Goal: Task Accomplishment & Management: Manage account settings

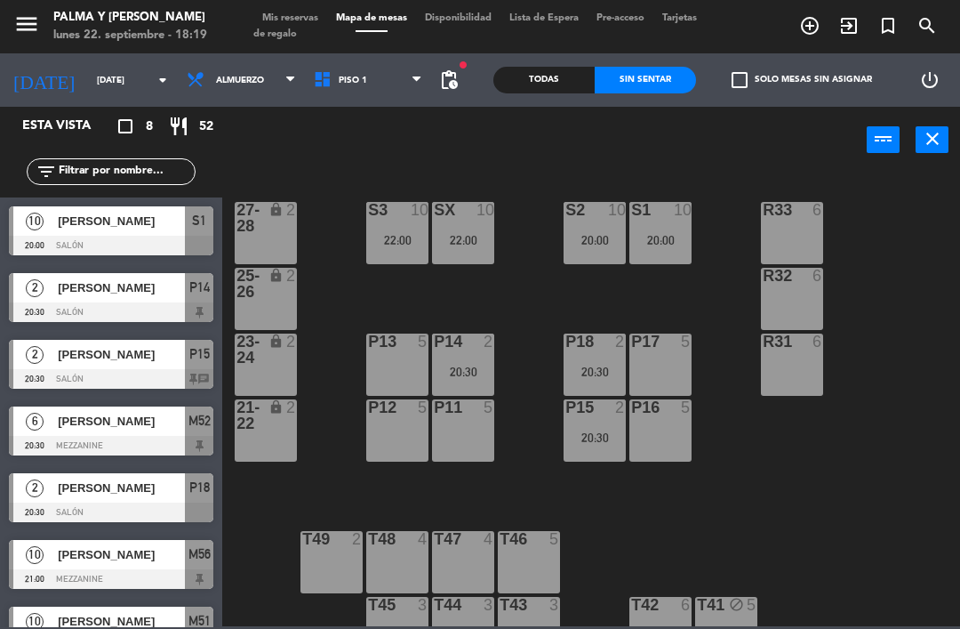
click at [473, 574] on div "T47 4" at bounding box center [463, 562] width 62 height 62
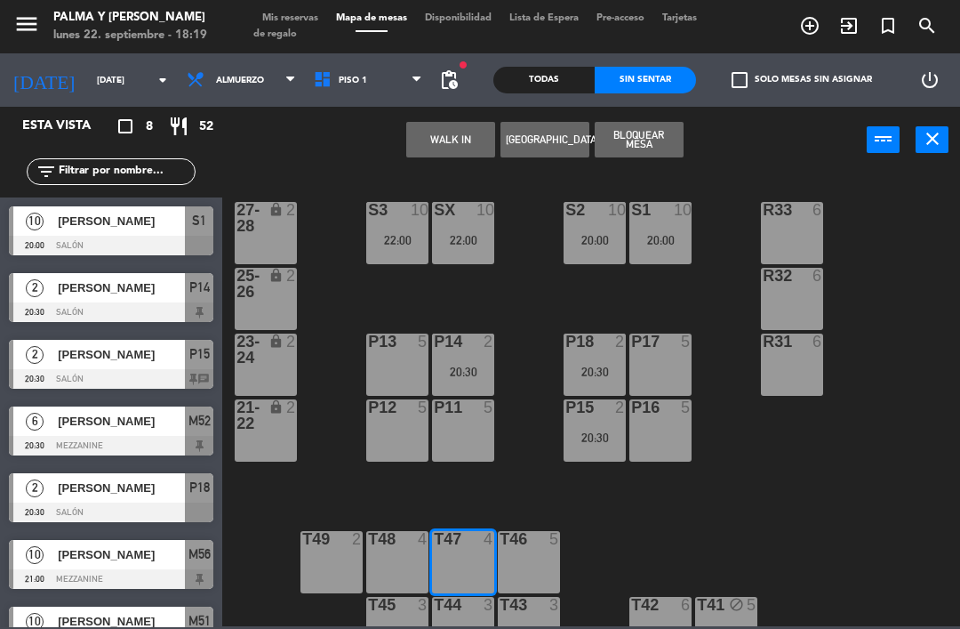
click at [470, 138] on button "WALK IN" at bounding box center [450, 140] width 89 height 36
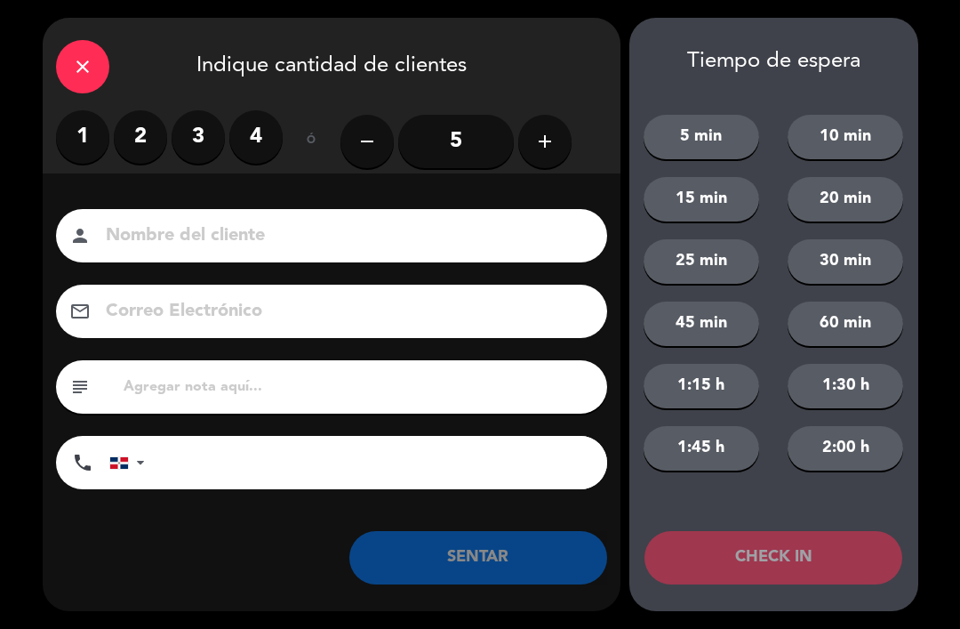
click at [261, 141] on label "4" at bounding box center [255, 136] width 53 height 53
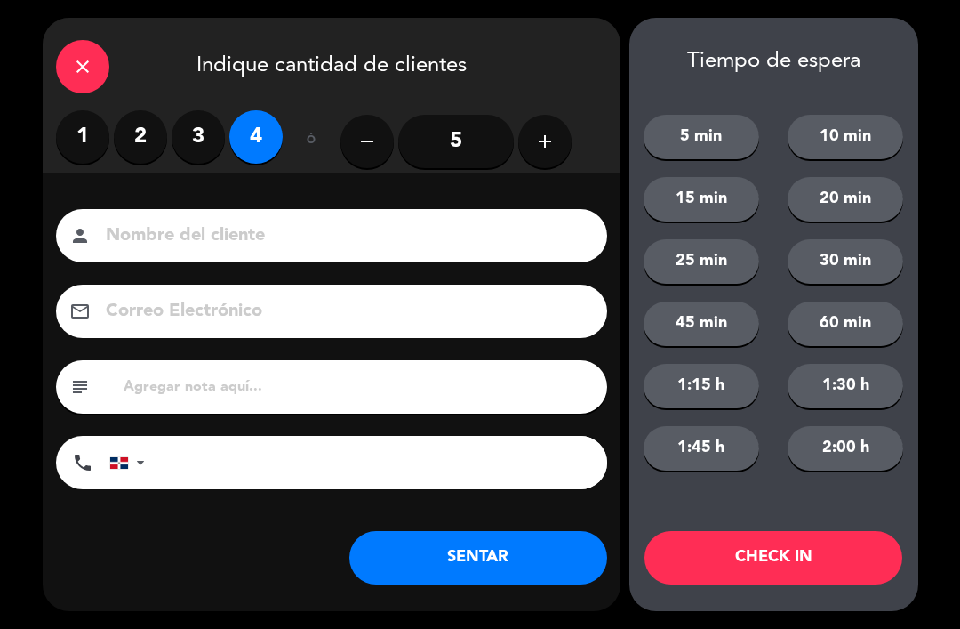
click at [527, 564] on button "SENTAR" at bounding box center [479, 557] width 258 height 53
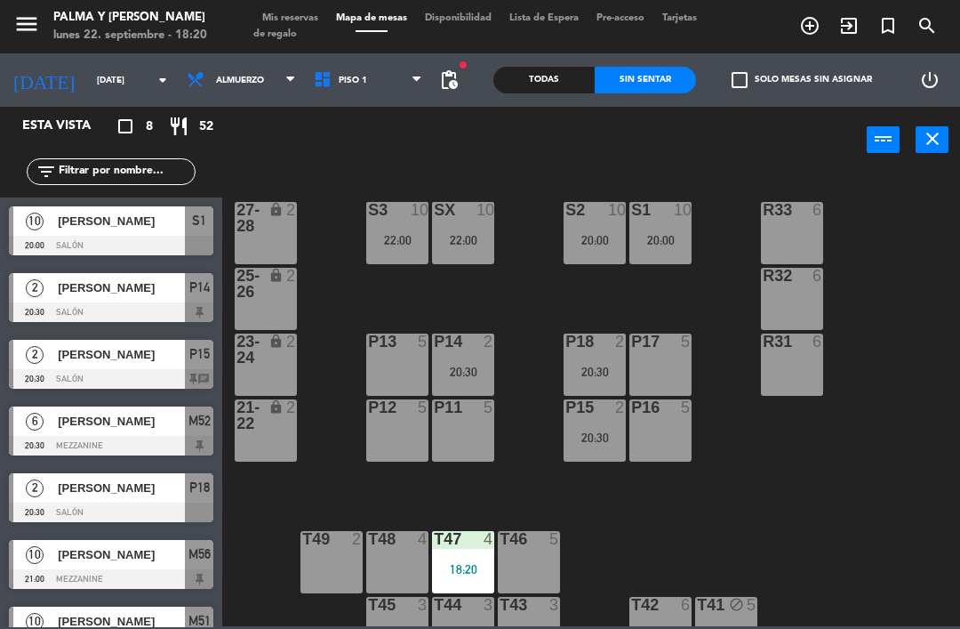
scroll to position [6, 0]
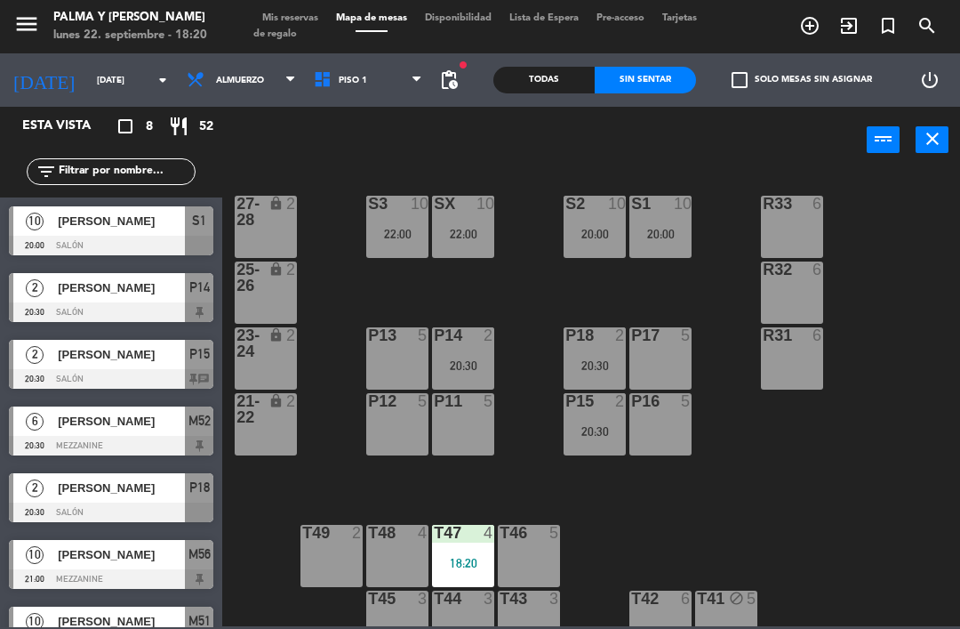
click at [671, 240] on div "20:00" at bounding box center [661, 234] width 62 height 12
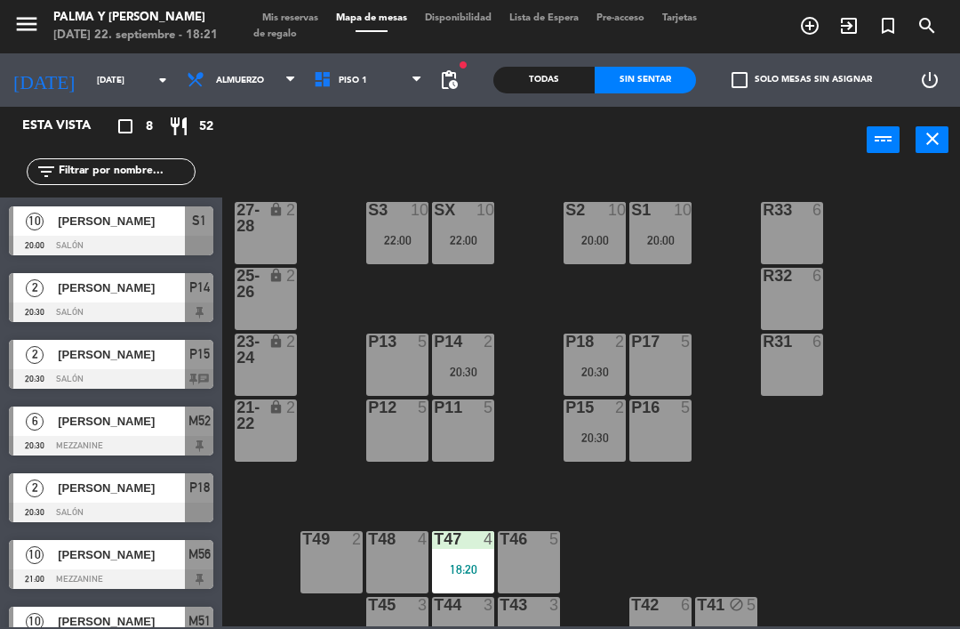
scroll to position [0, 0]
click at [687, 425] on div "P16 5" at bounding box center [661, 430] width 62 height 62
click at [816, 517] on div "R33 6 S1 10 20:00 S2 10 20:00 S3 10 22:00 SX 10 22:00 27-28 lock 2 R32 6 25-26 …" at bounding box center [596, 398] width 728 height 455
click at [671, 381] on div "P17 5" at bounding box center [661, 364] width 62 height 62
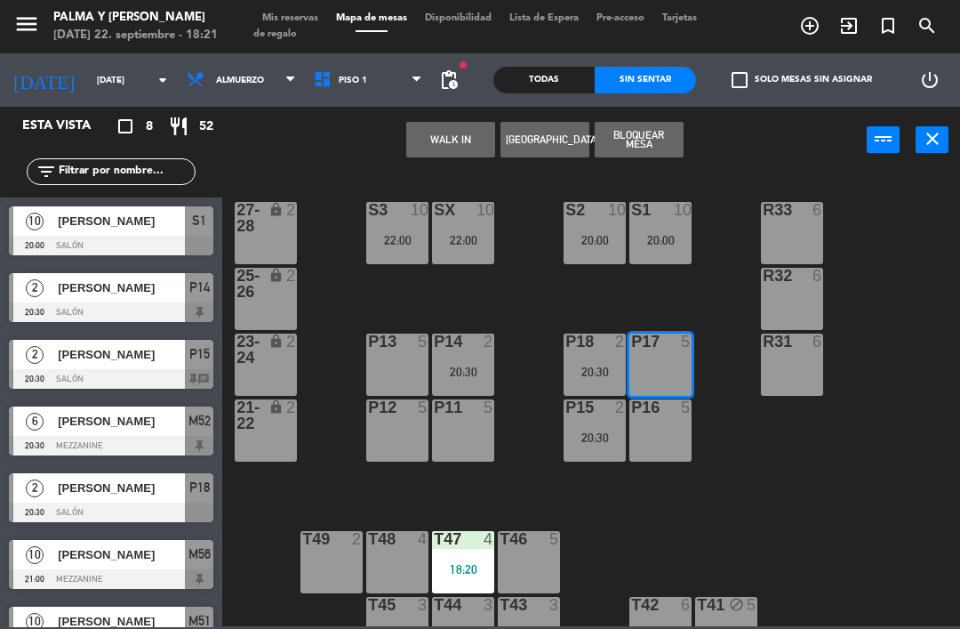
click at [833, 502] on div "R33 6 S1 10 20:00 S2 10 20:00 S3 10 22:00 SX 10 22:00 27-28 lock 2 R32 6 25-26 …" at bounding box center [596, 398] width 728 height 455
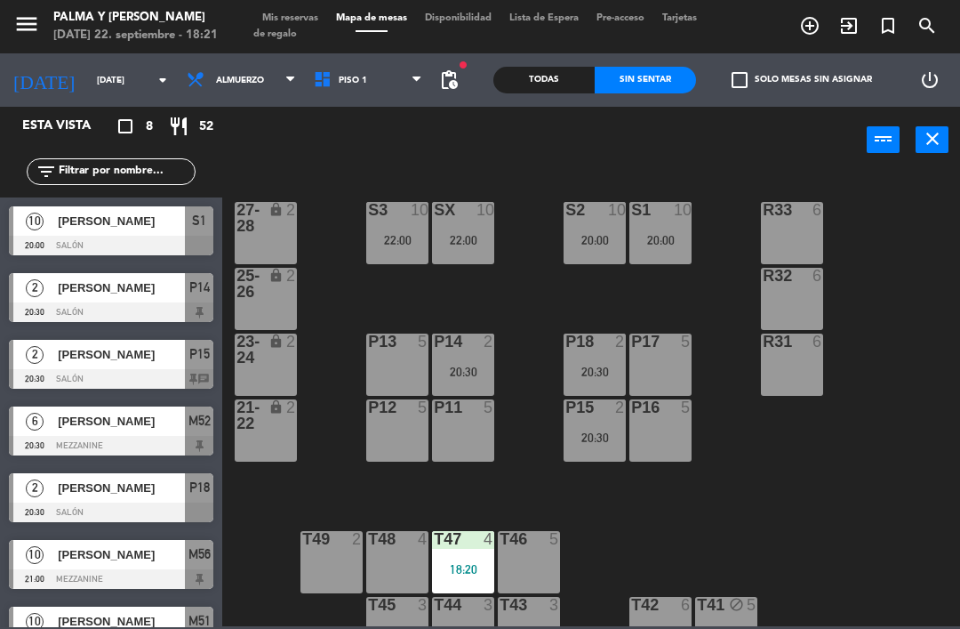
click at [655, 229] on div "S1 10 20:00" at bounding box center [661, 233] width 62 height 62
click at [799, 458] on div "R33 6 S1 10 20:00 S2 10 20:00 S3 10 22:00 SX 10 22:00 27-28 lock 2 R32 6 25-26 …" at bounding box center [596, 398] width 728 height 455
click at [608, 356] on div "P18 2 20:30" at bounding box center [595, 364] width 62 height 62
click at [828, 534] on div "R33 6 S1 10 20:00 S2 10 20:00 S3 10 22:00 SX 10 22:00 27-28 lock 2 R32 6 25-26 …" at bounding box center [596, 398] width 728 height 455
click at [471, 369] on div "20:30" at bounding box center [463, 372] width 62 height 12
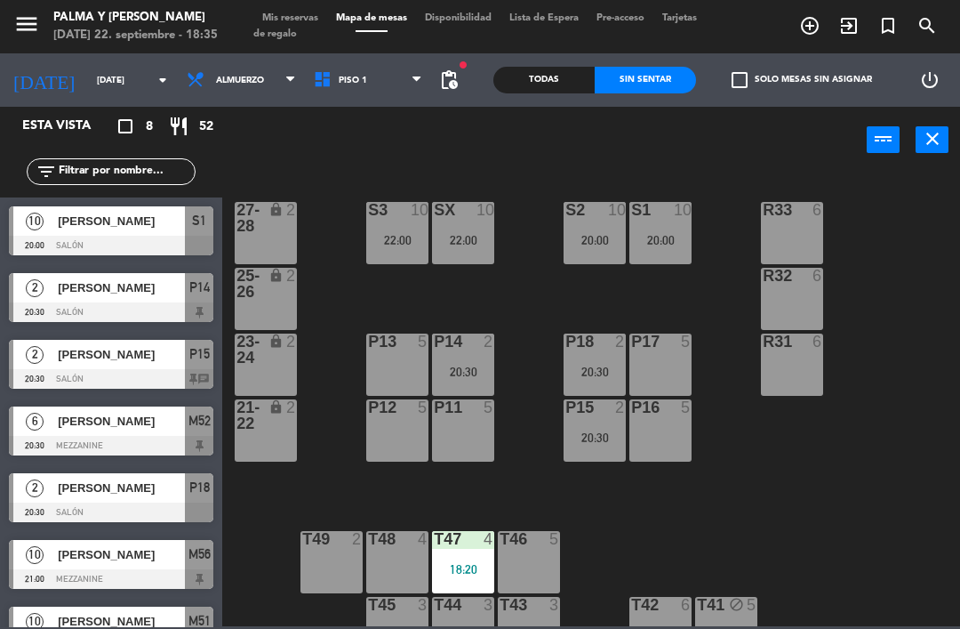
click at [867, 542] on div "R33 6 S1 10 20:00 S2 10 20:00 S3 10 22:00 SX 10 22:00 27-28 lock 2 R32 6 25-26 …" at bounding box center [596, 398] width 728 height 455
click at [565, 446] on div "P15 2 20:30" at bounding box center [595, 430] width 62 height 62
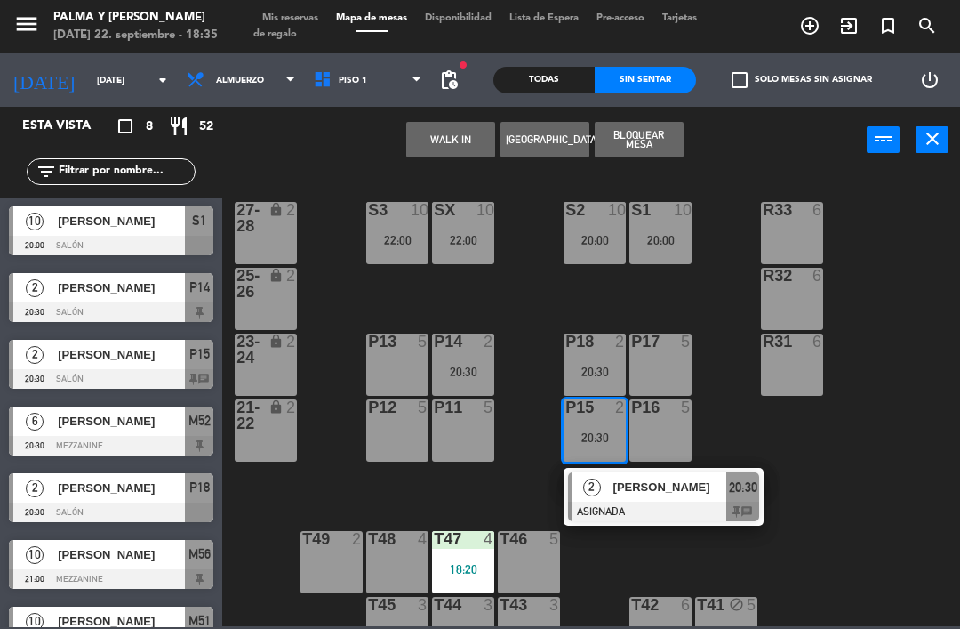
click at [590, 426] on div "P15 2 20:30" at bounding box center [595, 430] width 62 height 62
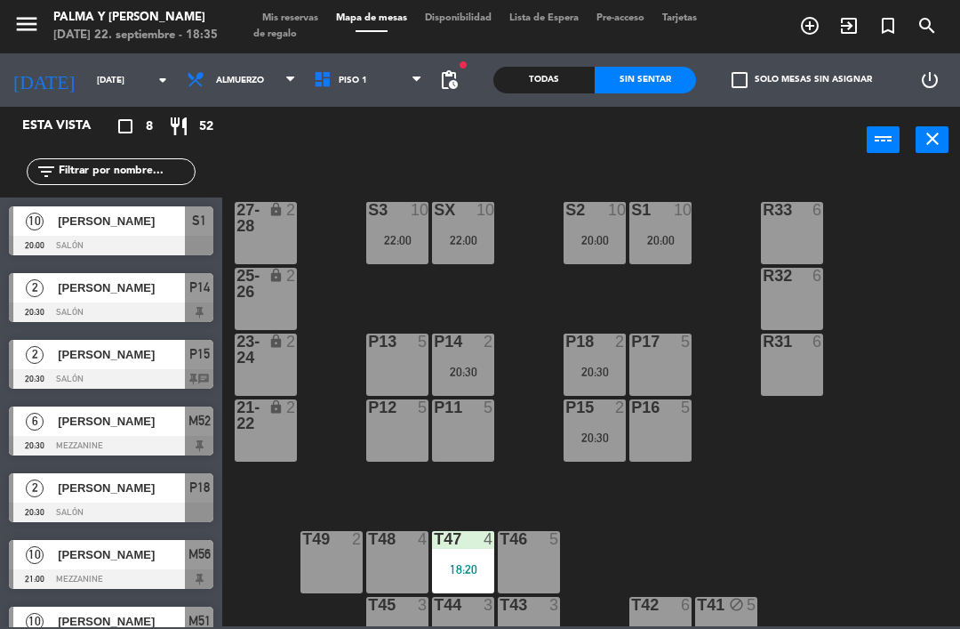
click at [723, 478] on div "R33 6 S1 10 20:00 S2 10 20:00 S3 10 22:00 SX 10 22:00 27-28 lock 2 R32 6 25-26 …" at bounding box center [596, 398] width 728 height 455
click at [590, 424] on div "P15 2 20:30" at bounding box center [595, 430] width 62 height 62
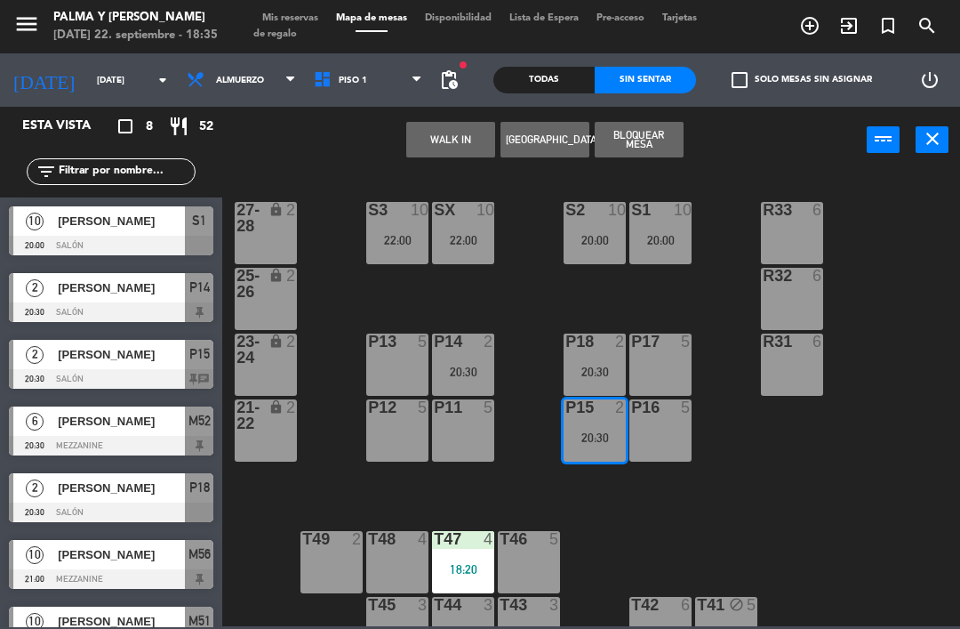
click at [613, 415] on div "2" at bounding box center [624, 407] width 29 height 16
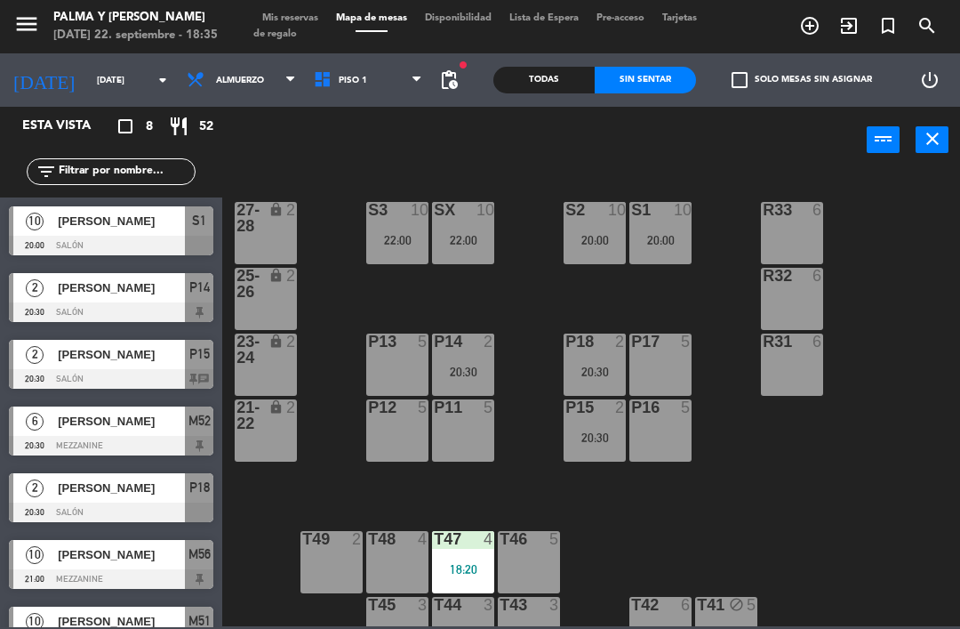
click at [598, 431] on div "20:30" at bounding box center [595, 437] width 62 height 12
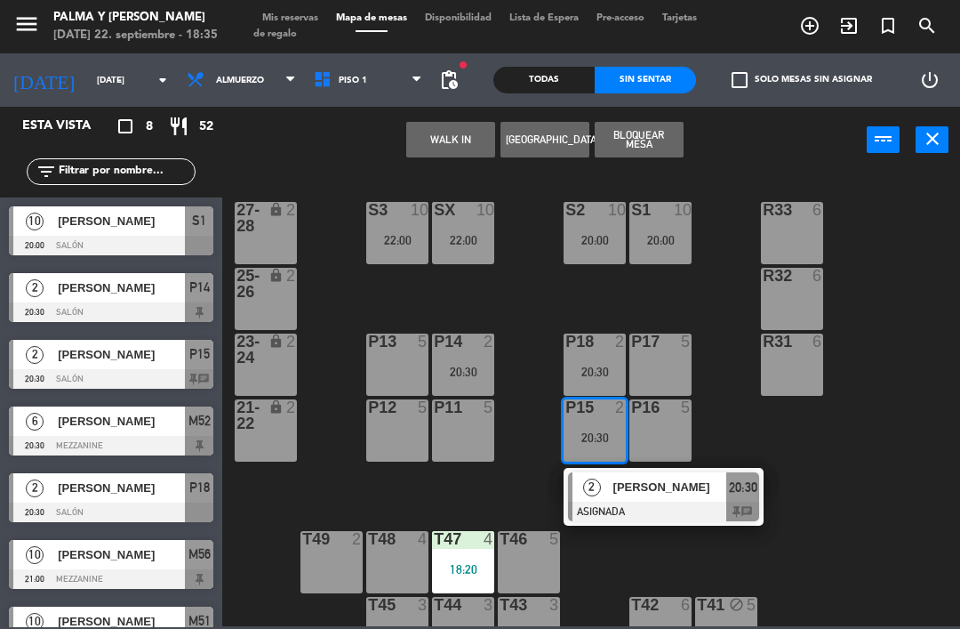
click at [643, 485] on span "[PERSON_NAME]" at bounding box center [671, 487] width 114 height 19
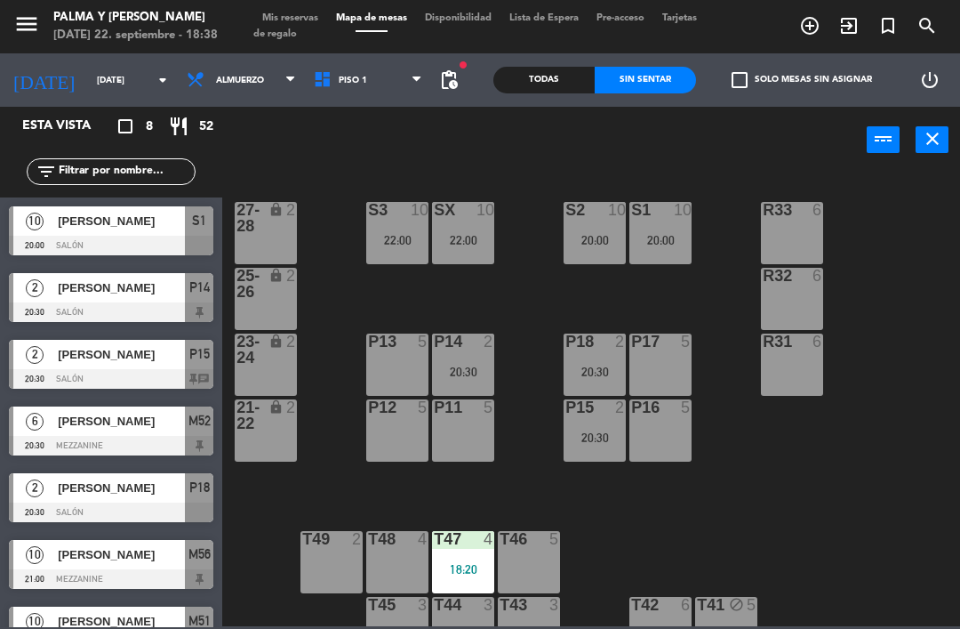
click at [100, 67] on input "[DATE]" at bounding box center [149, 81] width 122 height 28
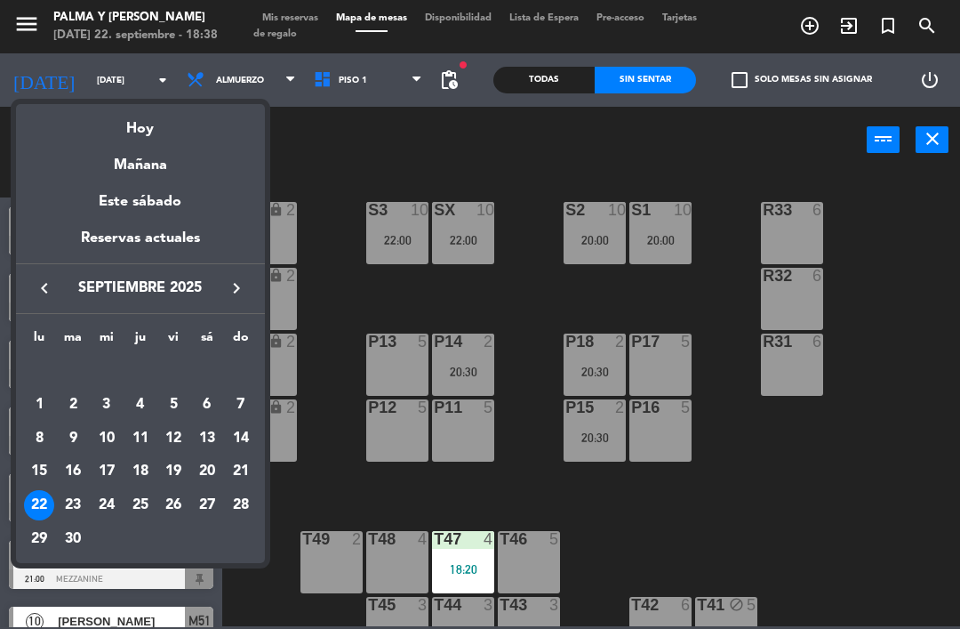
click at [139, 517] on div "25" at bounding box center [140, 505] width 30 height 30
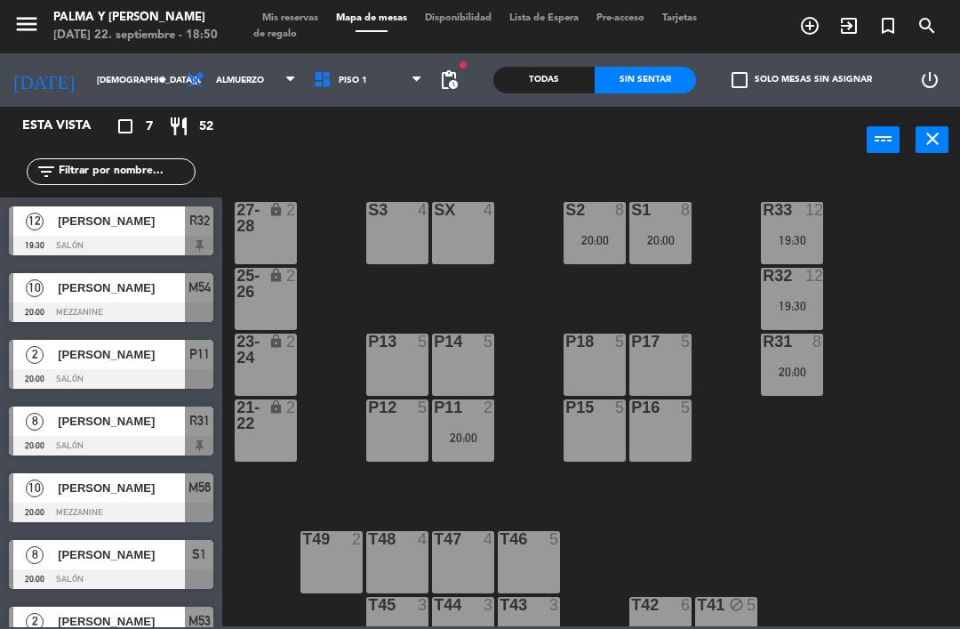
click at [88, 88] on input "[DEMOGRAPHIC_DATA][DATE]" at bounding box center [149, 81] width 122 height 28
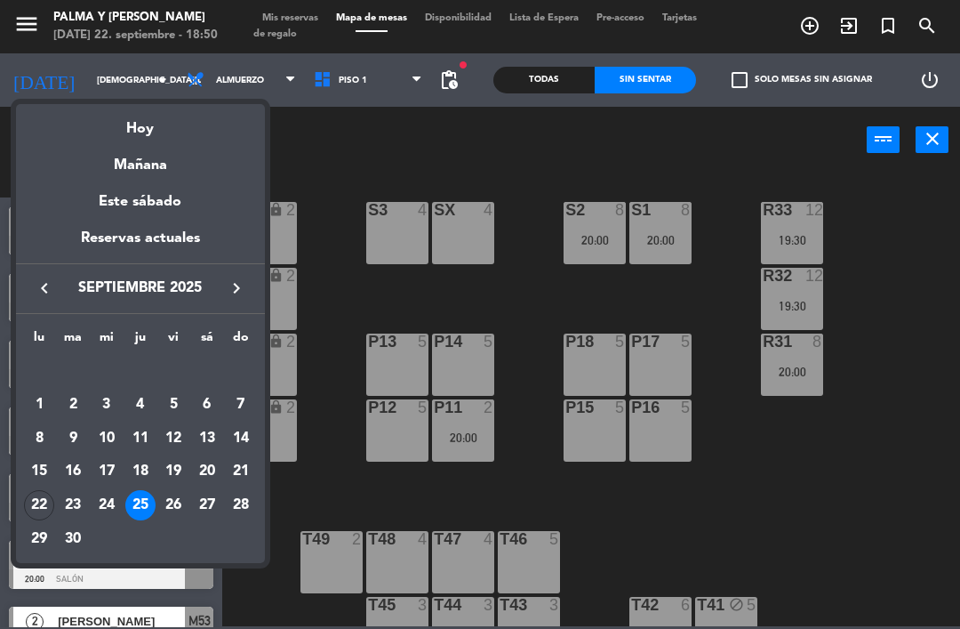
click at [239, 291] on icon "keyboard_arrow_right" at bounding box center [236, 287] width 21 height 21
click at [121, 436] on div "8" at bounding box center [107, 438] width 30 height 30
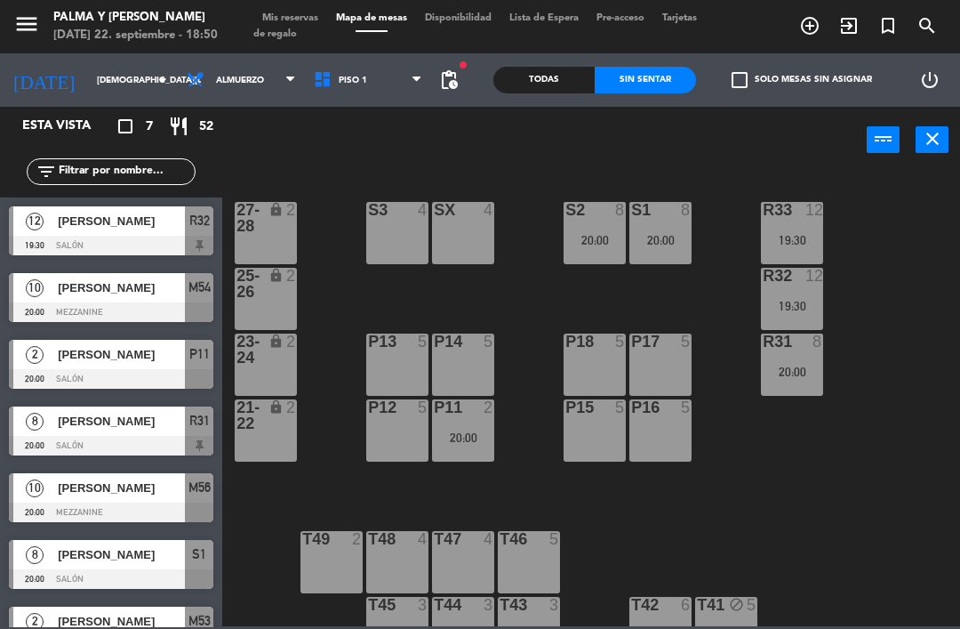
type input "[DATE]"
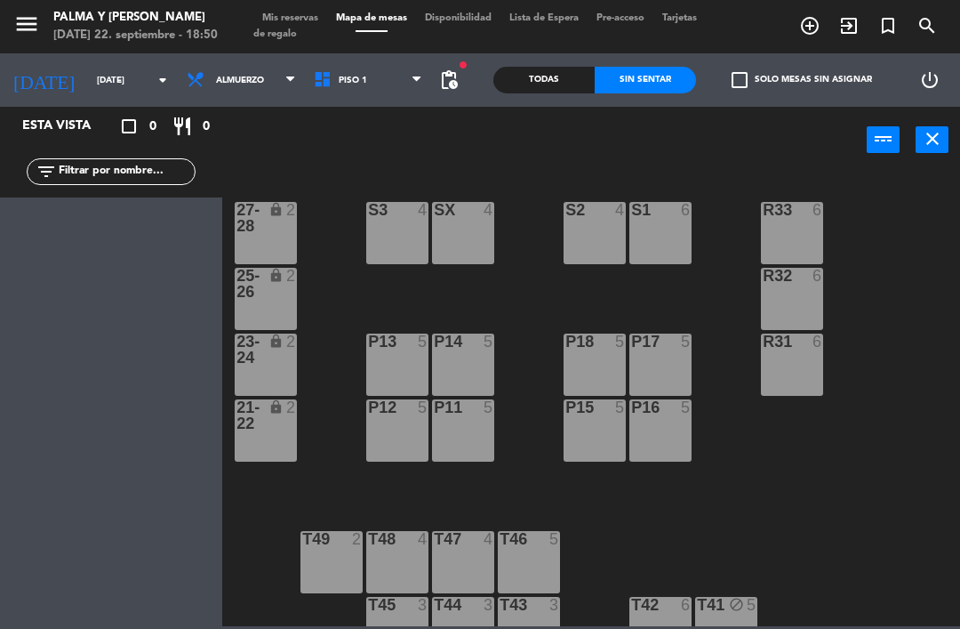
click at [366, 254] on div "S3 4" at bounding box center [397, 233] width 62 height 62
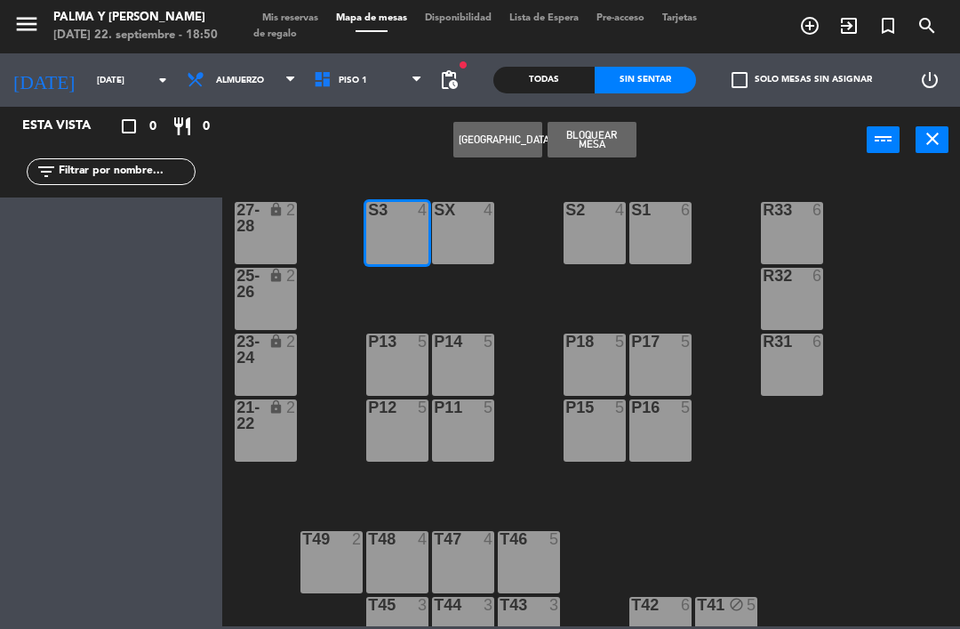
click at [457, 243] on div "SX 4" at bounding box center [463, 233] width 62 height 62
click at [494, 155] on button "[GEOGRAPHIC_DATA]" at bounding box center [498, 140] width 89 height 36
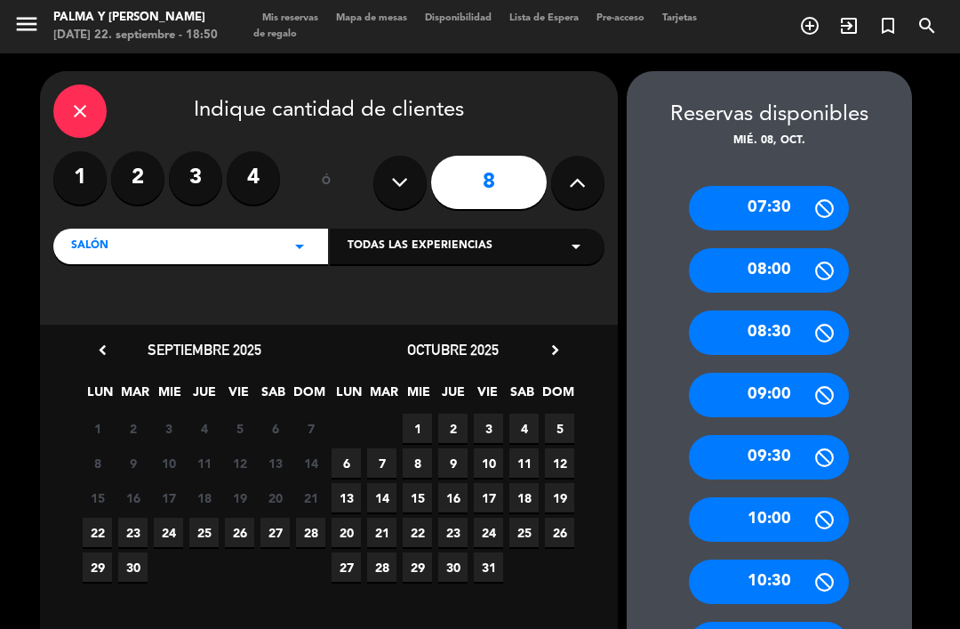
click at [478, 475] on span "10" at bounding box center [488, 462] width 29 height 29
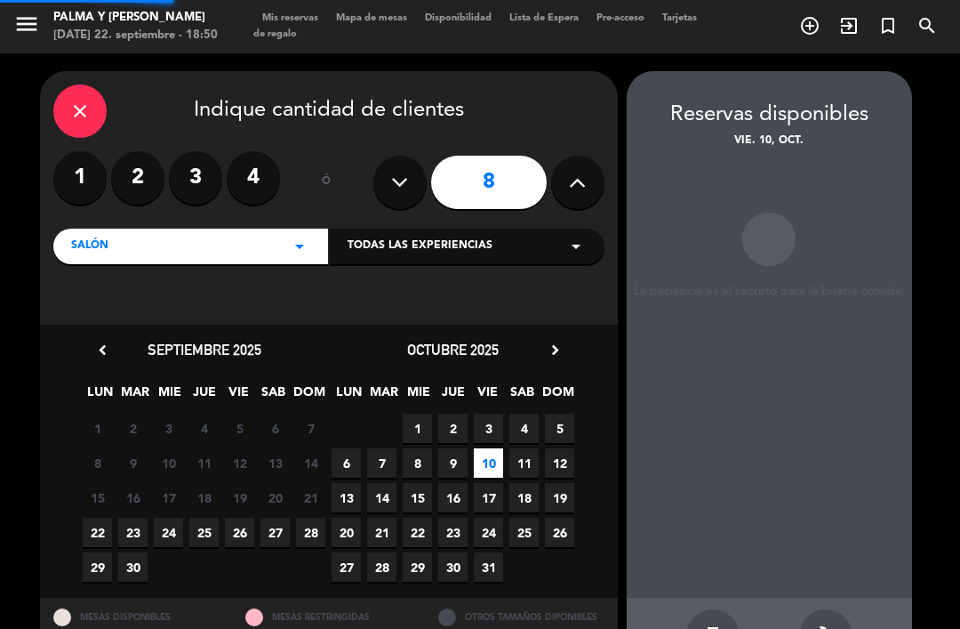
scroll to position [6, 0]
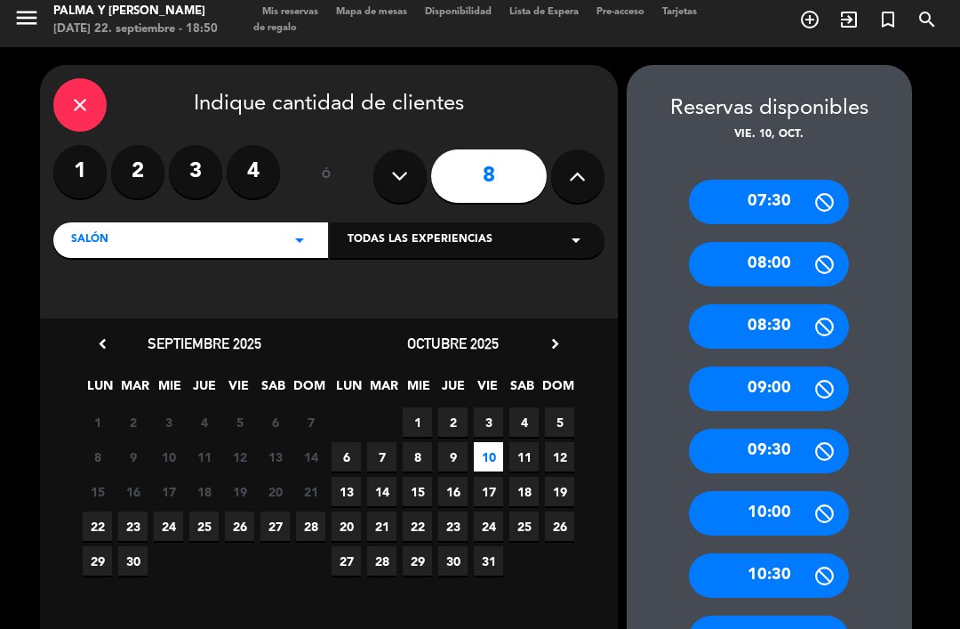
click at [421, 462] on span "8" at bounding box center [417, 456] width 29 height 29
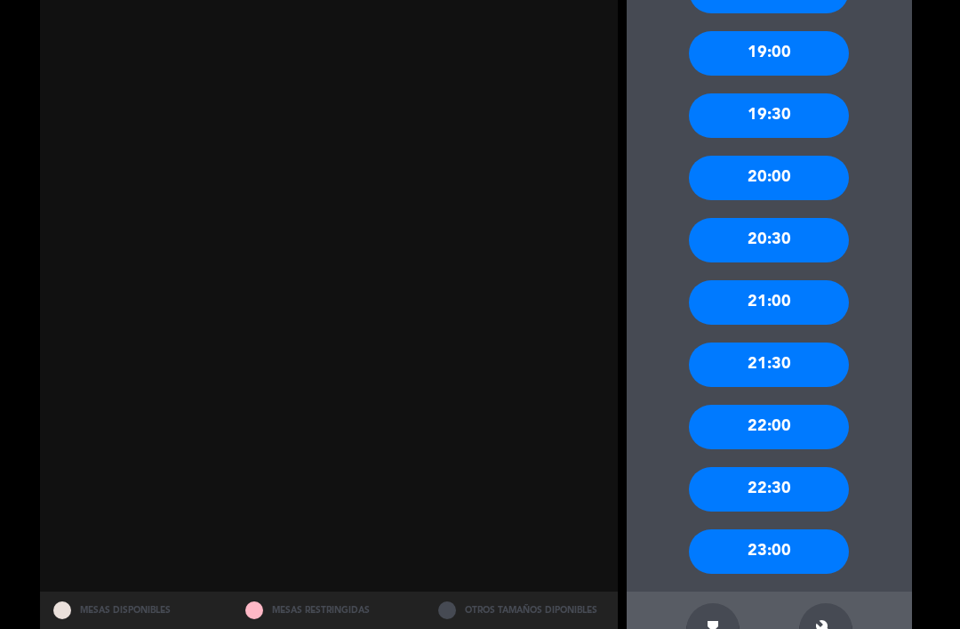
scroll to position [1586, 0]
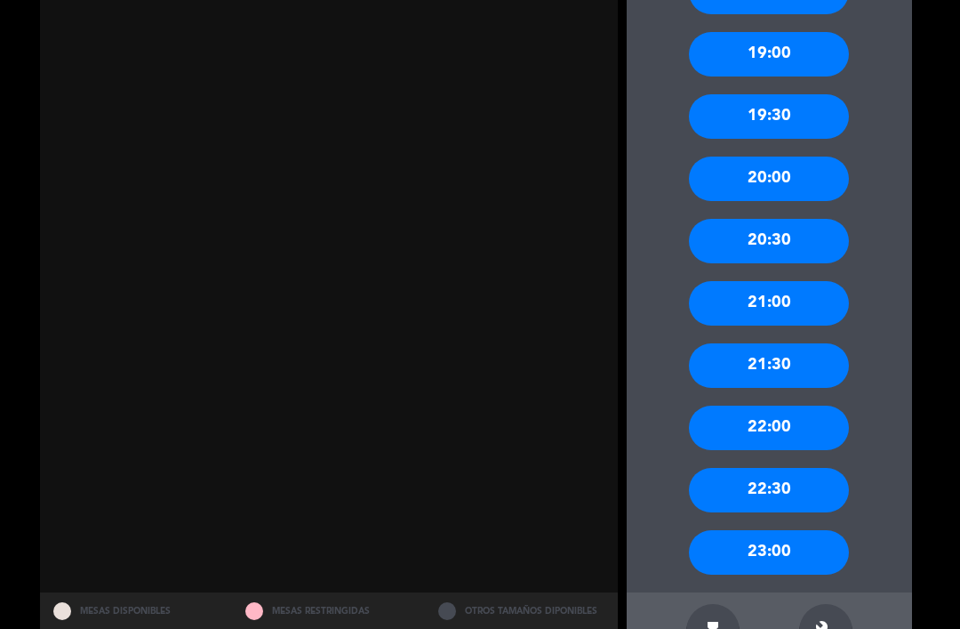
click at [840, 295] on div "21:00" at bounding box center [769, 303] width 160 height 44
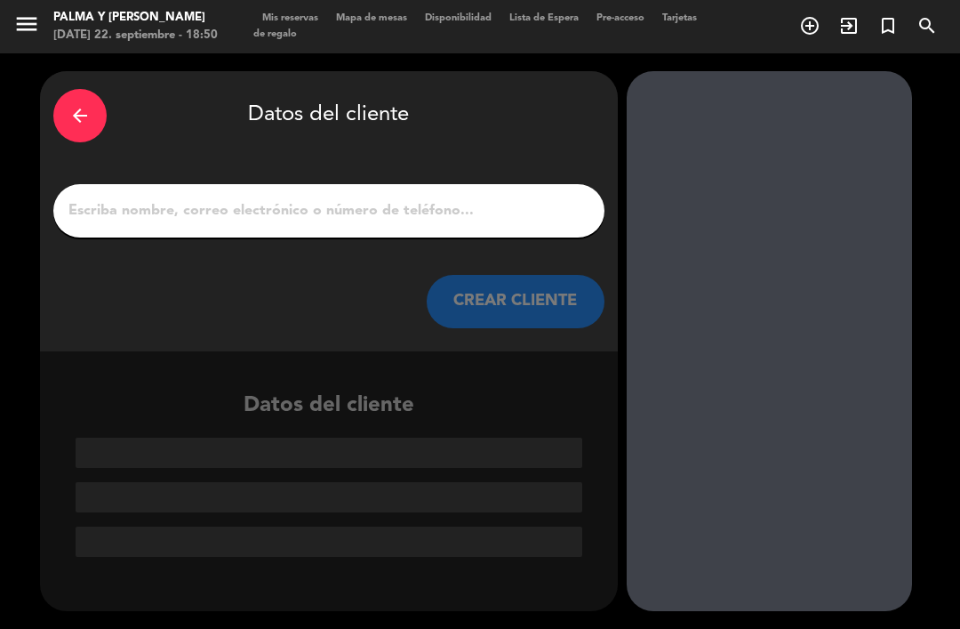
click at [512, 208] on input "1" at bounding box center [329, 210] width 525 height 25
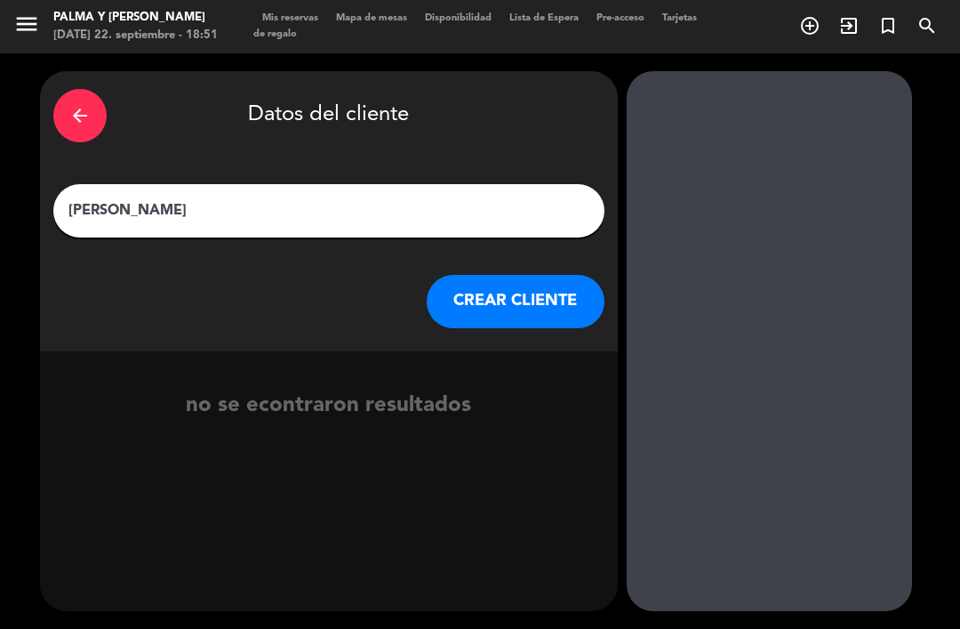
type input "[PERSON_NAME]"
click at [558, 275] on button "CREAR CLIENTE" at bounding box center [516, 301] width 178 height 53
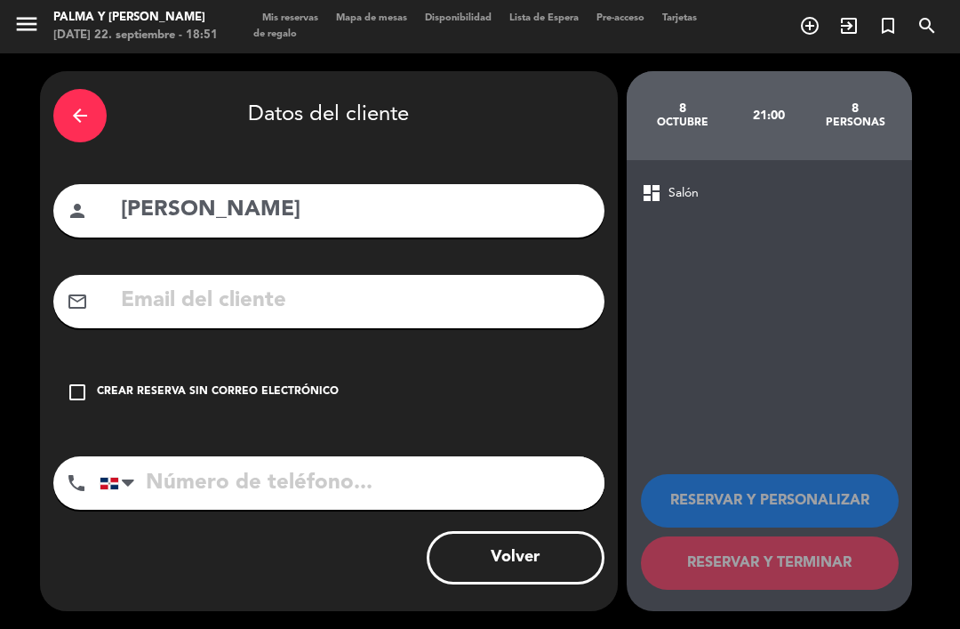
click at [393, 283] on input "text" at bounding box center [355, 301] width 472 height 36
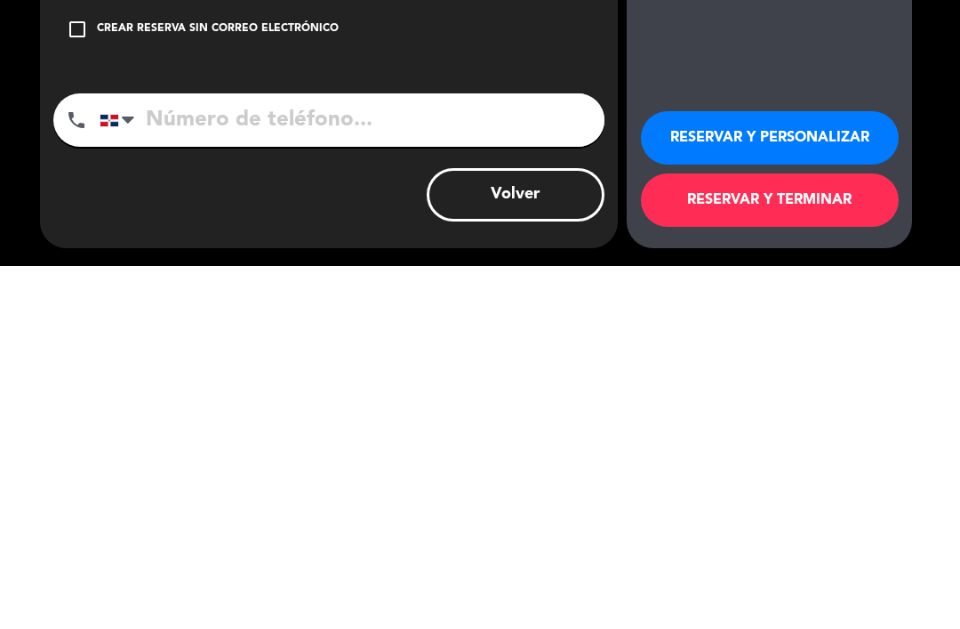
type input "[EMAIL_ADDRESS][DOMAIN_NAME]"
click at [470, 456] on input "tel" at bounding box center [352, 482] width 505 height 53
type input "8294916304"
click at [792, 536] on button "RESERVAR Y TERMINAR" at bounding box center [770, 562] width 258 height 53
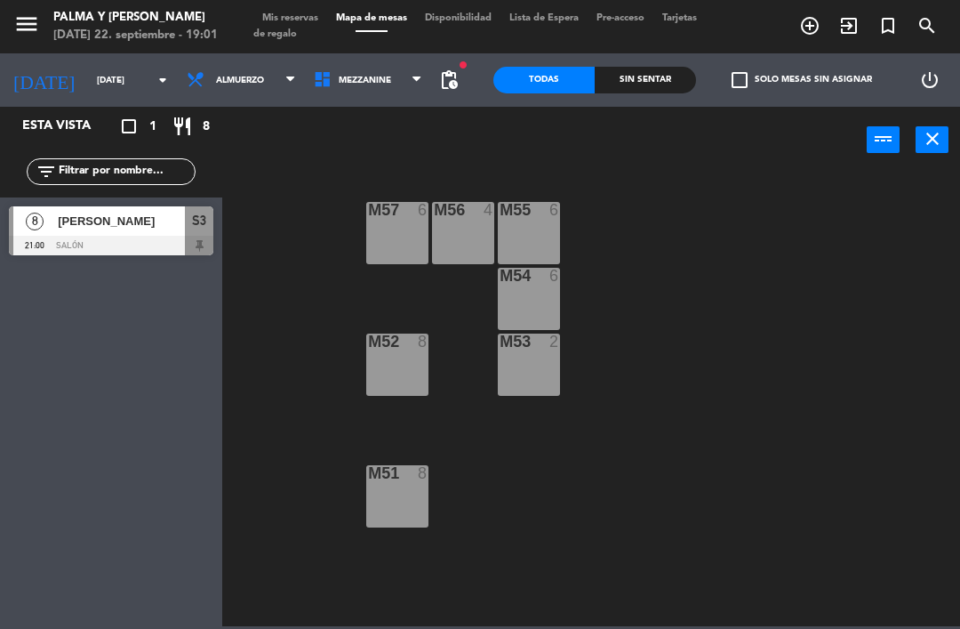
click at [121, 70] on input "[DATE]" at bounding box center [149, 81] width 122 height 28
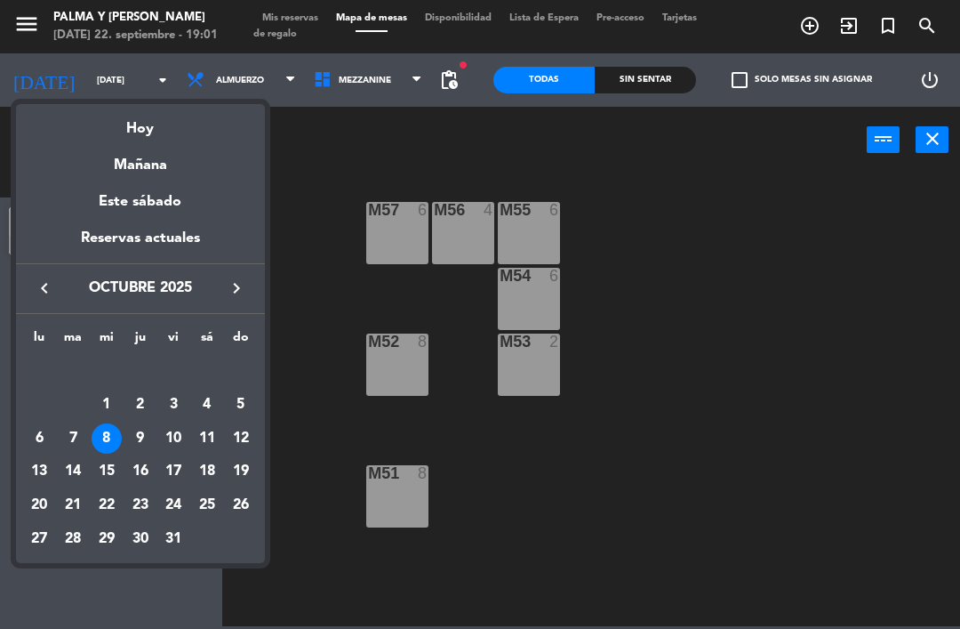
click at [161, 138] on div "Hoy" at bounding box center [140, 122] width 249 height 36
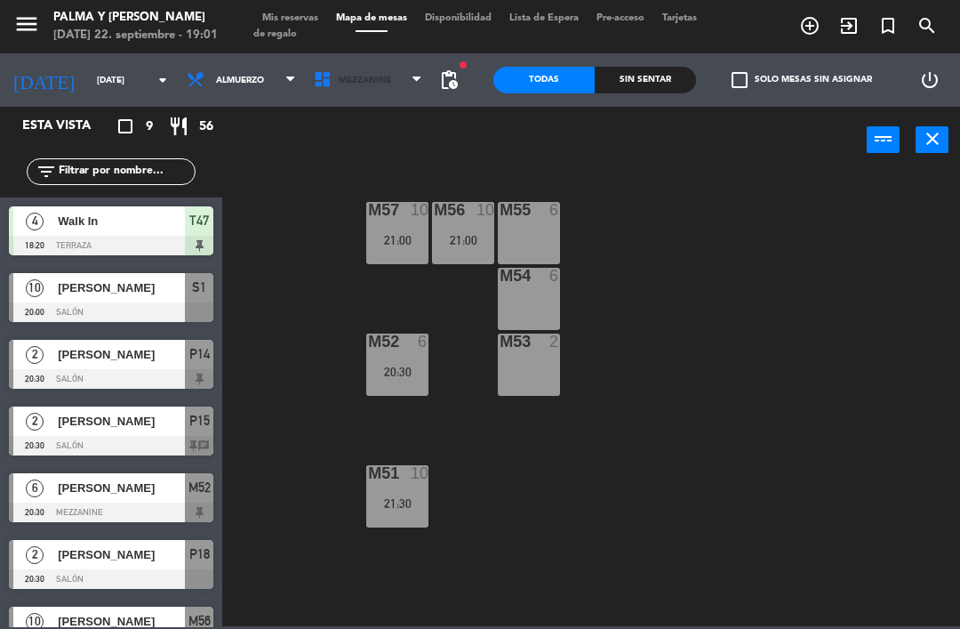
click at [390, 97] on span "Mezzanine" at bounding box center [368, 79] width 127 height 39
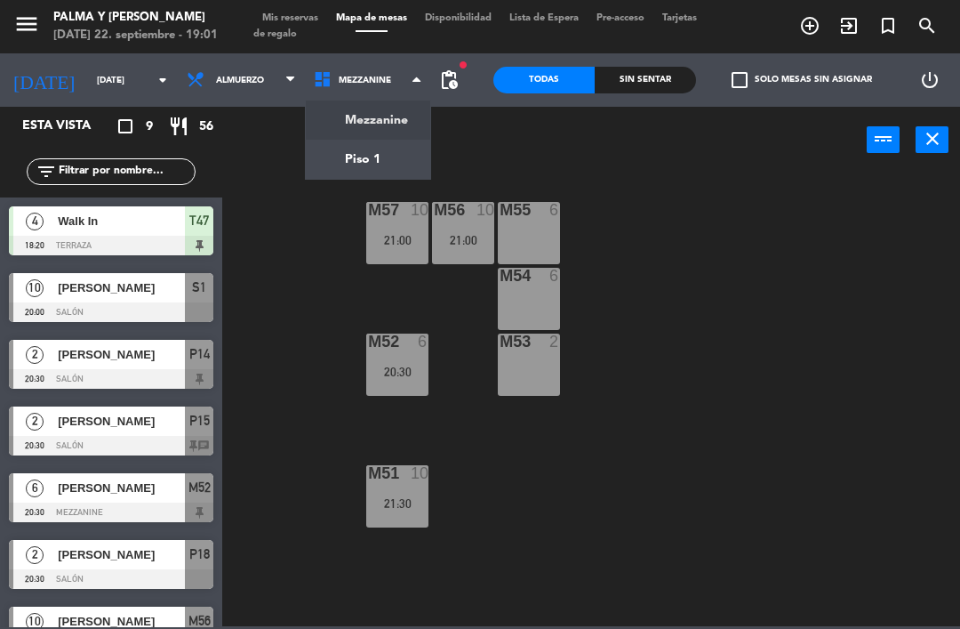
click at [367, 169] on ng-component "menu Palma y [PERSON_NAME] [DATE] 22. septiembre - 19:01 Mis reservas Mapa de m…" at bounding box center [480, 313] width 960 height 626
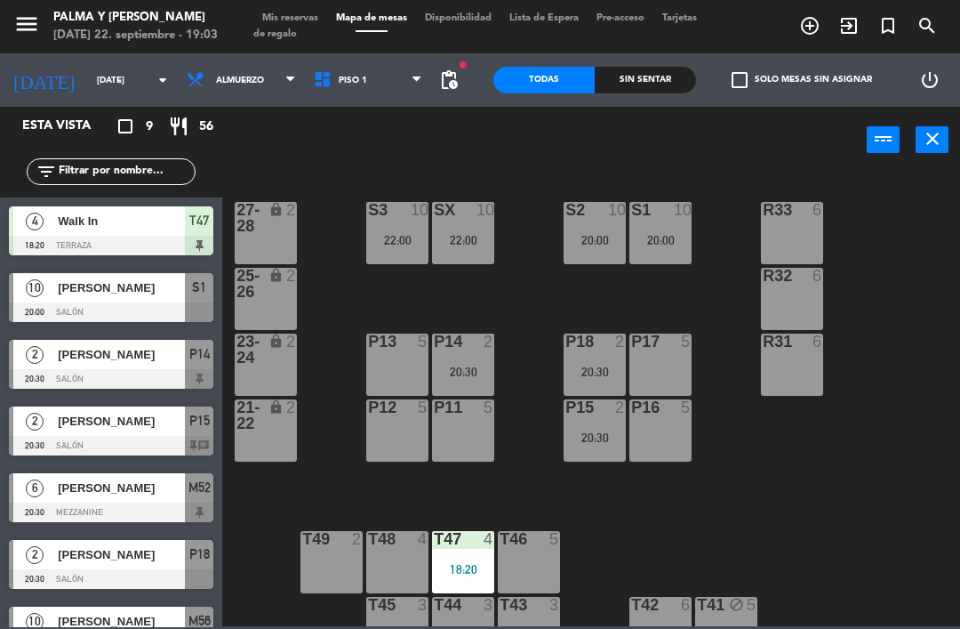
click at [88, 86] on input "[DATE]" at bounding box center [149, 81] width 122 height 28
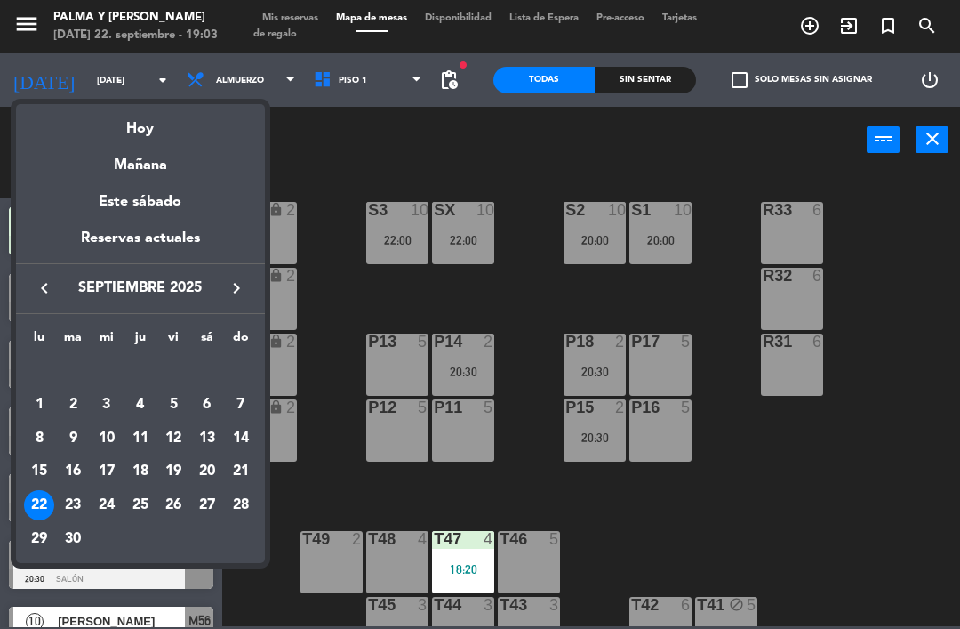
click at [233, 284] on icon "keyboard_arrow_right" at bounding box center [236, 287] width 21 height 21
click at [182, 428] on div "10" at bounding box center [173, 438] width 30 height 30
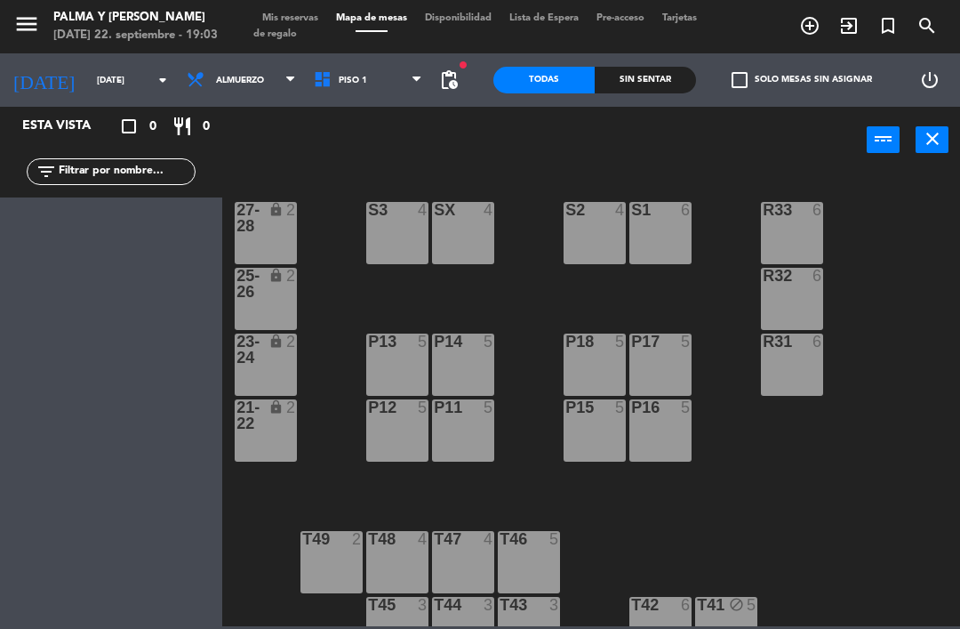
click at [34, 87] on icon "[DATE]" at bounding box center [44, 79] width 88 height 37
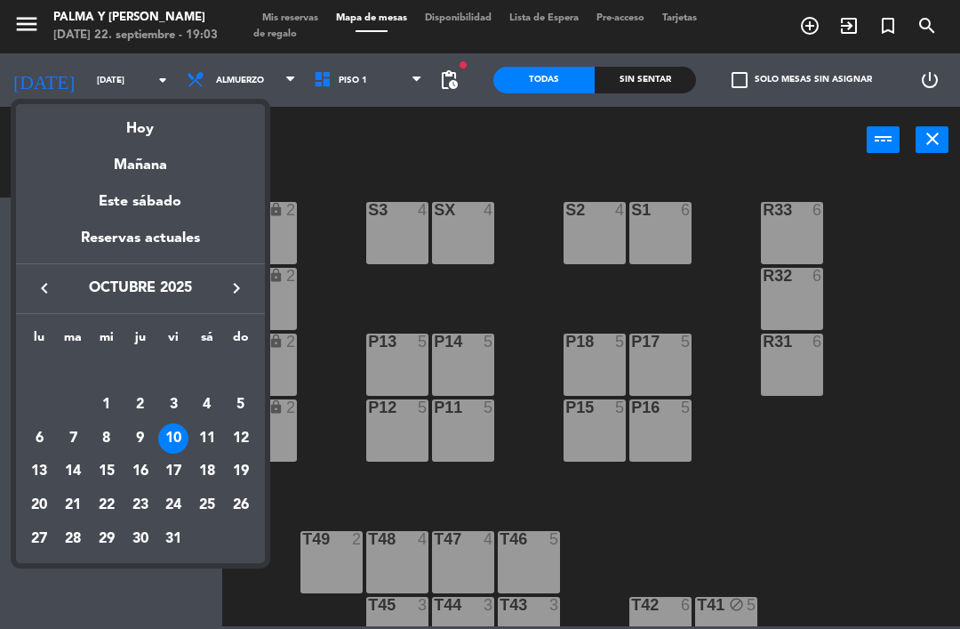
click at [124, 430] on td "9" at bounding box center [141, 439] width 34 height 34
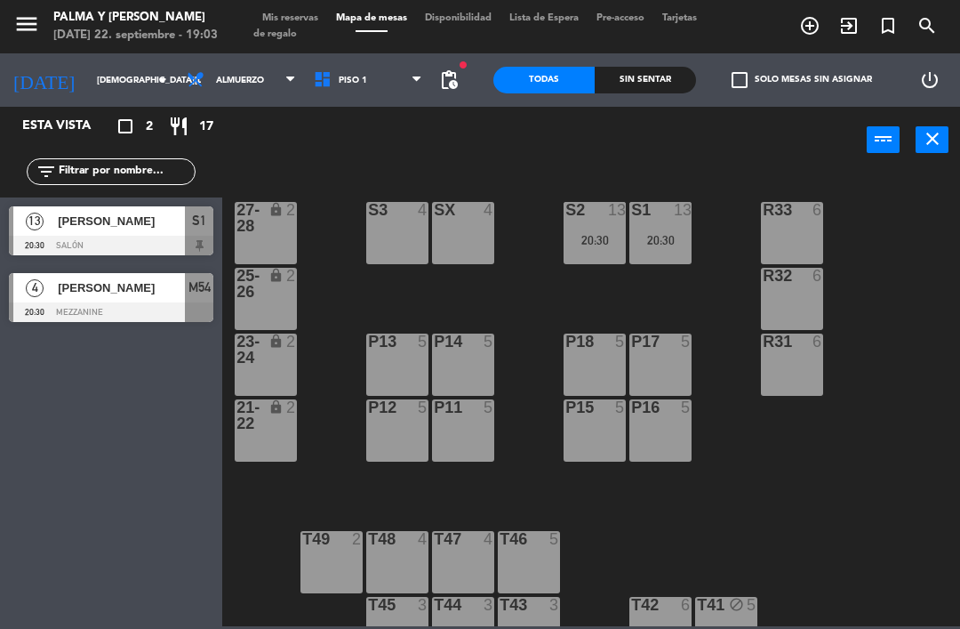
click at [36, 88] on icon "[DATE]" at bounding box center [44, 79] width 88 height 37
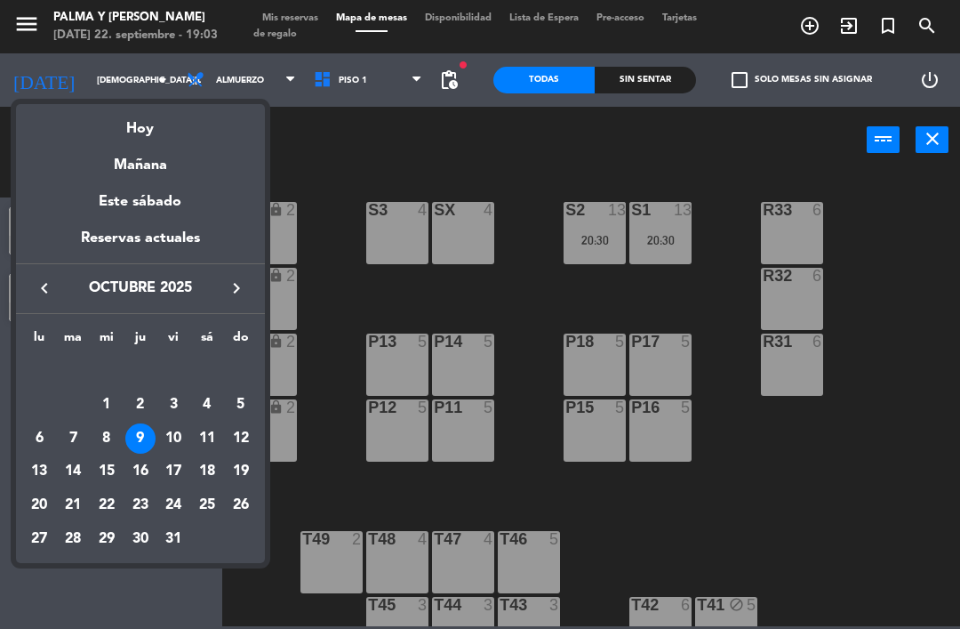
click at [117, 422] on td "8" at bounding box center [107, 439] width 34 height 34
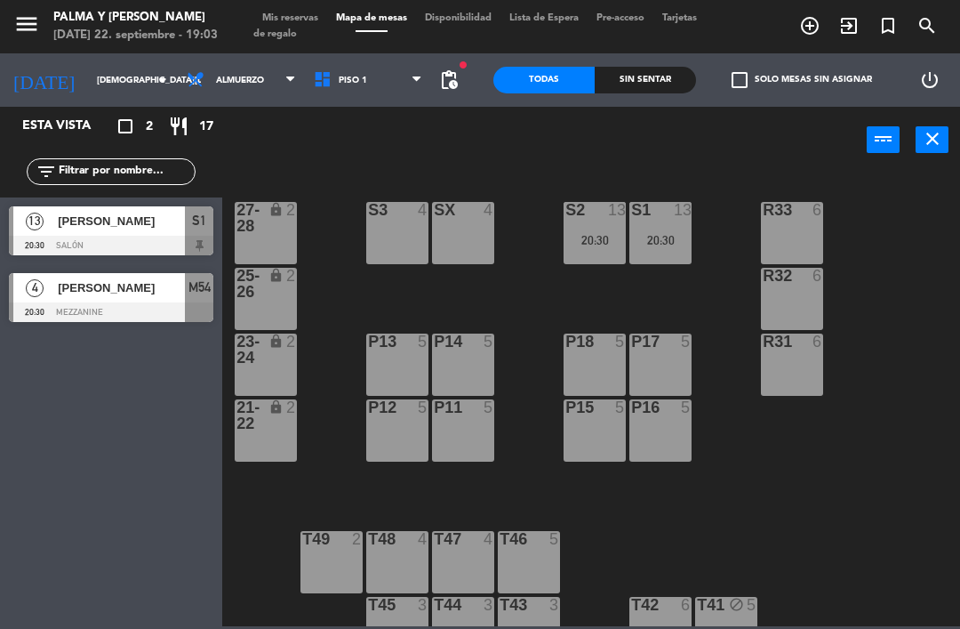
type input "[DATE]"
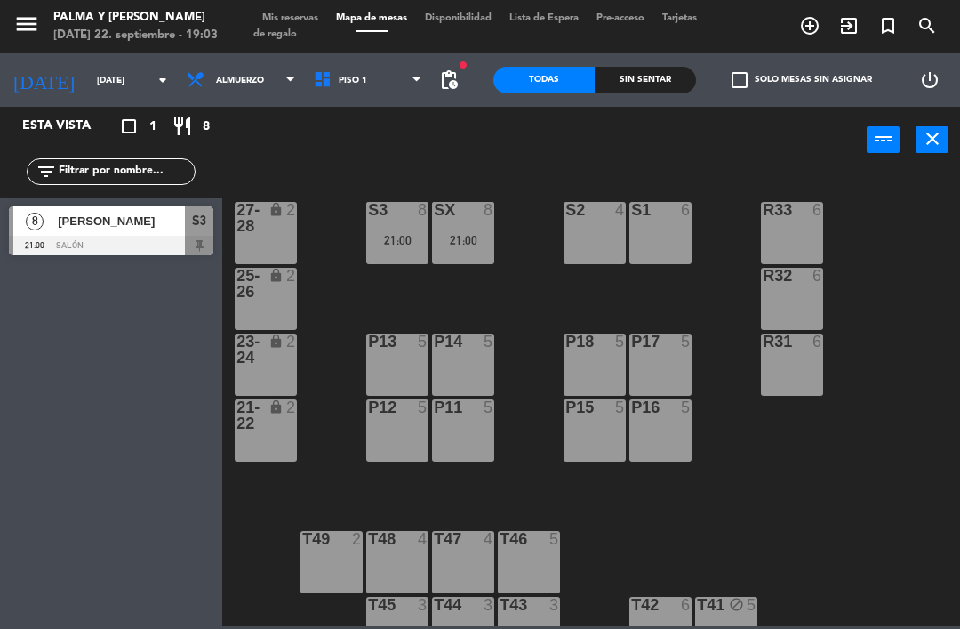
click at [91, 229] on span "[PERSON_NAME]" at bounding box center [121, 221] width 127 height 19
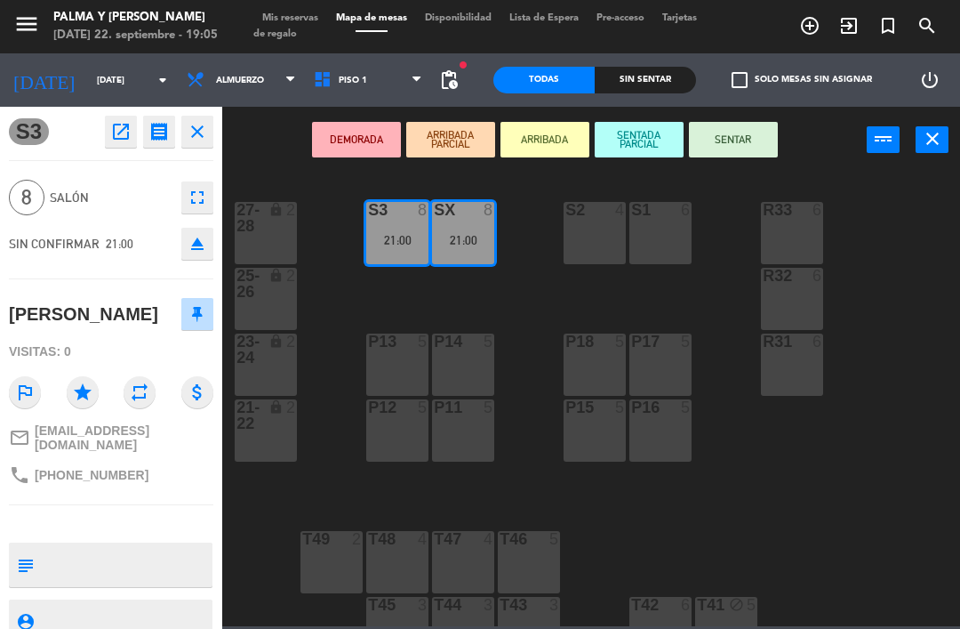
click at [117, 122] on icon "open_in_new" at bounding box center [120, 131] width 21 height 21
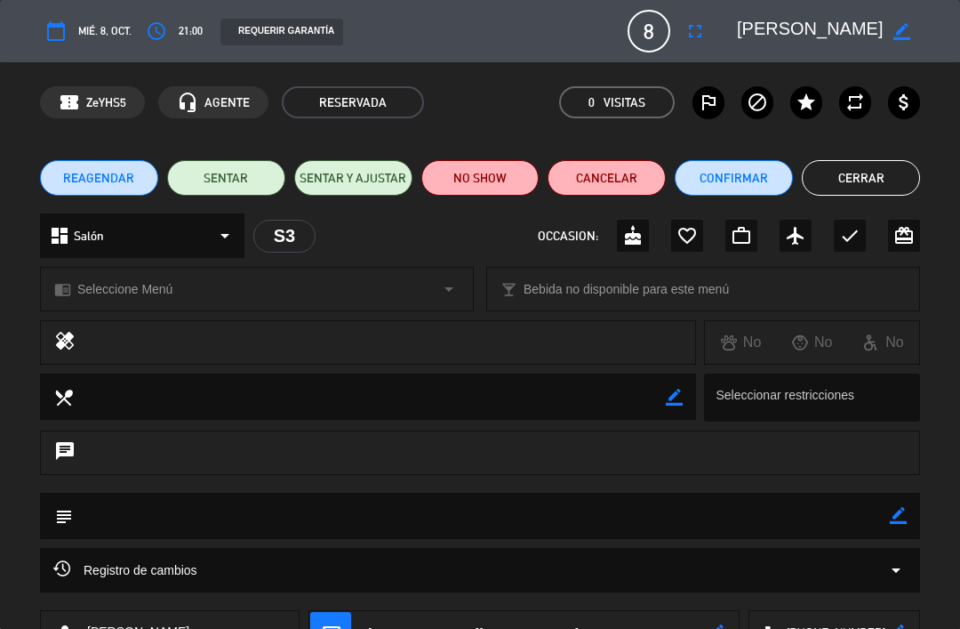
click at [103, 170] on span "REAGENDAR" at bounding box center [98, 178] width 71 height 19
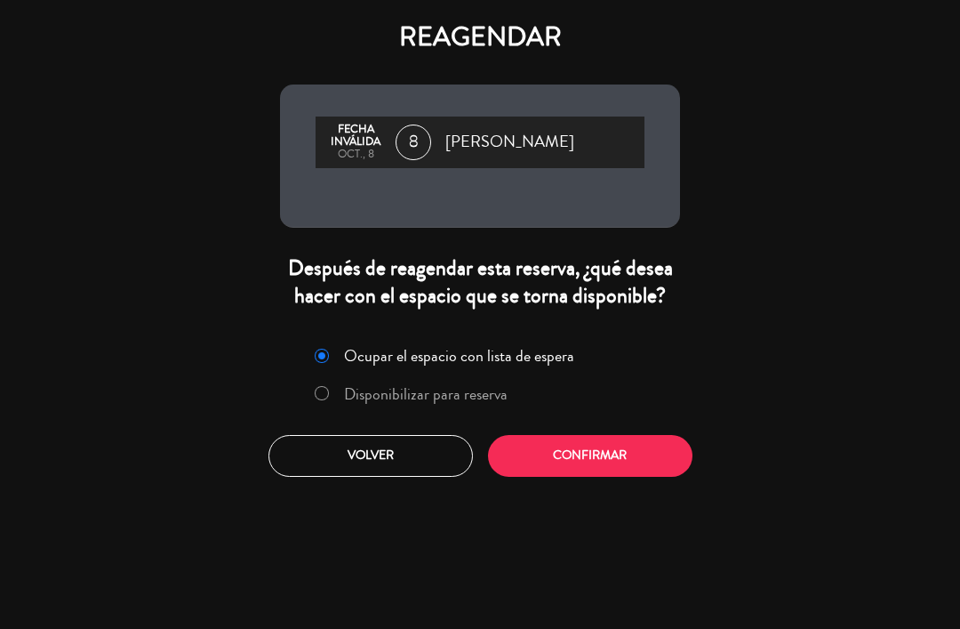
click at [395, 402] on label "Disponibilizar para reserva" at bounding box center [426, 394] width 164 height 16
click at [568, 477] on button "Confirmar" at bounding box center [590, 456] width 205 height 42
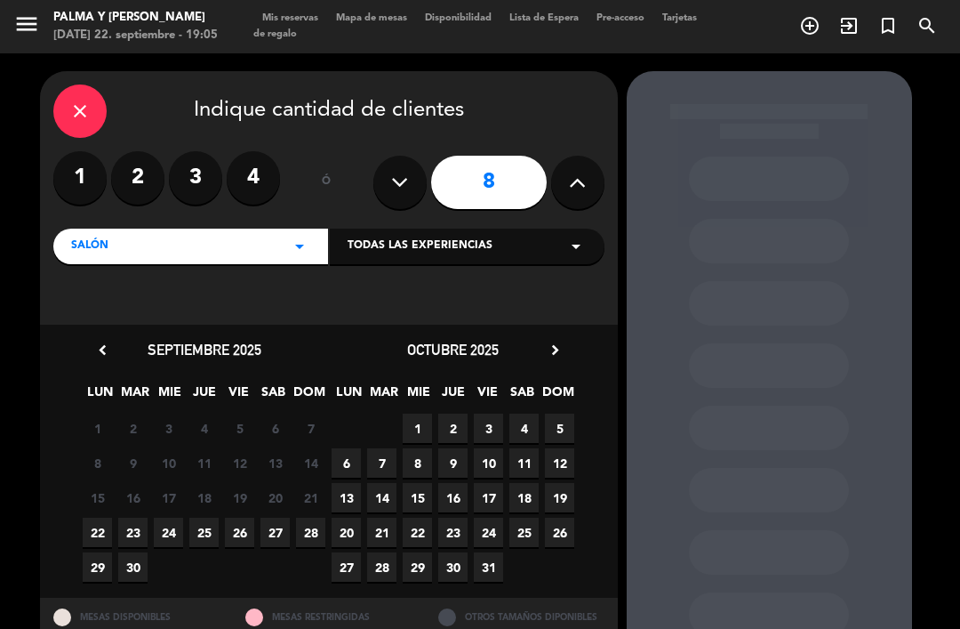
click at [494, 448] on span "10" at bounding box center [488, 462] width 29 height 29
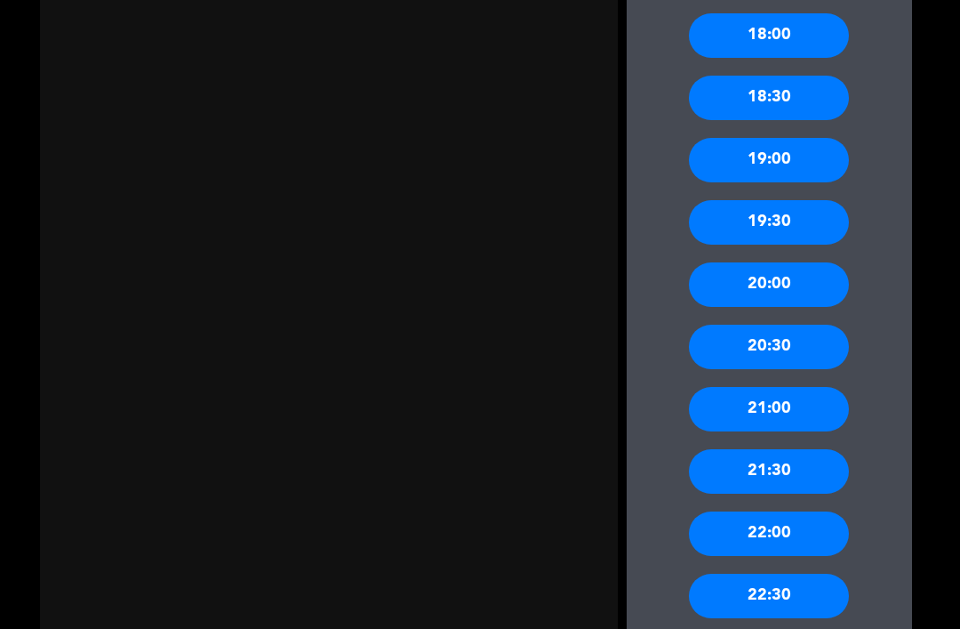
scroll to position [1480, 0]
click at [815, 387] on div "21:00" at bounding box center [769, 409] width 160 height 44
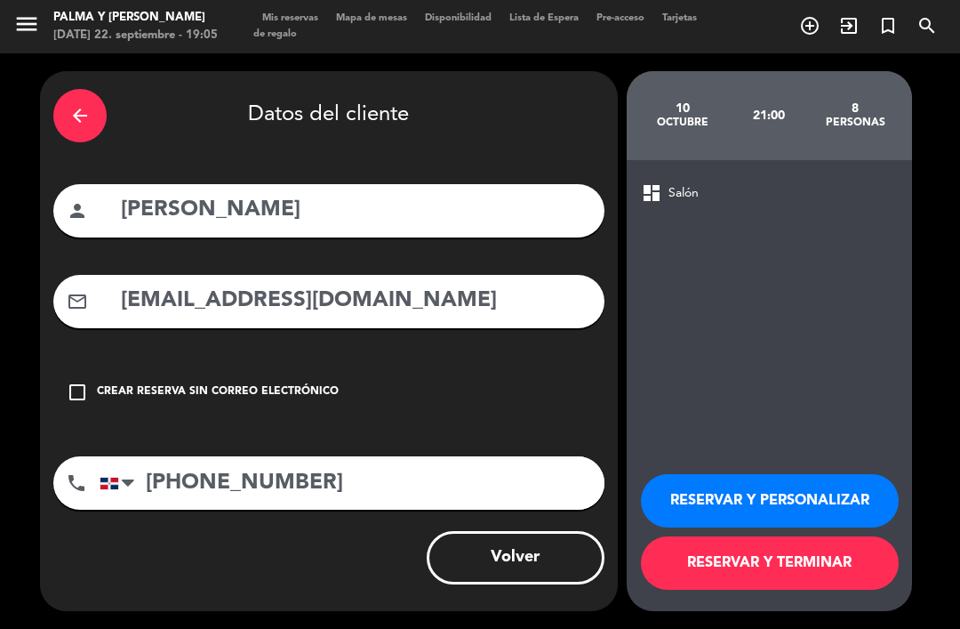
scroll to position [0, 0]
click at [815, 558] on button "RESERVAR Y TERMINAR" at bounding box center [770, 562] width 258 height 53
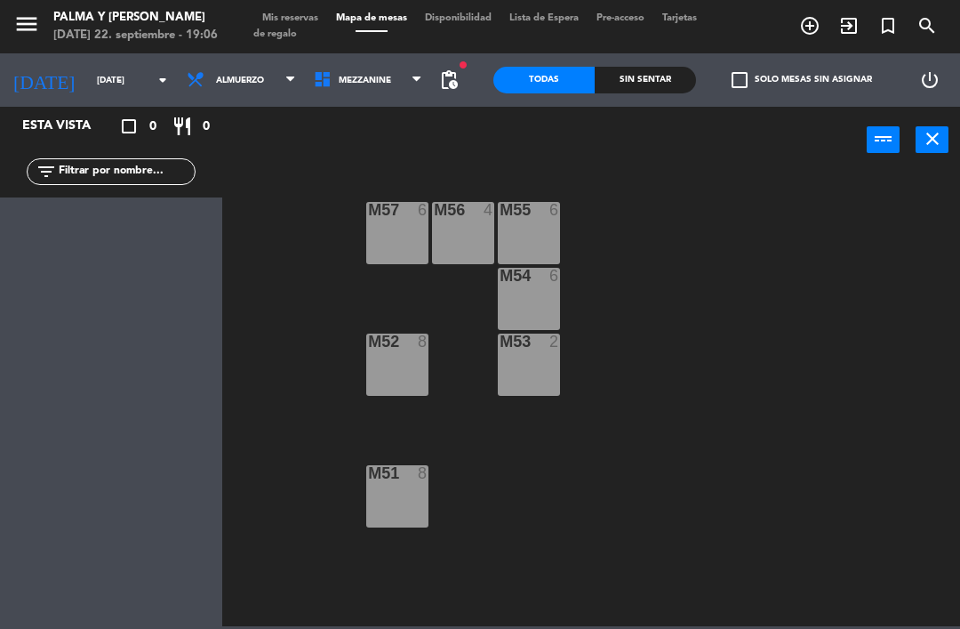
click at [88, 69] on input "[DATE]" at bounding box center [149, 81] width 122 height 28
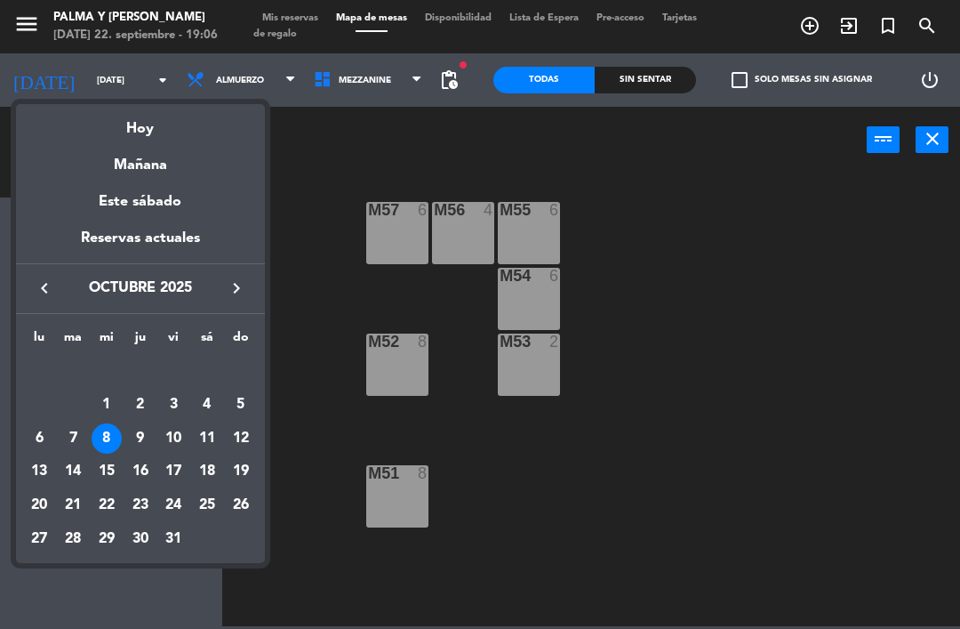
click at [176, 435] on div "10" at bounding box center [173, 438] width 30 height 30
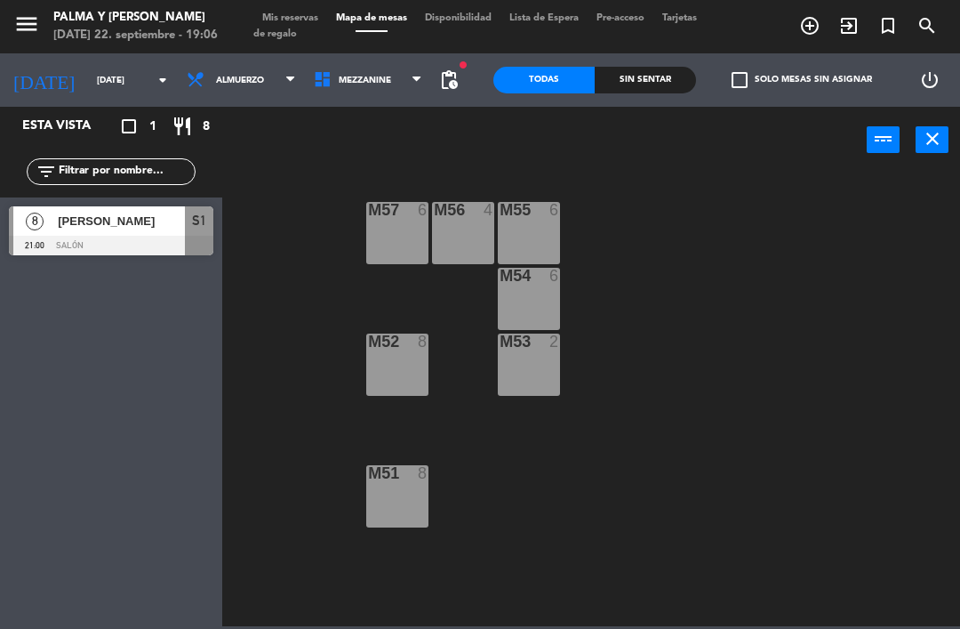
click at [102, 239] on div at bounding box center [111, 246] width 205 height 20
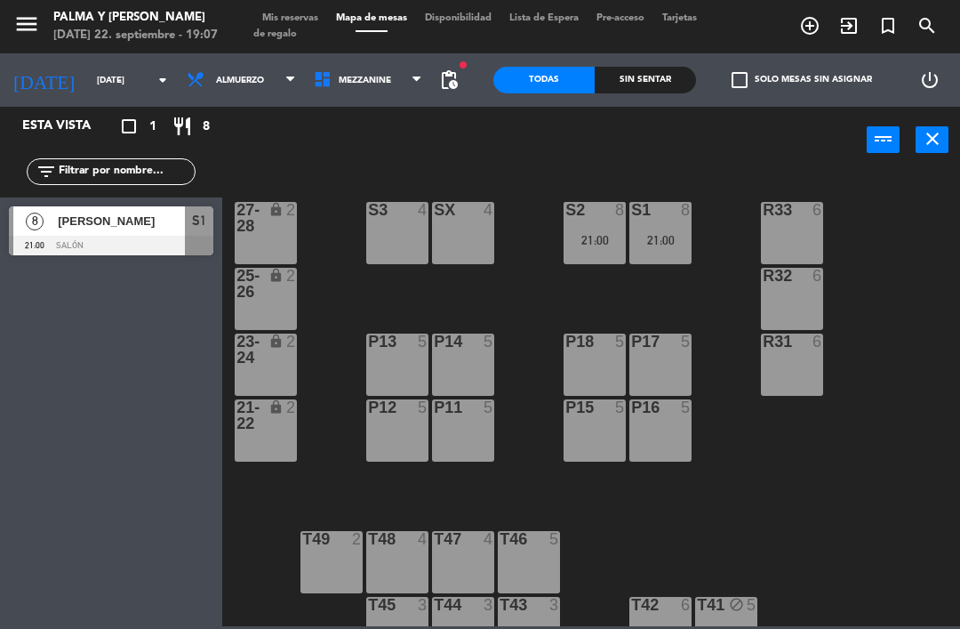
click at [87, 57] on div "[DATE] [DATE] arrow_drop_down" at bounding box center [89, 79] width 178 height 53
click at [152, 83] on icon "arrow_drop_down" at bounding box center [162, 79] width 21 height 21
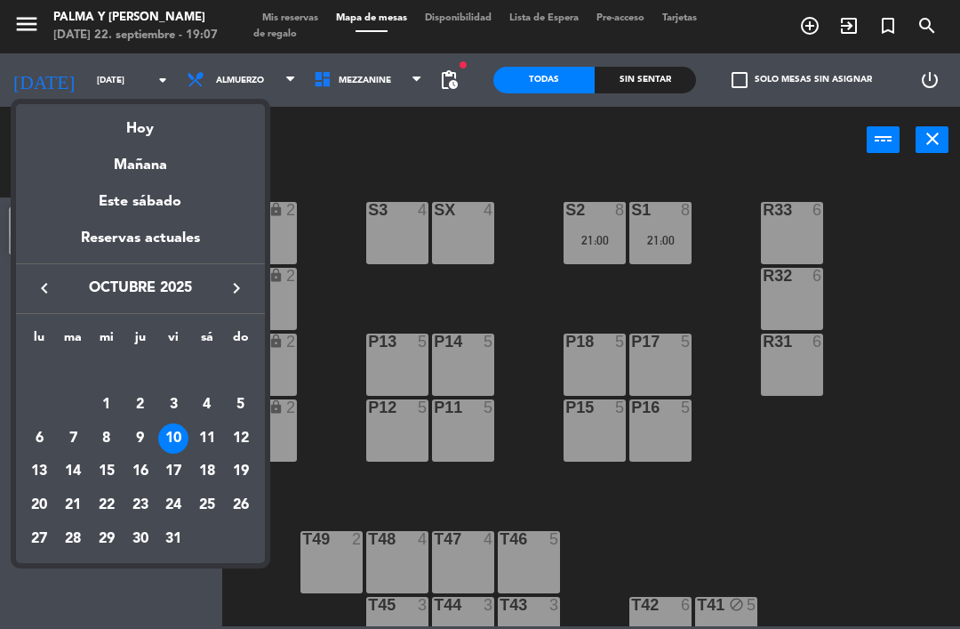
click at [171, 131] on div "Hoy" at bounding box center [140, 122] width 249 height 36
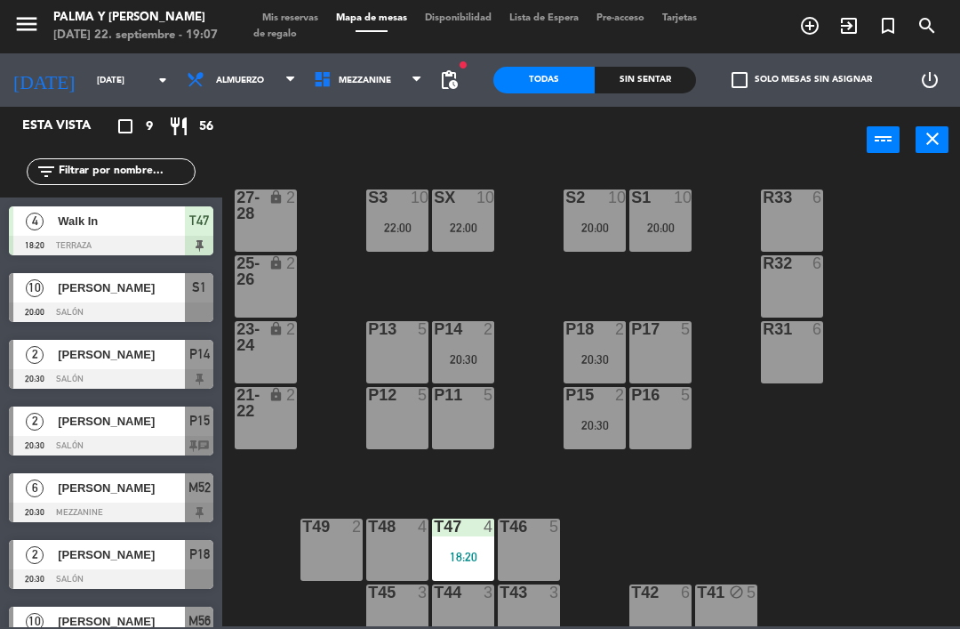
scroll to position [11, 0]
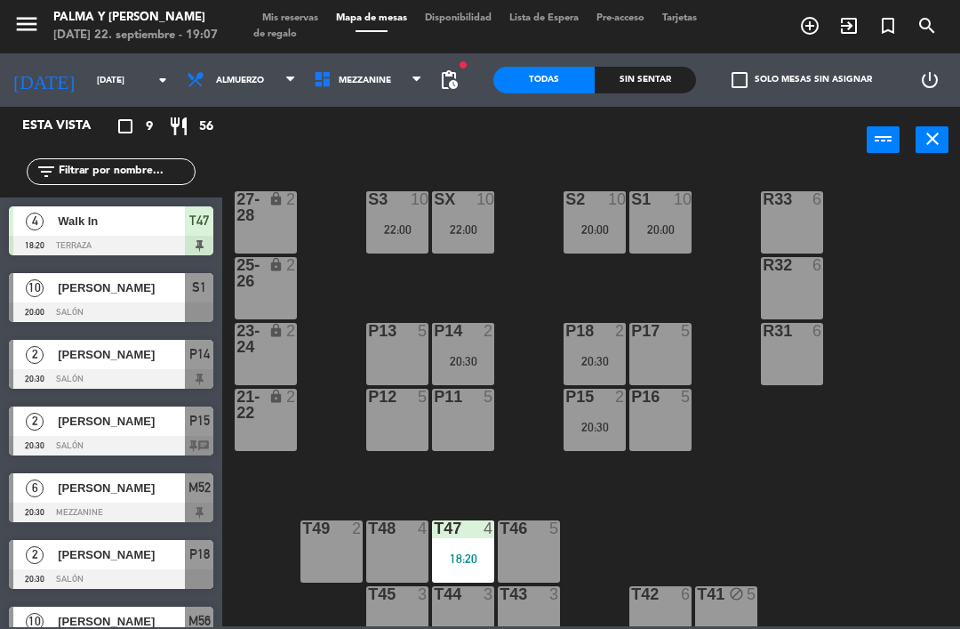
click at [466, 548] on div "T47 4 18:20" at bounding box center [463, 551] width 62 height 62
click at [737, 463] on div "R33 6 S1 10 20:00 S2 10 20:00 S3 10 22:00 SX 10 22:00 27-28 lock 2 R32 6 25-26 …" at bounding box center [596, 398] width 728 height 455
click at [141, 422] on span "[PERSON_NAME]" at bounding box center [121, 421] width 127 height 19
click at [613, 394] on div "2" at bounding box center [624, 397] width 29 height 16
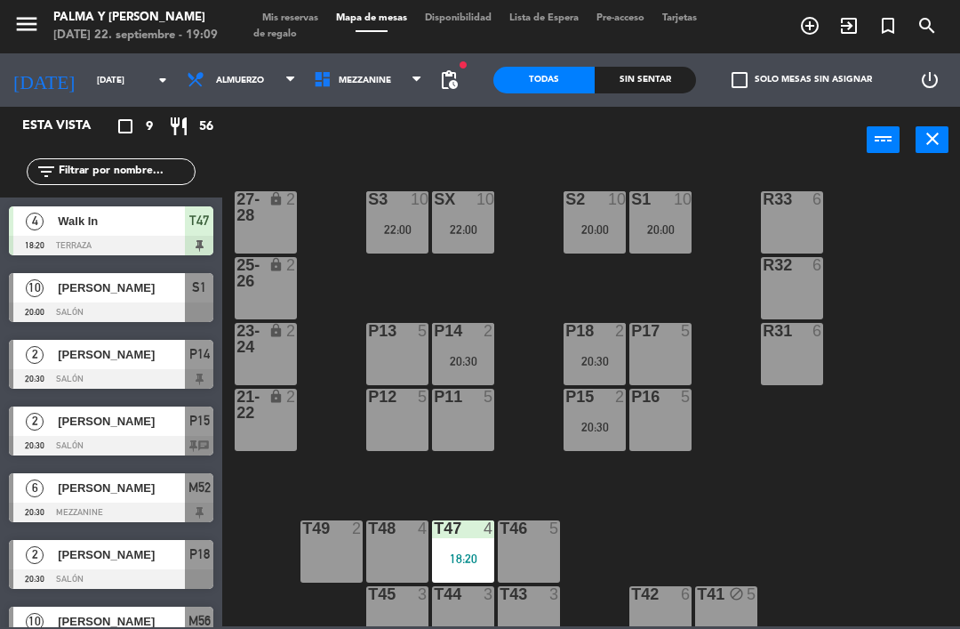
click at [860, 433] on div "R33 6 S1 10 20:00 S2 10 20:00 S3 10 22:00 SX 10 22:00 27-28 lock 2 R32 6 25-26 …" at bounding box center [596, 398] width 728 height 455
click at [590, 374] on div "P18 2 20:30" at bounding box center [595, 354] width 62 height 62
click at [896, 425] on div "R33 6 S1 10 20:00 S2 10 20:00 S3 10 22:00 SX 10 22:00 27-28 lock 2 R32 6 25-26 …" at bounding box center [596, 398] width 728 height 455
click at [443, 370] on div "P14 2 20:30" at bounding box center [463, 354] width 62 height 62
click at [935, 403] on div "R33 6 S1 10 20:00 S2 10 20:00 S3 10 22:00 SX 10 22:00 27-28 lock 2 R32 6 25-26 …" at bounding box center [596, 398] width 728 height 455
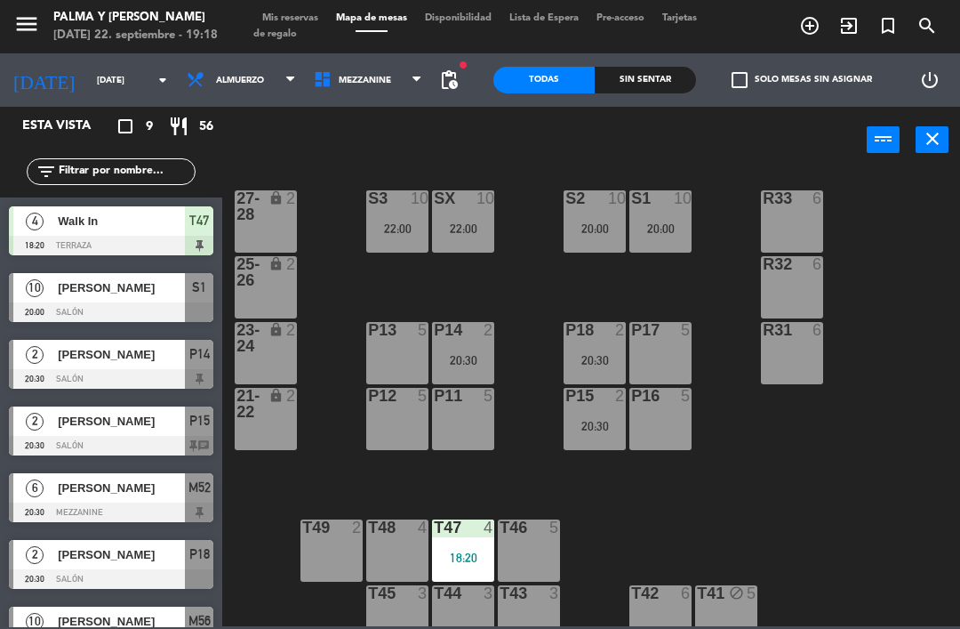
click at [400, 72] on span "Mezzanine" at bounding box center [368, 79] width 127 height 39
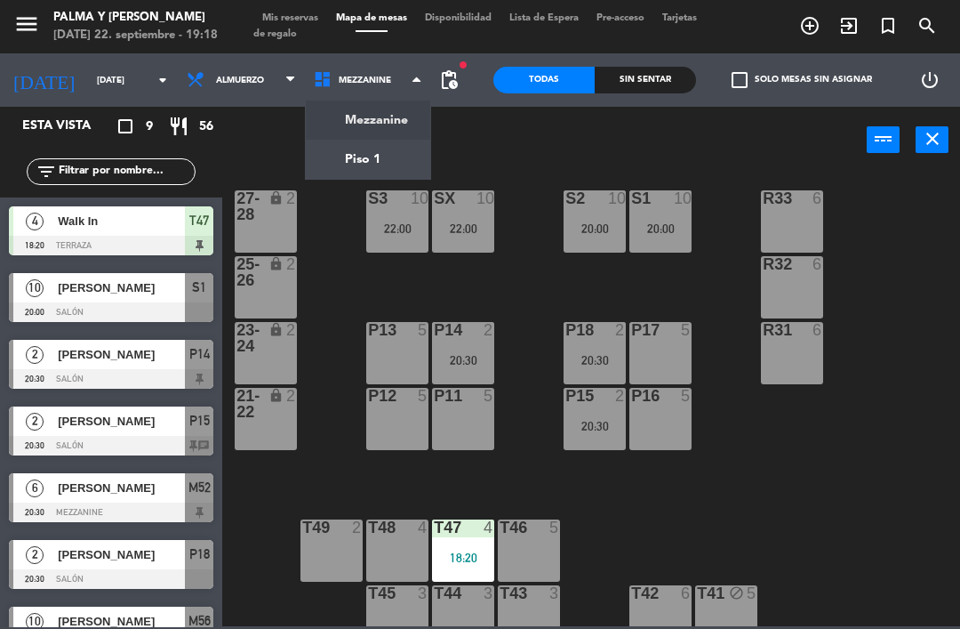
click at [395, 120] on ng-component "menu Palma y [PERSON_NAME] [DATE] 22. septiembre - 19:18 Mis reservas Mapa de m…" at bounding box center [480, 313] width 960 height 626
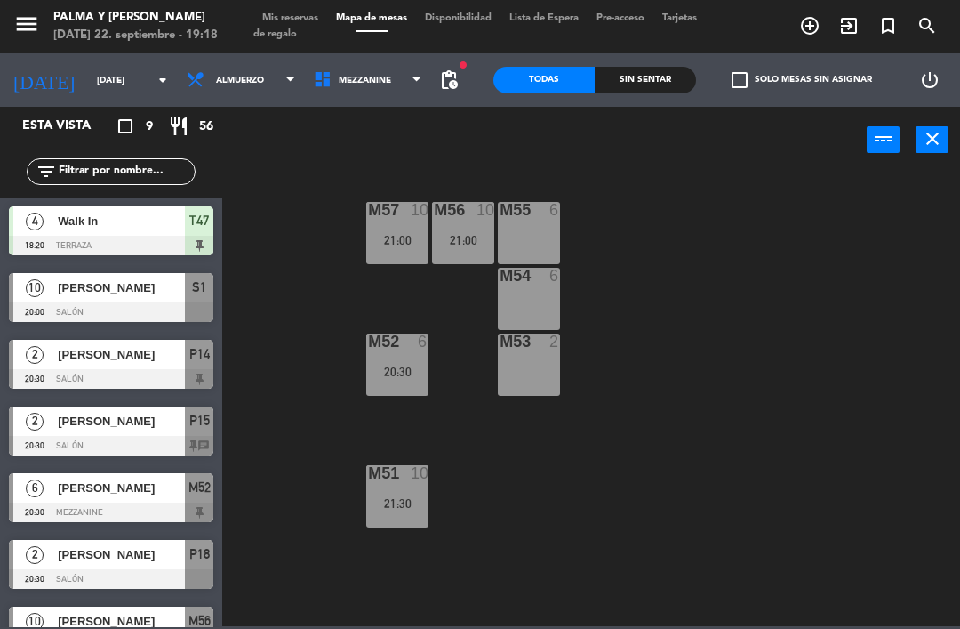
click at [350, 83] on span "Mezzanine" at bounding box center [365, 81] width 52 height 10
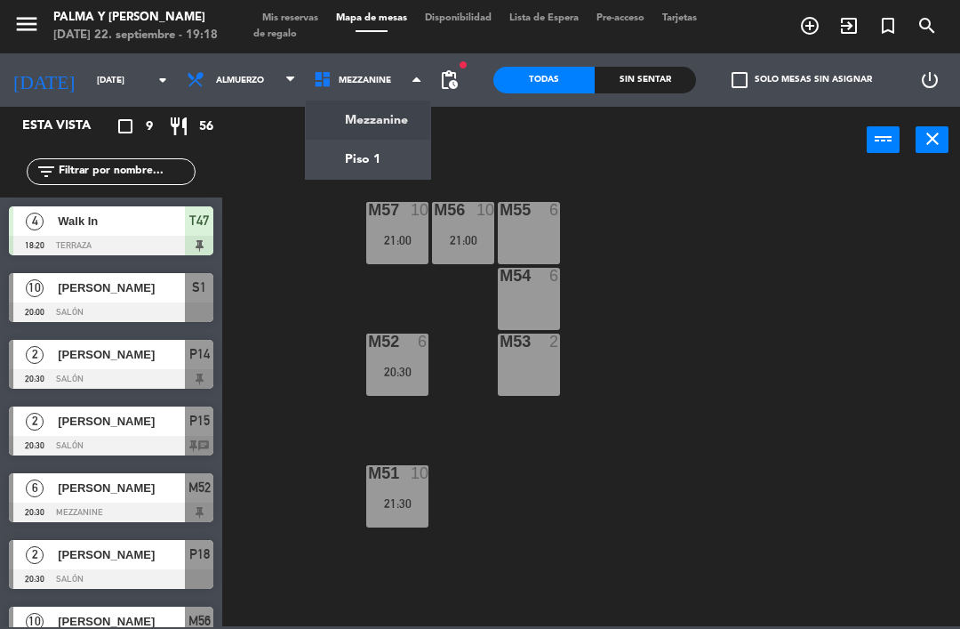
click at [365, 148] on ng-component "menu Palma y [PERSON_NAME] [DATE] 22. septiembre - 19:18 Mis reservas Mapa de m…" at bounding box center [480, 313] width 960 height 626
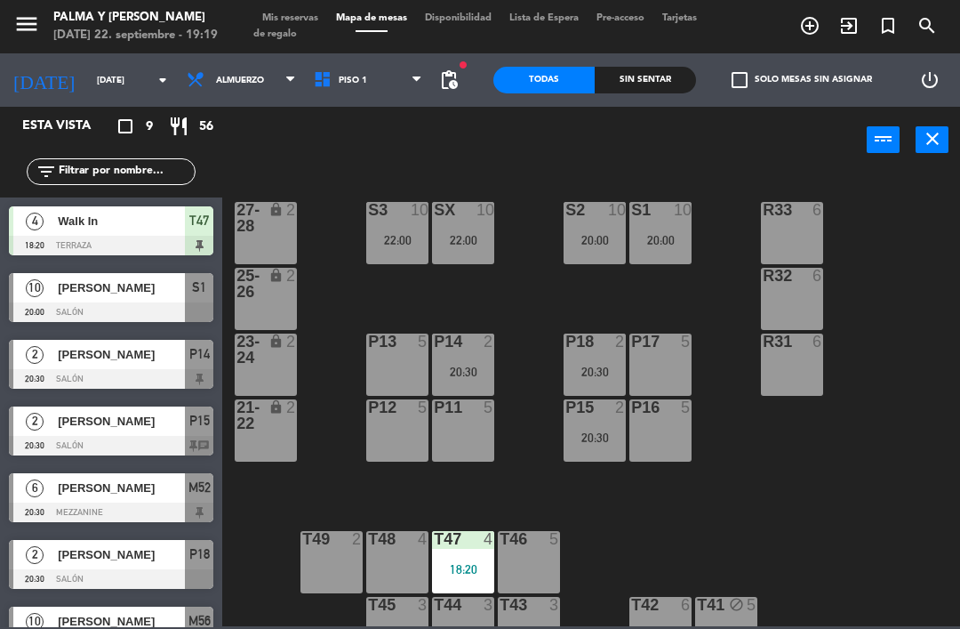
click at [579, 236] on div "20:00" at bounding box center [595, 240] width 62 height 12
click at [819, 508] on div "R33 6 S1 10 20:00 S2 10 20:00 S3 10 22:00 SX 10 22:00 27-28 lock 2 R32 6 25-26 …" at bounding box center [596, 398] width 728 height 455
click at [605, 372] on div "20:30" at bounding box center [595, 372] width 62 height 12
click at [862, 486] on div "R33 6 S1 10 20:00 S2 10 20:00 S3 10 22:00 SX 10 22:00 27-28 lock 2 R32 6 25-26 …" at bounding box center [596, 398] width 728 height 455
click at [599, 425] on div "P15 2 20:30" at bounding box center [595, 430] width 62 height 62
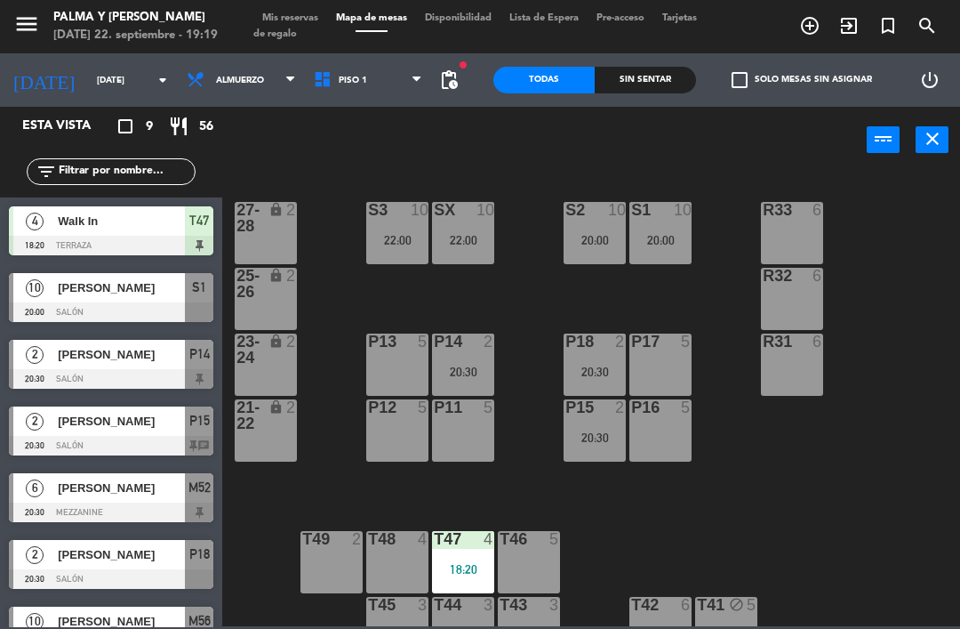
click at [864, 459] on div "R33 6 S1 10 20:00 S2 10 20:00 S3 10 22:00 SX 10 22:00 27-28 lock 2 R32 6 25-26 …" at bounding box center [596, 398] width 728 height 455
click at [463, 371] on div "20:30" at bounding box center [463, 372] width 62 height 12
click at [880, 445] on div "R33 6 S1 10 20:00 S2 10 20:00 S3 10 22:00 SX 10 22:00 27-28 lock 2 R32 6 25-26 …" at bounding box center [596, 398] width 728 height 455
click at [476, 229] on div "SX 10 22:00" at bounding box center [463, 233] width 62 height 62
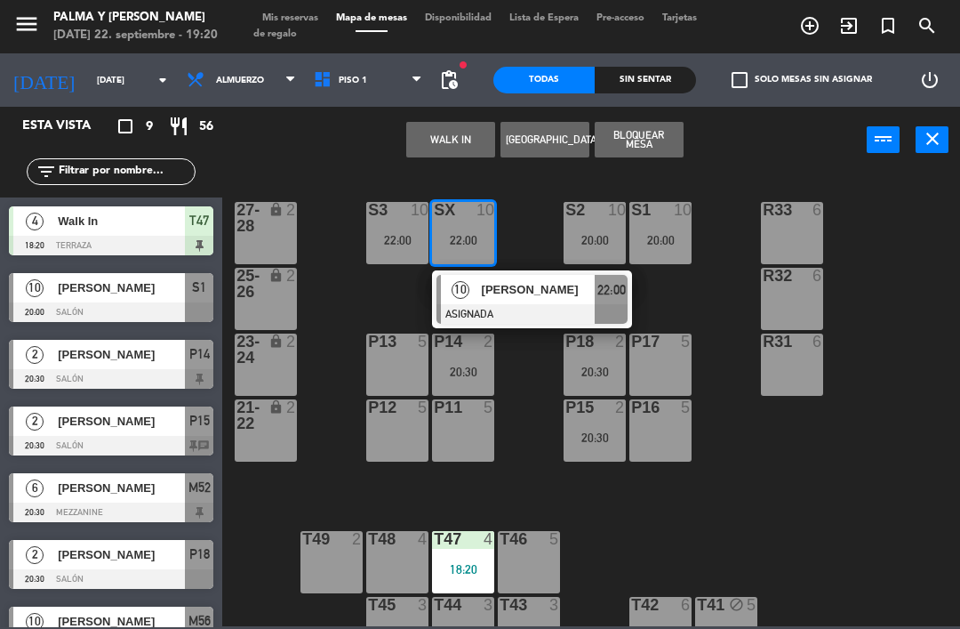
click at [143, 277] on div "[PERSON_NAME]" at bounding box center [120, 287] width 129 height 29
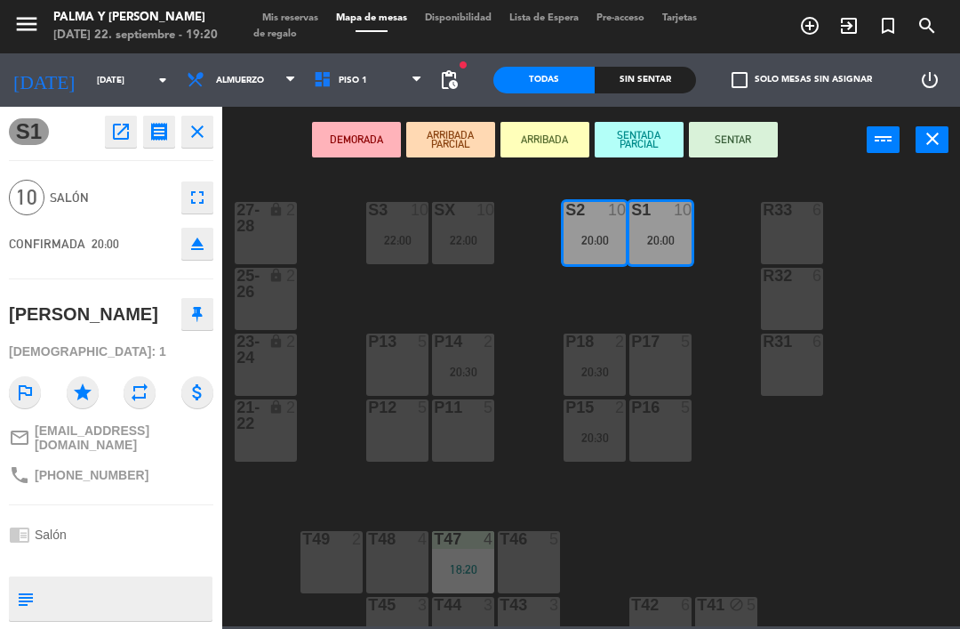
click at [406, 229] on div "S3 10 22:00" at bounding box center [397, 233] width 62 height 62
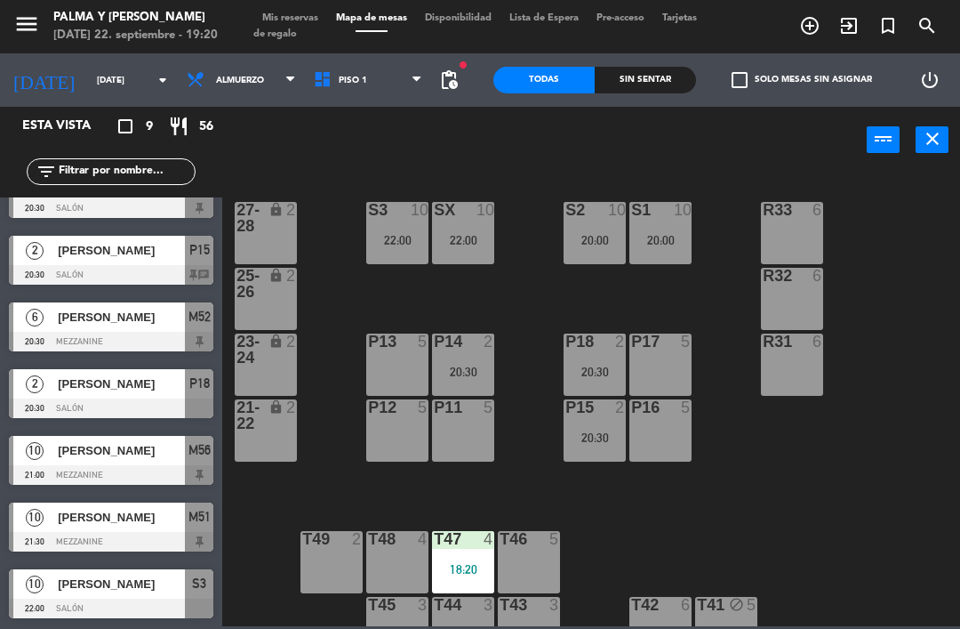
scroll to position [171, 0]
click at [64, 592] on span "[PERSON_NAME]" at bounding box center [121, 583] width 127 height 19
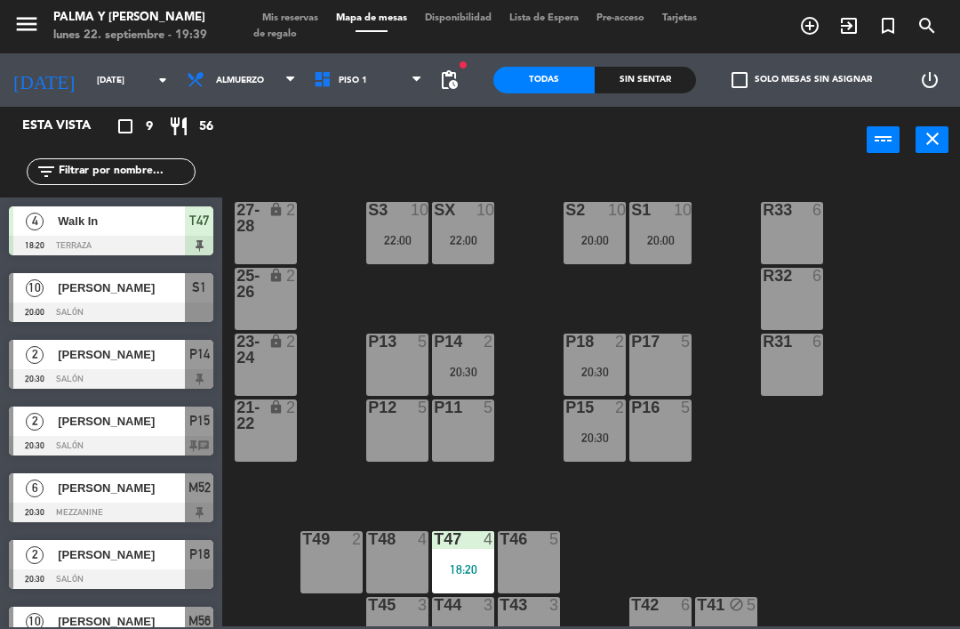
scroll to position [0, 0]
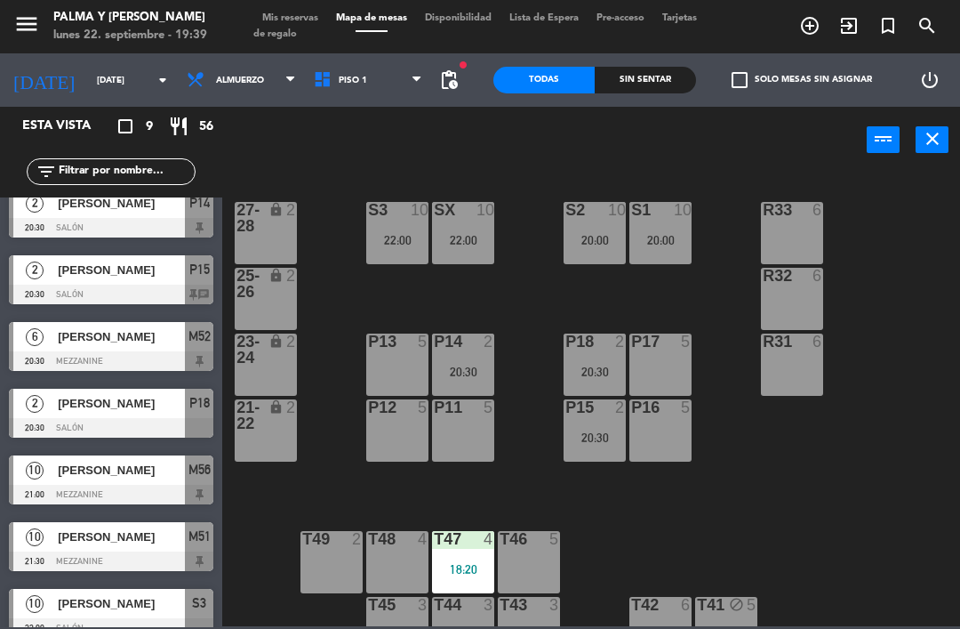
click at [686, 214] on div "10" at bounding box center [683, 210] width 18 height 16
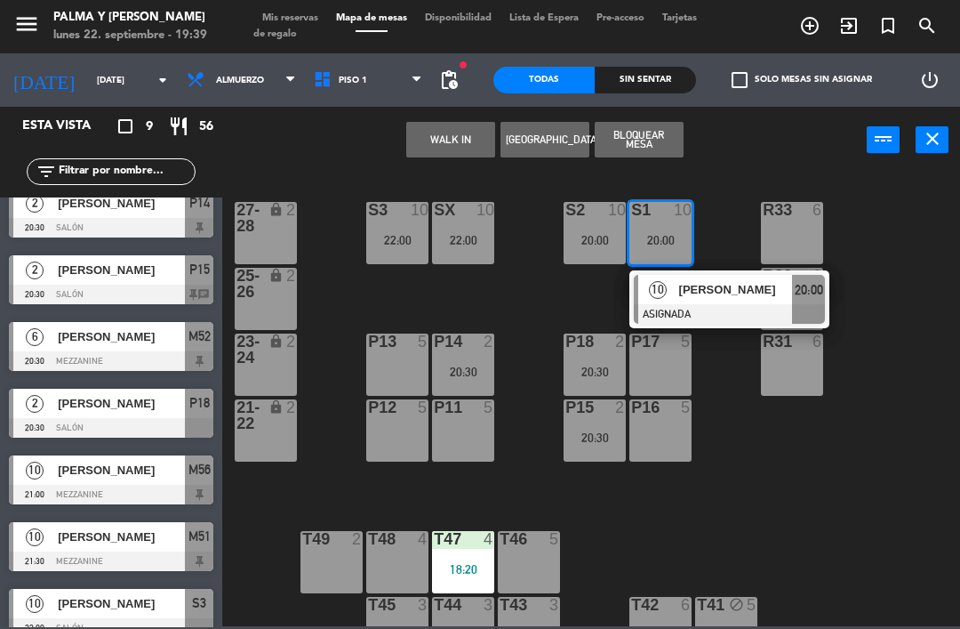
click at [697, 277] on div "[PERSON_NAME]" at bounding box center [736, 289] width 116 height 29
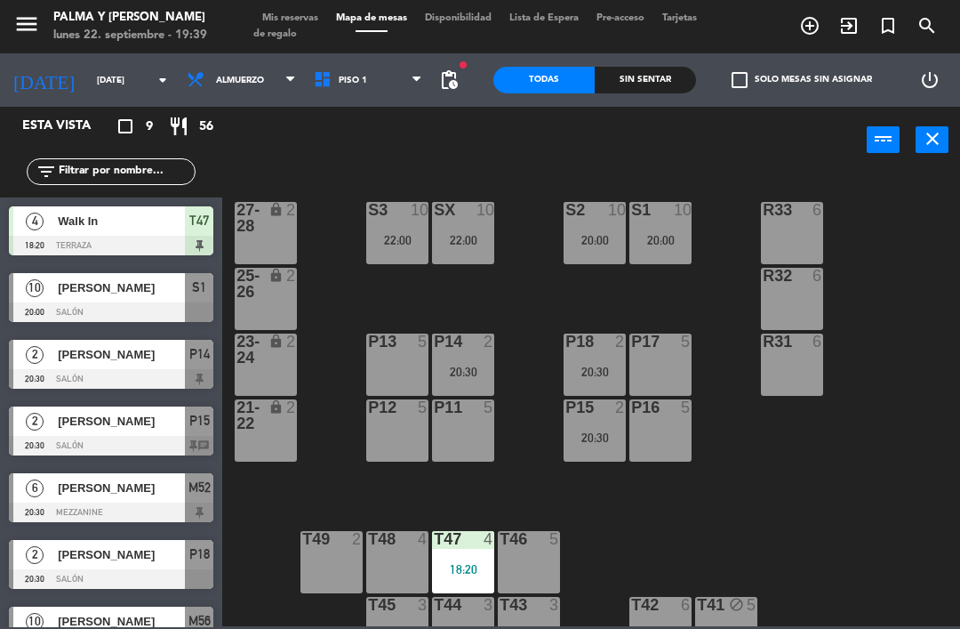
click at [455, 566] on div "18:20" at bounding box center [463, 569] width 62 height 12
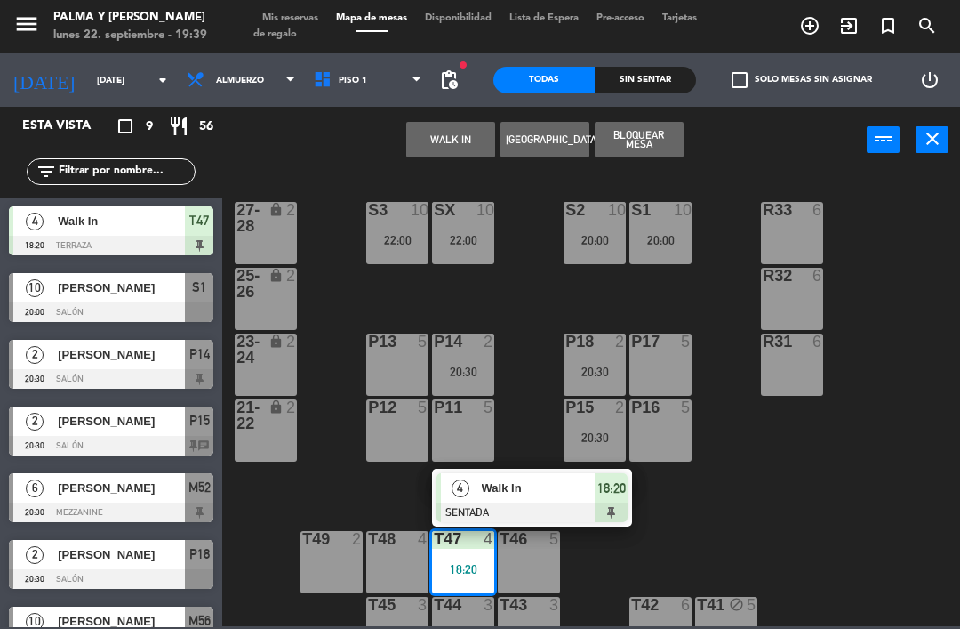
click at [526, 488] on span "Walk In" at bounding box center [539, 487] width 114 height 19
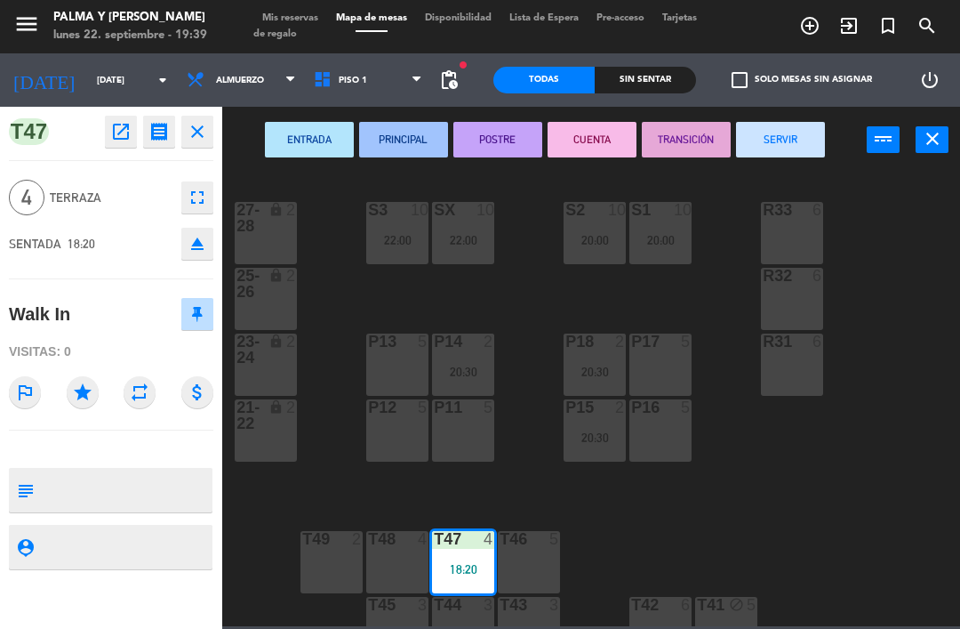
click at [781, 133] on button "SERVIR" at bounding box center [780, 140] width 89 height 36
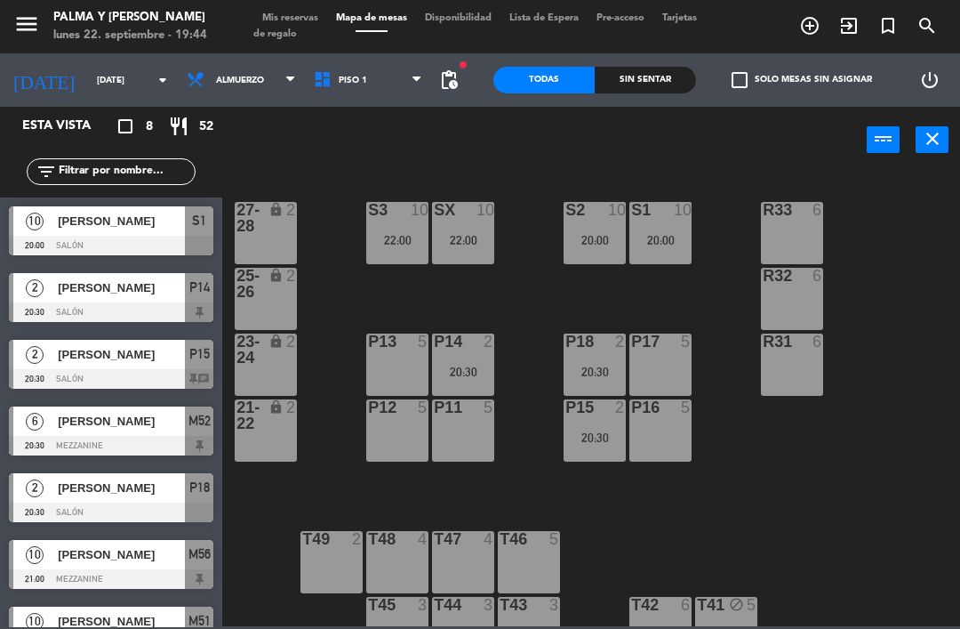
click at [843, 449] on div "R33 6 S1 10 20:00 S2 10 20:00 S3 10 22:00 SX 10 22:00 27-28 lock 2 R32 6 25-26 …" at bounding box center [596, 398] width 728 height 455
click at [904, 516] on div "R33 6 S1 10 20:00 S2 10 20:00 S3 10 22:00 SX 10 22:00 27-28 lock 2 R32 6 25-26 …" at bounding box center [596, 398] width 728 height 455
click at [467, 371] on div "20:30" at bounding box center [463, 372] width 62 height 12
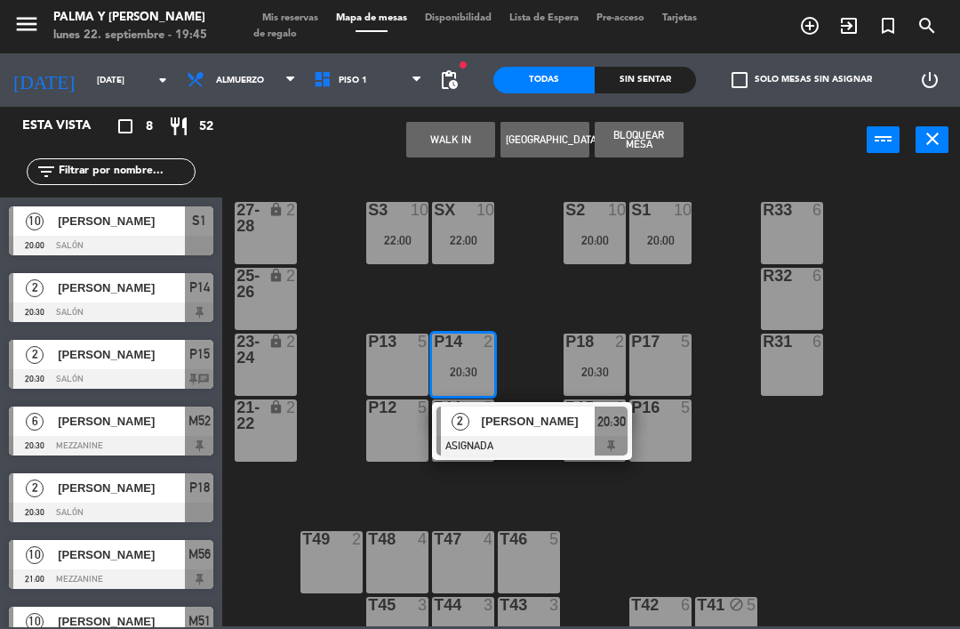
click at [514, 444] on div at bounding box center [532, 446] width 191 height 20
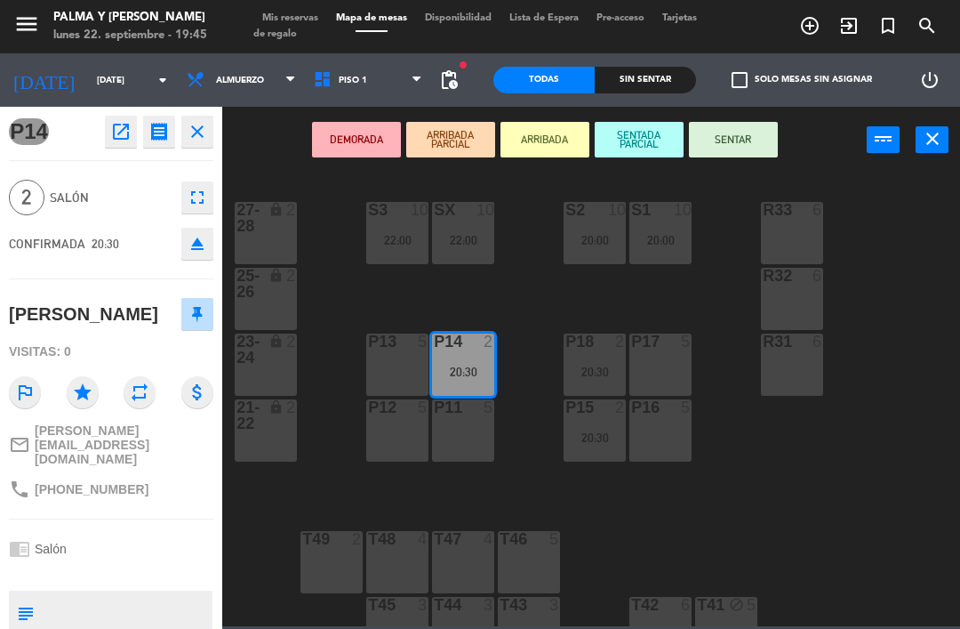
click at [471, 430] on div "P11 5" at bounding box center [463, 430] width 62 height 62
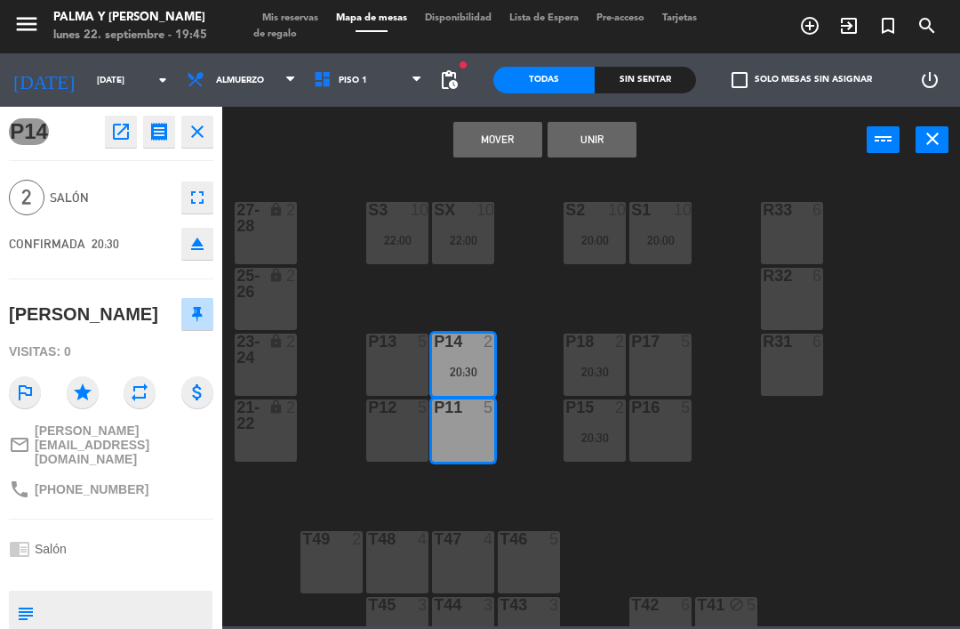
click at [514, 153] on button "Mover" at bounding box center [498, 140] width 89 height 36
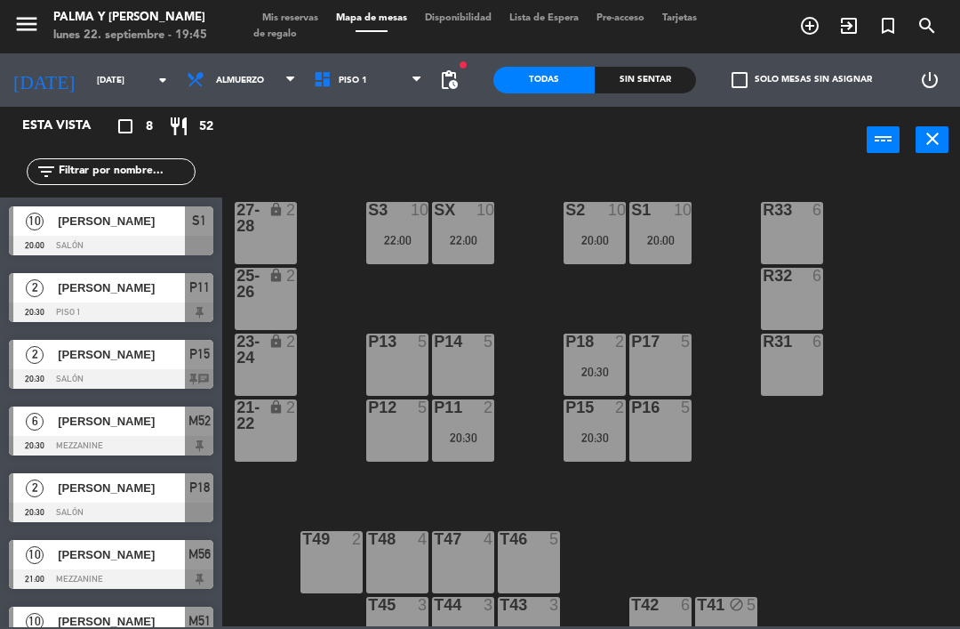
click at [478, 356] on div "P14 5" at bounding box center [463, 364] width 62 height 62
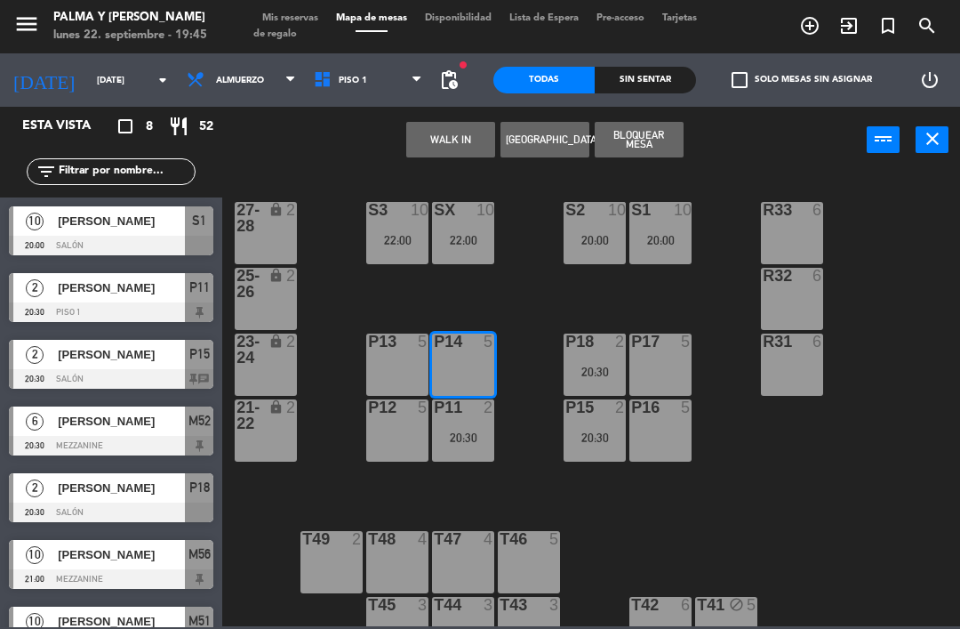
click at [472, 141] on button "WALK IN" at bounding box center [450, 140] width 89 height 36
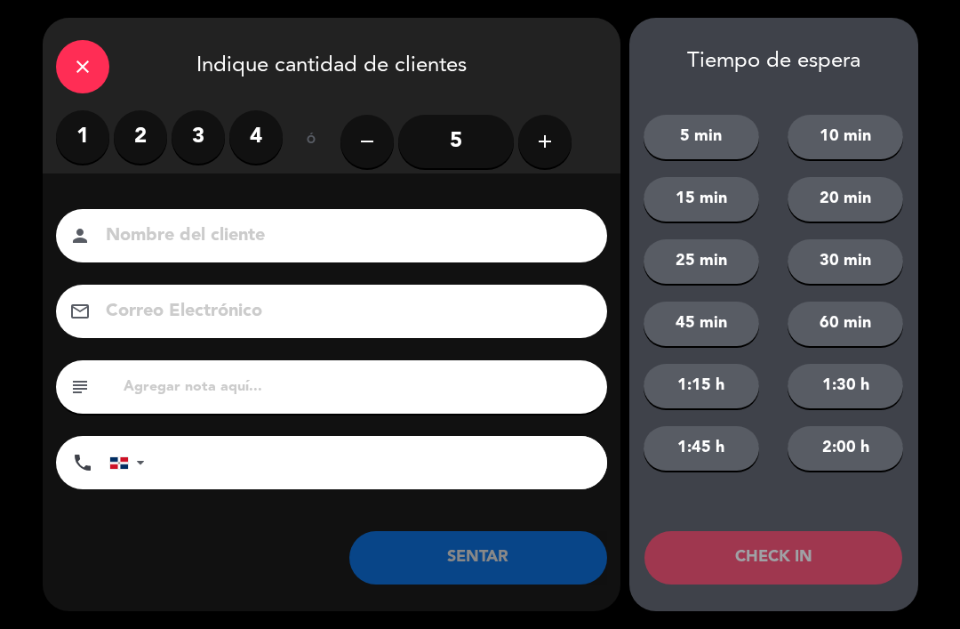
click at [153, 128] on label "2" at bounding box center [140, 136] width 53 height 53
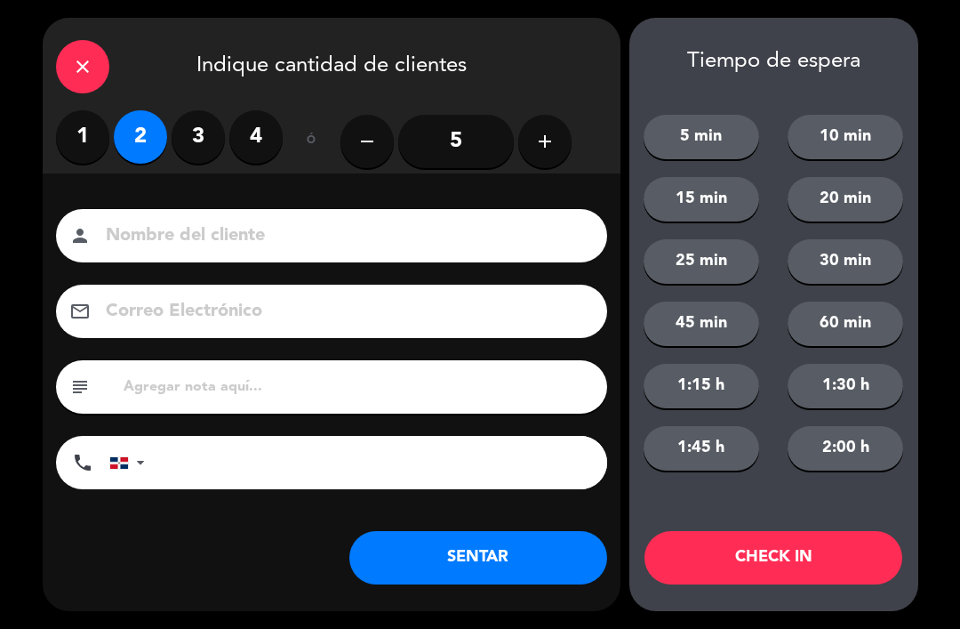
click at [475, 570] on button "SENTAR" at bounding box center [479, 557] width 258 height 53
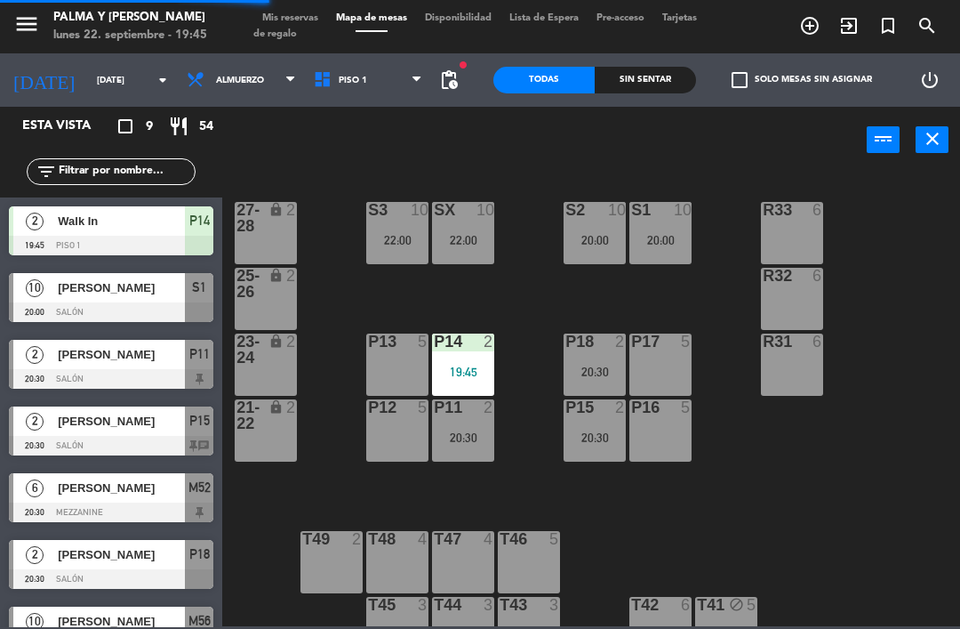
click at [916, 470] on div "R33 6 S1 10 20:00 S2 10 20:00 S3 10 22:00 SX 10 22:00 27-28 lock 2 R32 6 25-26 …" at bounding box center [596, 398] width 728 height 455
click at [909, 488] on div "R33 6 S1 10 20:00 S2 10 20:00 S3 10 22:00 SX 10 22:00 27-28 lock 2 R32 6 25-26 …" at bounding box center [596, 398] width 728 height 455
click at [154, 310] on div at bounding box center [111, 312] width 205 height 20
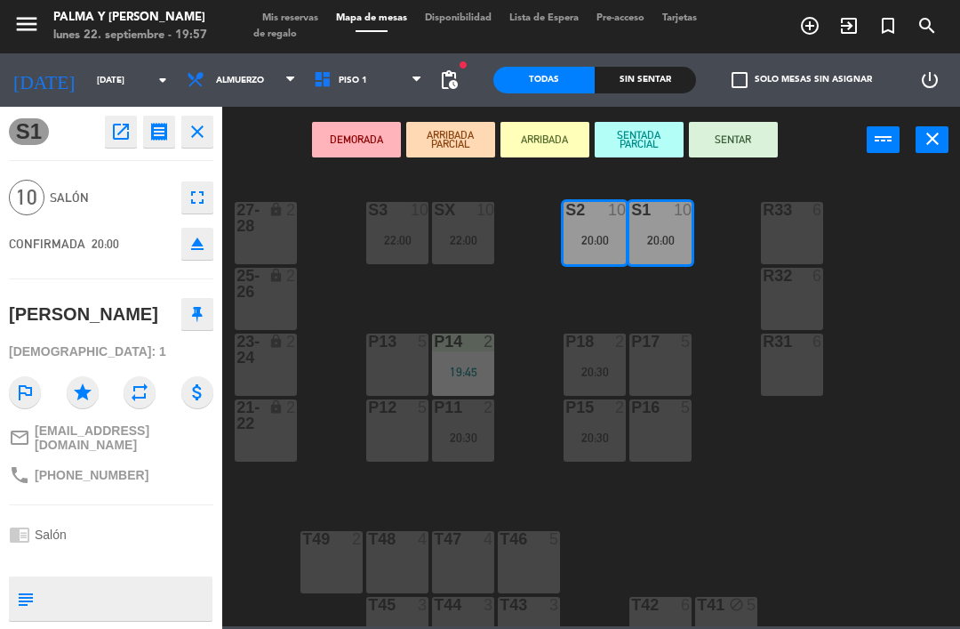
click at [754, 148] on button "SENTAR" at bounding box center [733, 140] width 89 height 36
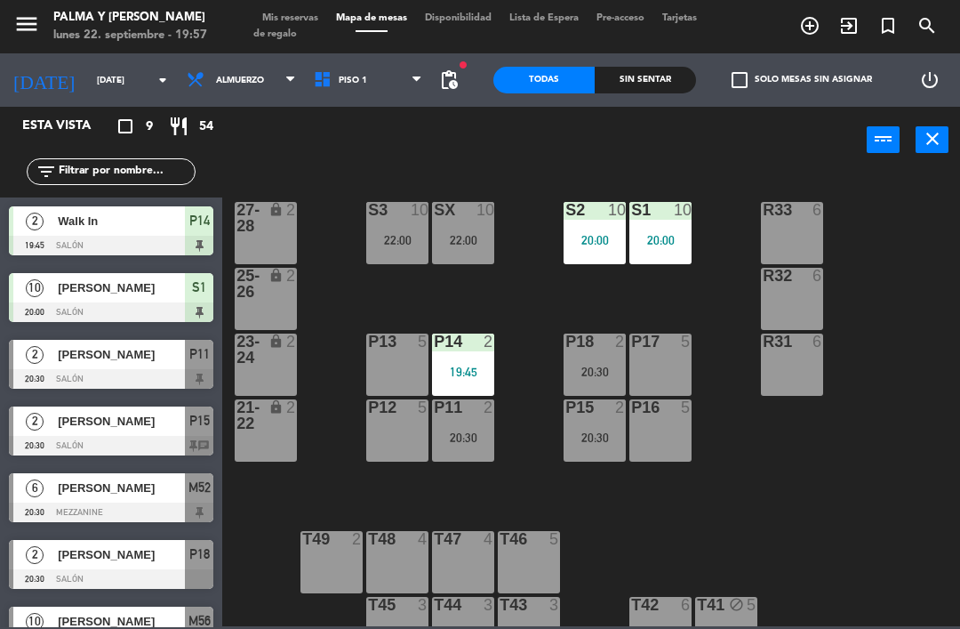
click at [448, 241] on div "22:00" at bounding box center [463, 240] width 62 height 12
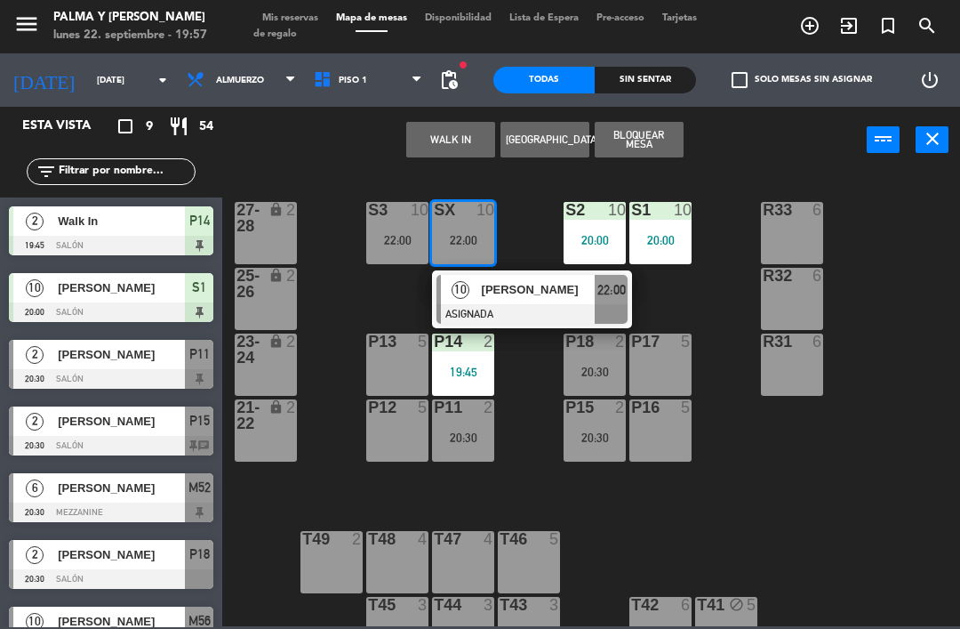
click at [544, 302] on div "[PERSON_NAME]" at bounding box center [538, 289] width 116 height 29
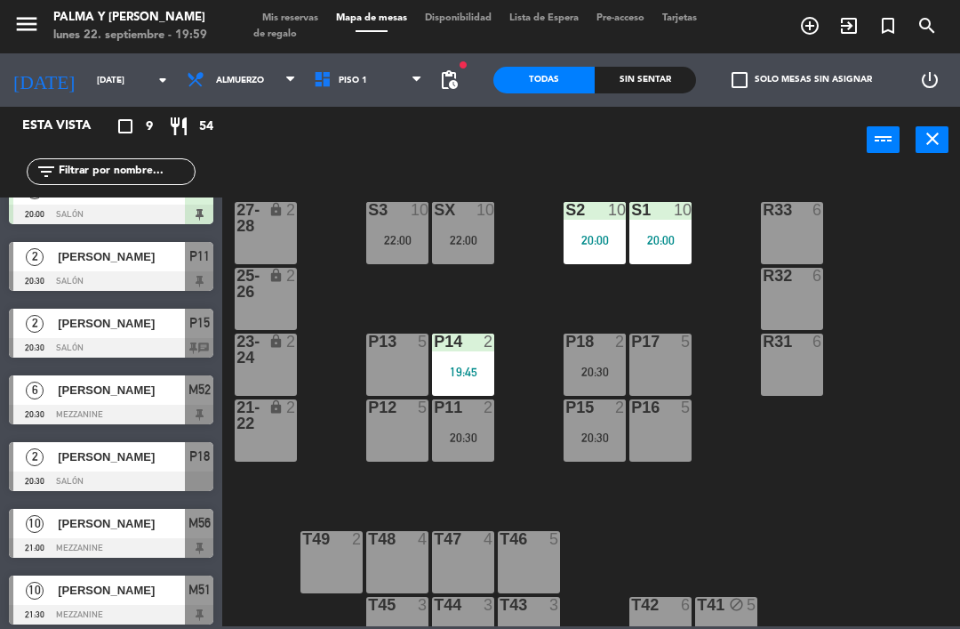
scroll to position [100, 0]
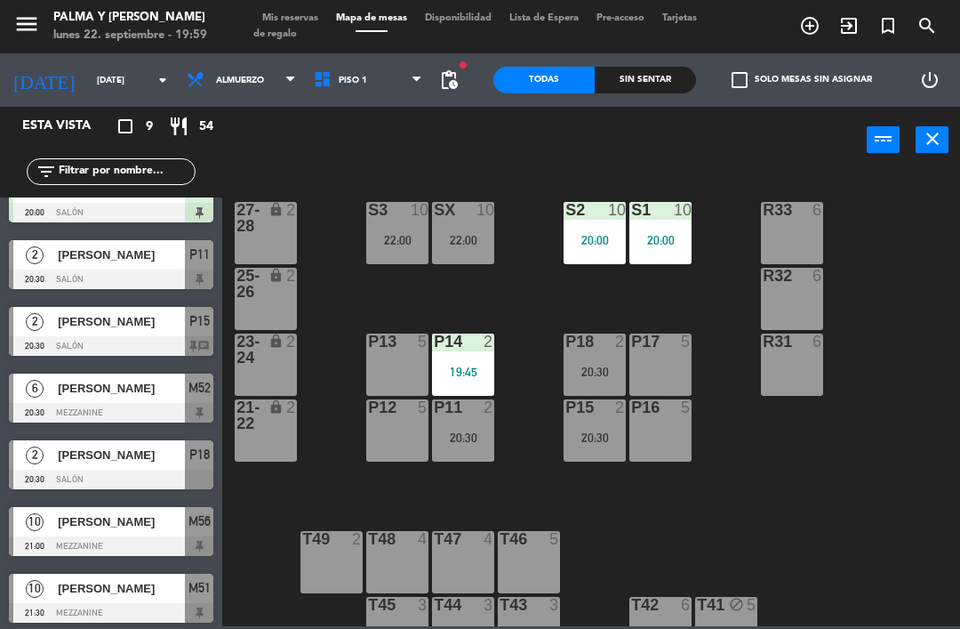
click at [67, 469] on div "[PERSON_NAME]" at bounding box center [120, 454] width 129 height 29
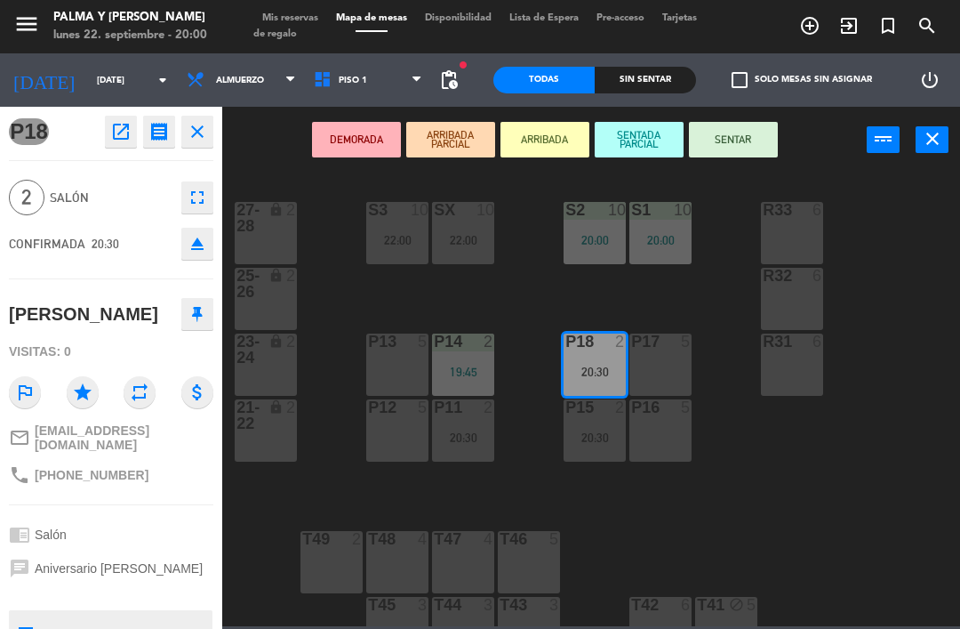
click at [409, 365] on div "P13 5" at bounding box center [397, 364] width 62 height 62
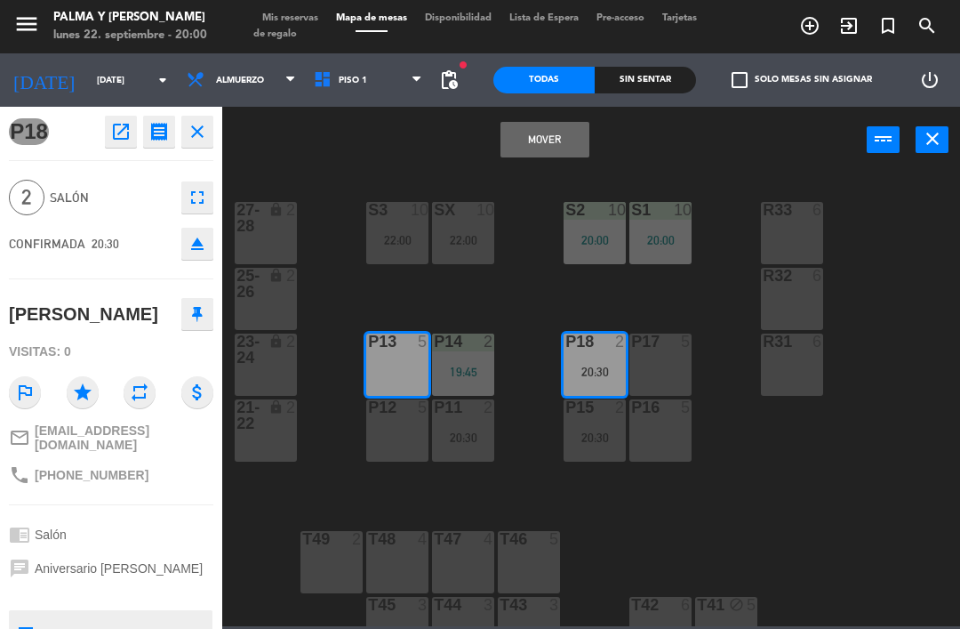
click at [563, 149] on button "Mover" at bounding box center [545, 140] width 89 height 36
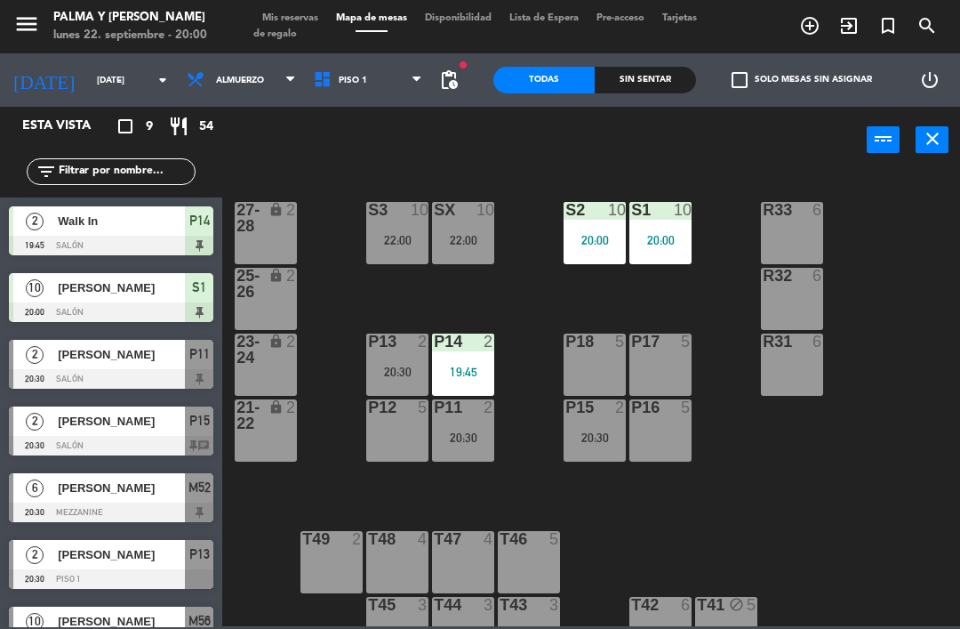
click at [414, 390] on div "P13 2 20:30" at bounding box center [397, 364] width 62 height 62
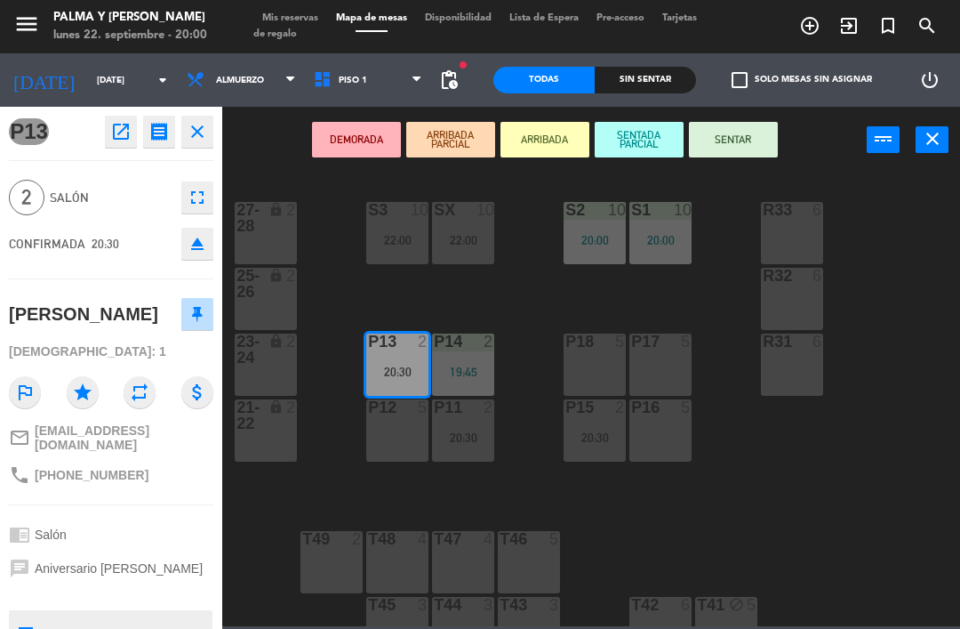
click at [756, 155] on button "SENTAR" at bounding box center [733, 140] width 89 height 36
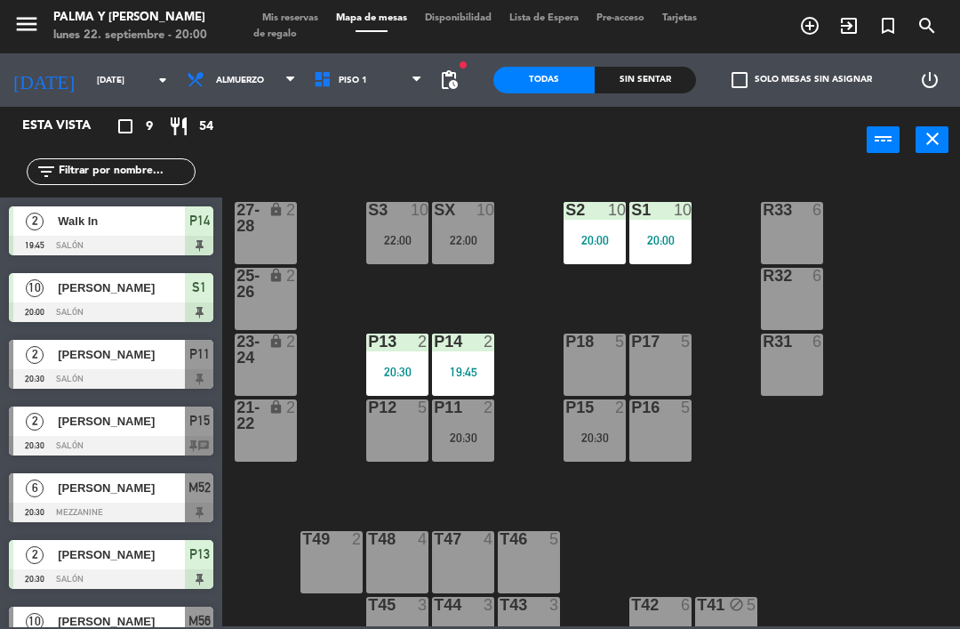
click at [895, 487] on div "R33 6 S1 10 20:00 S2 10 20:00 S3 10 22:00 SX 10 22:00 27-28 lock 2 R32 6 25-26 …" at bounding box center [596, 398] width 728 height 455
click at [689, 234] on div "20:00" at bounding box center [661, 240] width 62 height 12
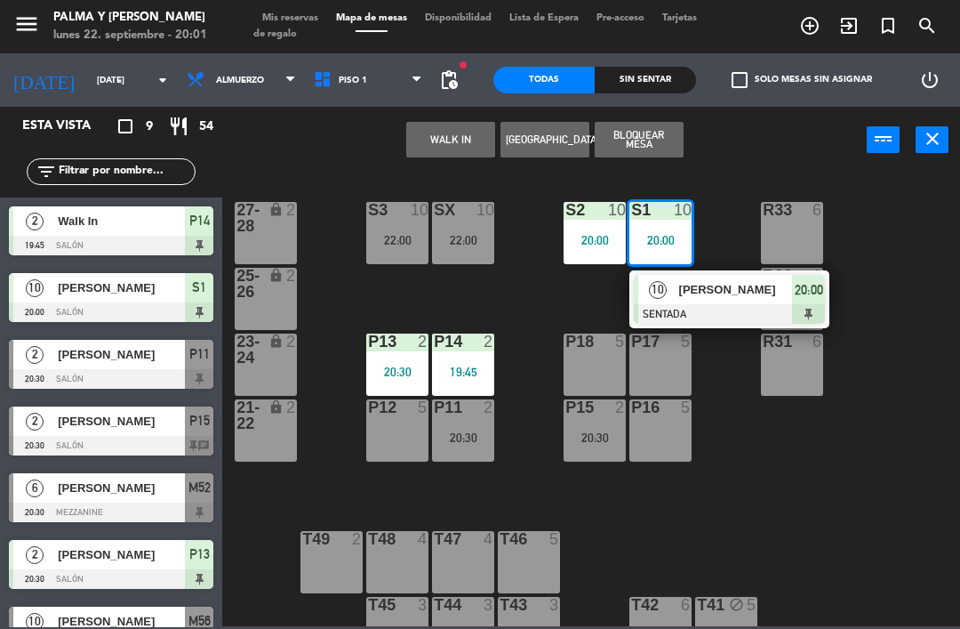
click at [912, 226] on div "R33 6 S1 10 20:00 10 [PERSON_NAME] SENTADA 20:00 S2 10 20:00 S3 10 22:00 SX 10 …" at bounding box center [596, 398] width 728 height 455
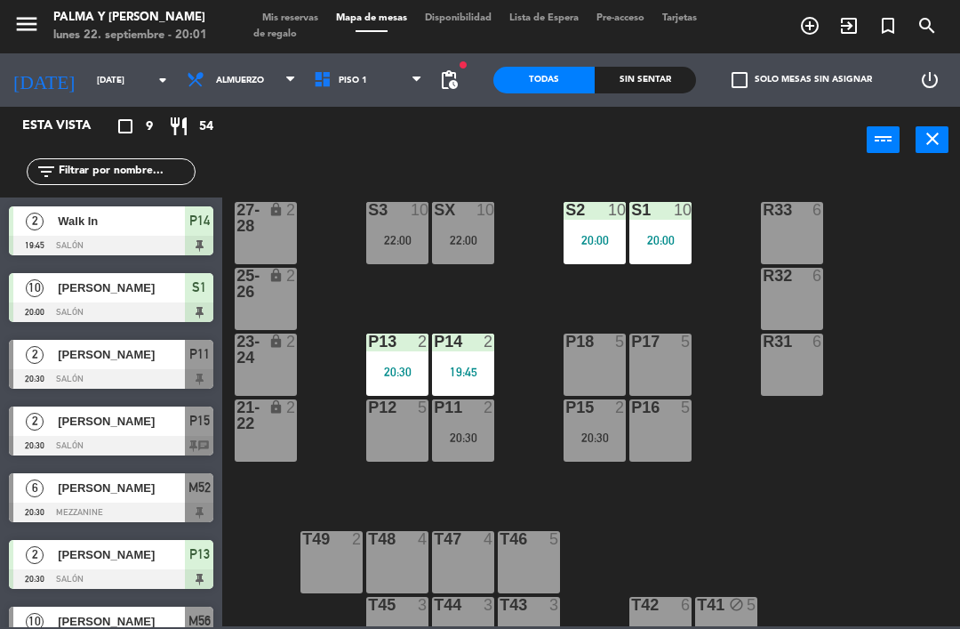
scroll to position [0, 0]
click at [683, 229] on div "S1 10 20:00" at bounding box center [661, 233] width 62 height 62
click at [919, 314] on div "R33 6 S1 10 20:00 S2 10 20:00 S3 10 22:00 SX 10 22:00 27-28 lock 2 R32 6 25-26 …" at bounding box center [596, 398] width 728 height 455
click at [795, 565] on div "R33 6 S1 10 20:00 S2 10 20:00 S3 10 22:00 SX 10 22:00 27-28 lock 2 R32 6 25-26 …" at bounding box center [596, 398] width 728 height 455
click at [745, 481] on div "R33 6 S1 10 20:00 S2 10 20:00 S3 10 22:00 SX 10 22:00 27-28 lock 2 R32 6 25-26 …" at bounding box center [596, 398] width 728 height 455
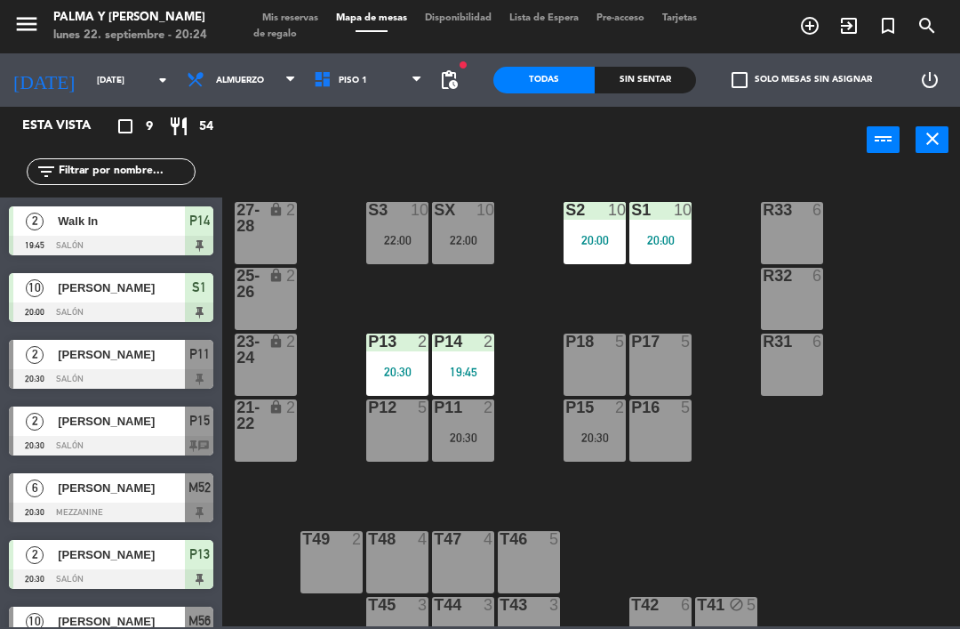
click at [654, 412] on div at bounding box center [661, 407] width 29 height 16
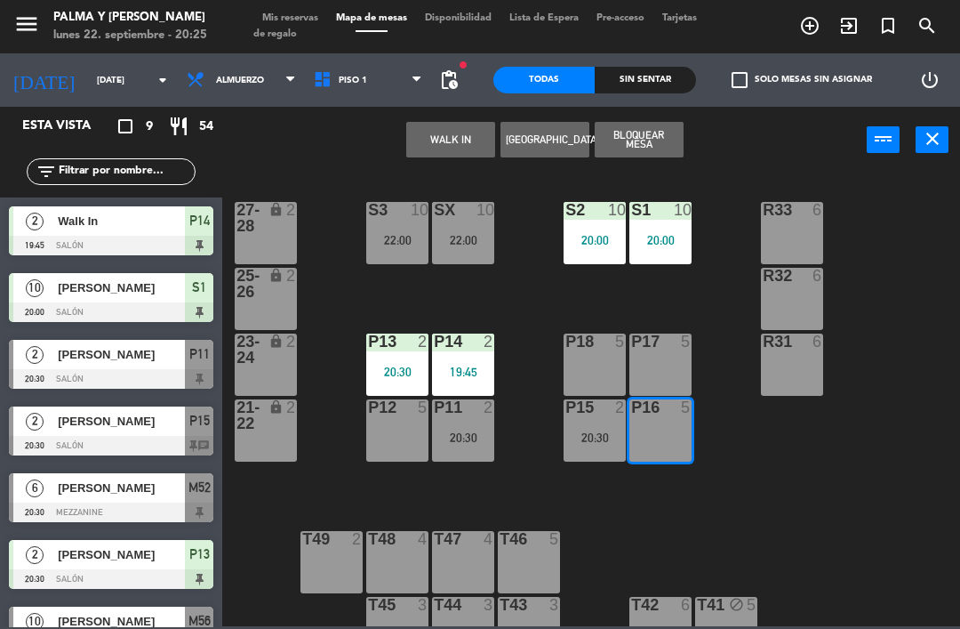
click at [456, 135] on button "WALK IN" at bounding box center [450, 140] width 89 height 36
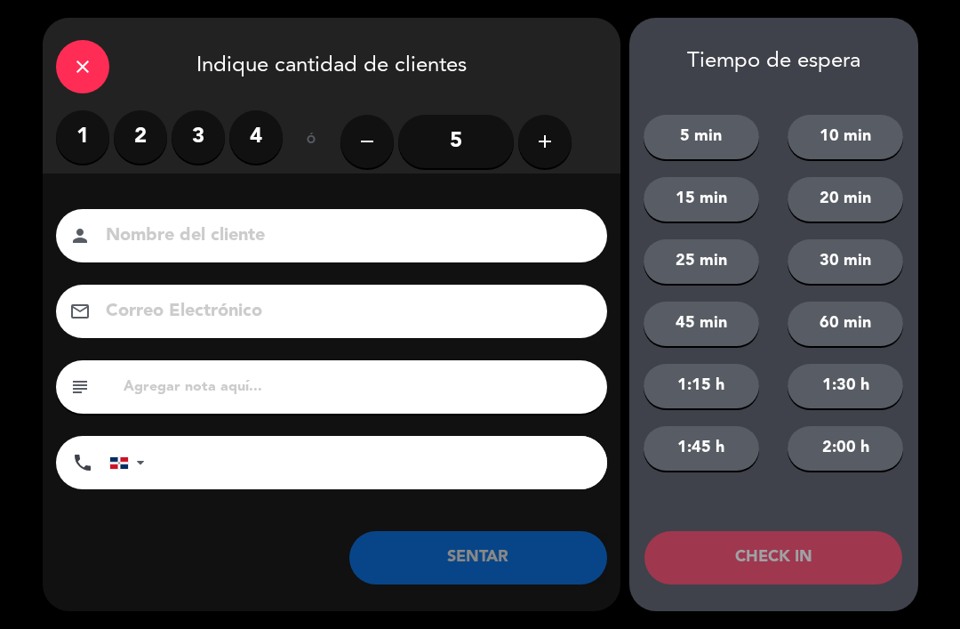
click at [142, 123] on label "2" at bounding box center [140, 136] width 53 height 53
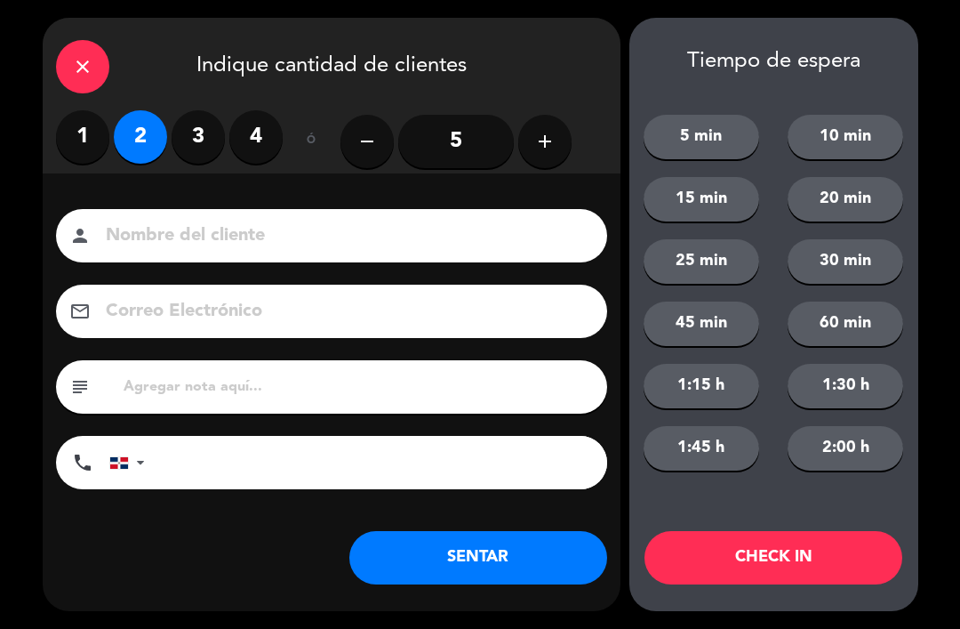
click at [422, 578] on button "SENTAR" at bounding box center [479, 557] width 258 height 53
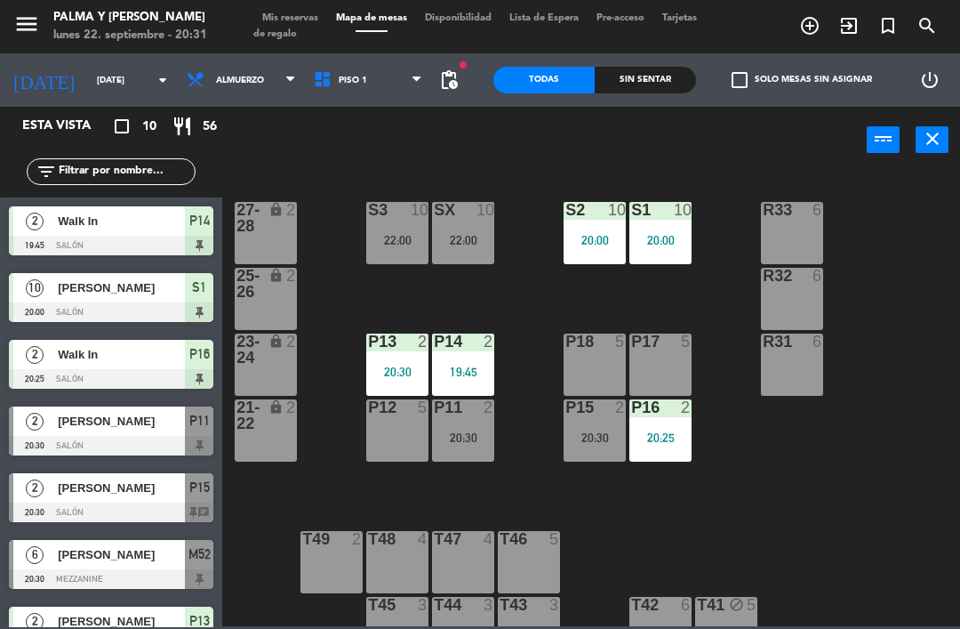
click at [66, 497] on div "[PERSON_NAME]" at bounding box center [120, 487] width 129 height 29
click at [601, 448] on div "P15 2 20:30" at bounding box center [595, 430] width 62 height 62
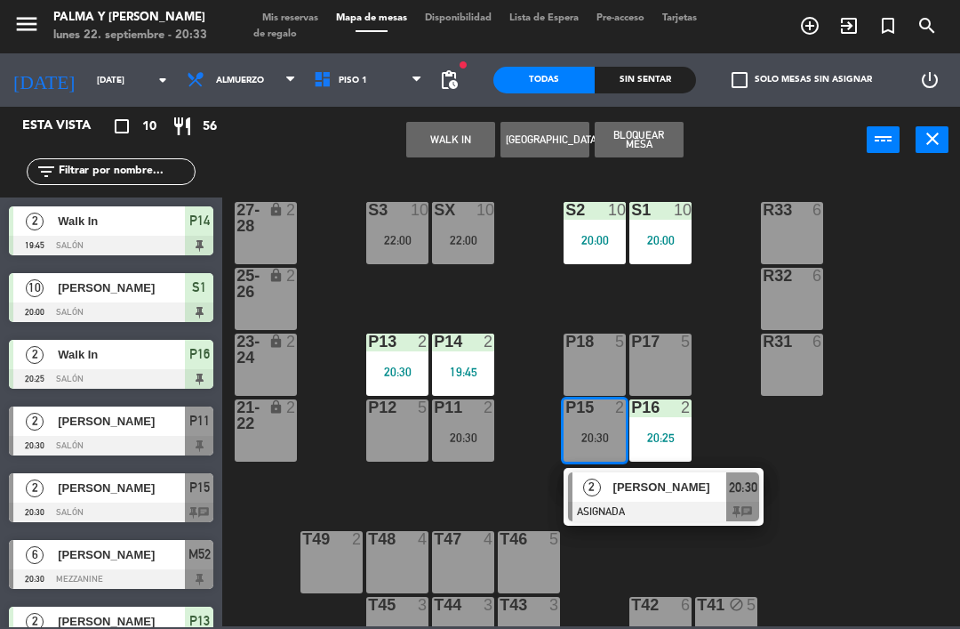
click at [620, 486] on span "[PERSON_NAME]" at bounding box center [671, 487] width 114 height 19
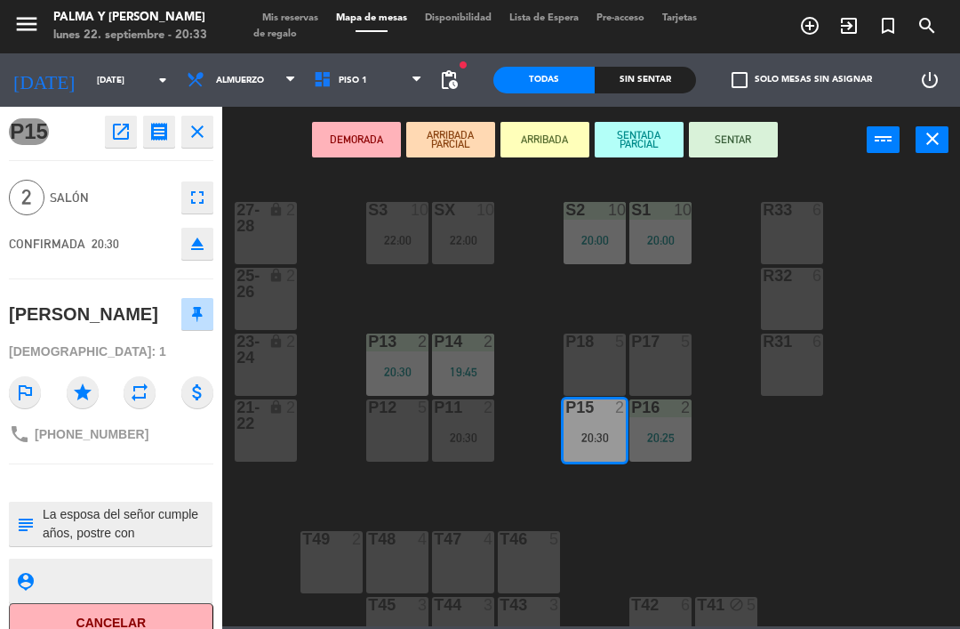
click at [597, 354] on div "P18 5" at bounding box center [595, 364] width 62 height 62
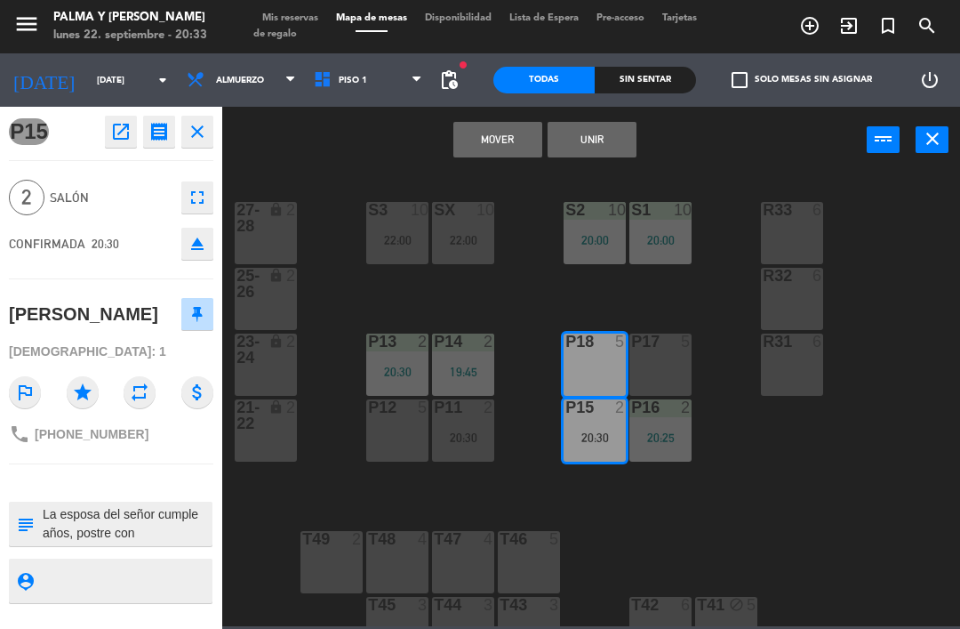
click at [519, 122] on button "Mover" at bounding box center [498, 140] width 89 height 36
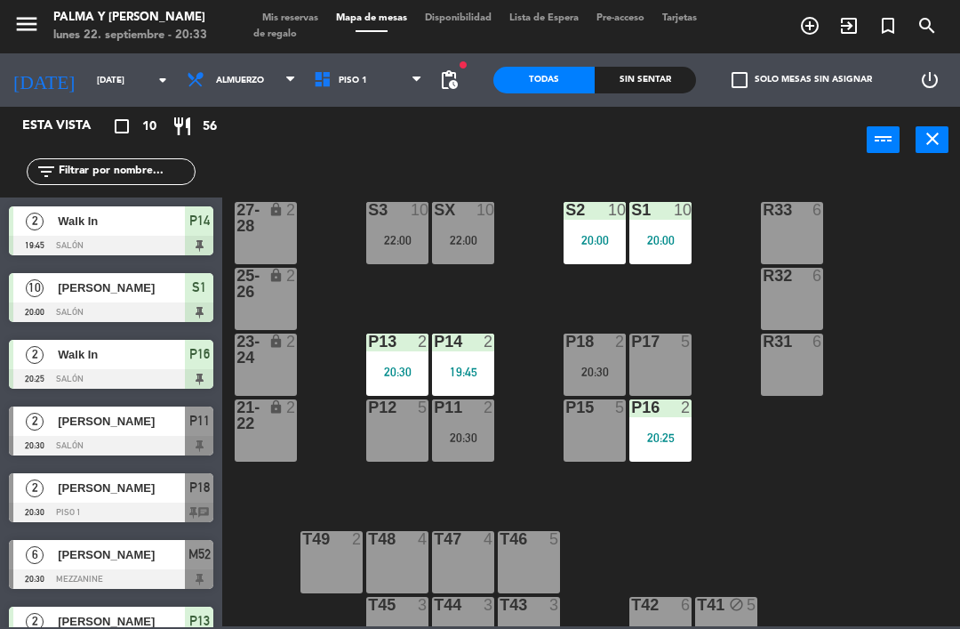
click at [602, 362] on div "P18 2 20:30" at bounding box center [595, 364] width 62 height 62
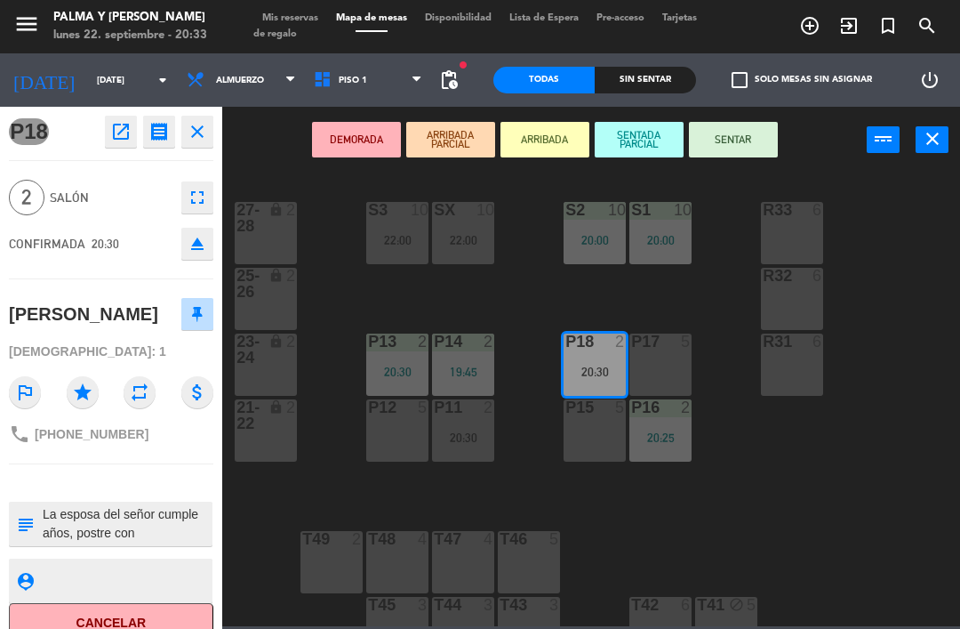
click at [735, 125] on button "SENTAR" at bounding box center [733, 140] width 89 height 36
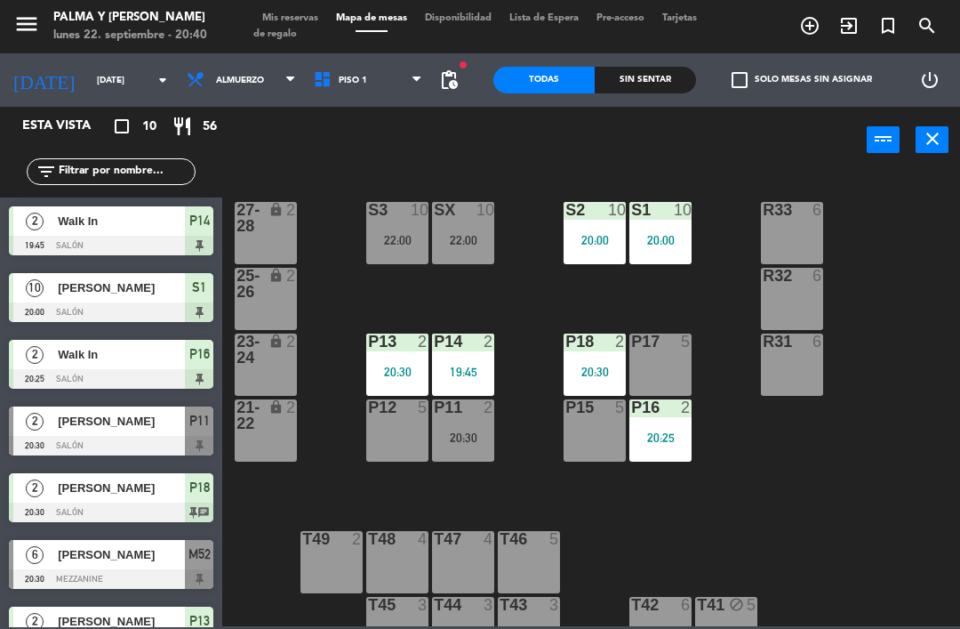
click at [477, 436] on div "20:30" at bounding box center [463, 437] width 62 height 12
click at [789, 508] on div "R33 6 S1 10 20:00 S2 10 20:00 S3 10 22:00 SX 10 22:00 27-28 lock 2 R32 6 25-26 …" at bounding box center [596, 398] width 728 height 455
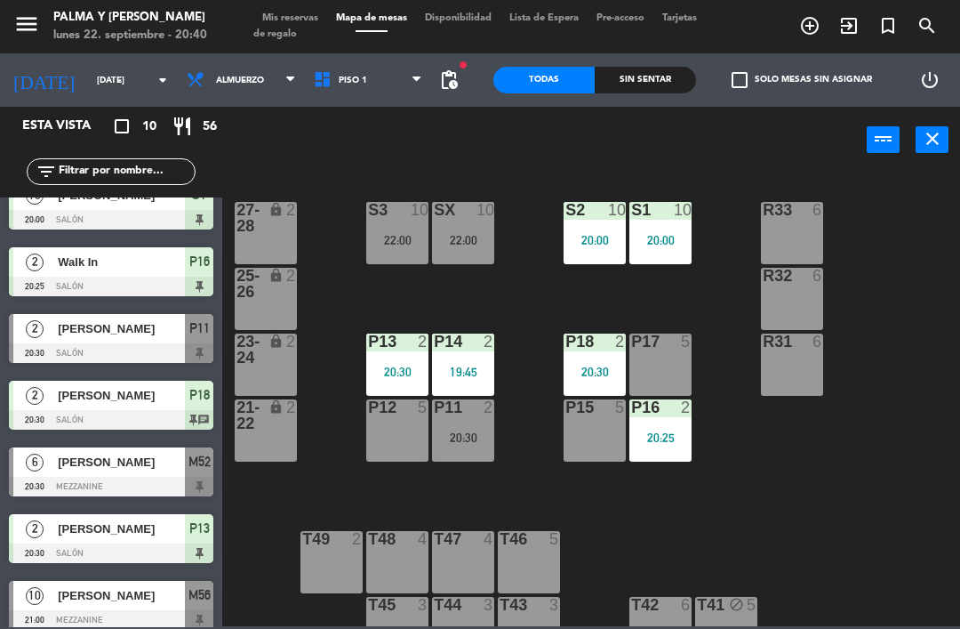
scroll to position [102, 0]
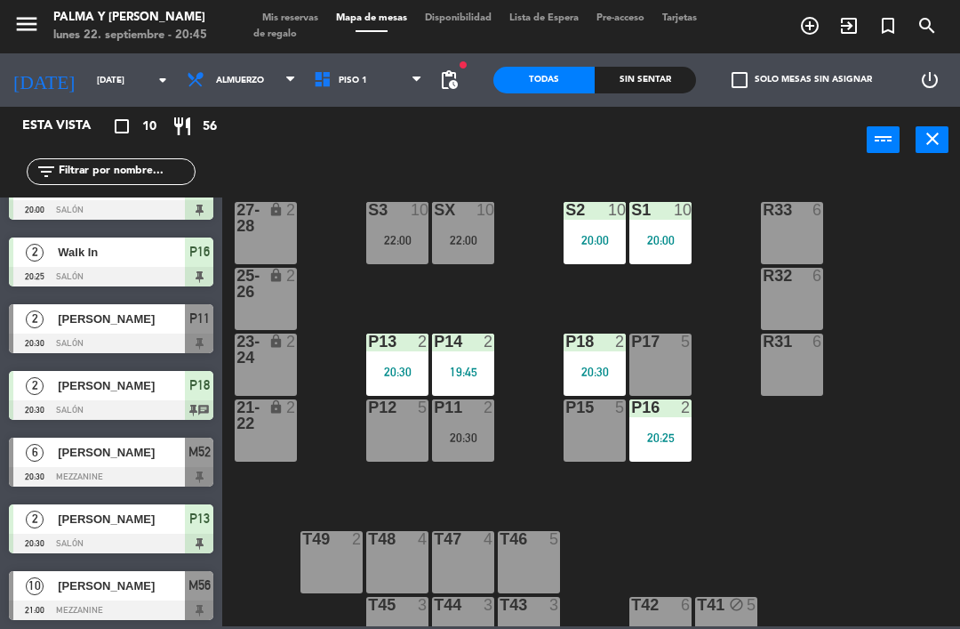
click at [428, 444] on div "P12 5" at bounding box center [397, 430] width 62 height 62
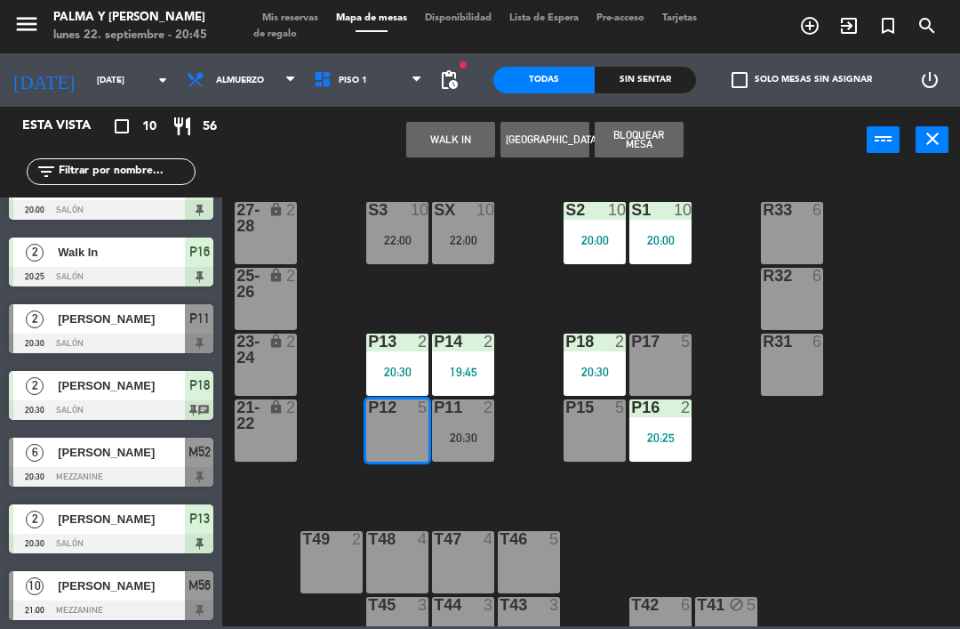
click at [447, 140] on button "WALK IN" at bounding box center [450, 140] width 89 height 36
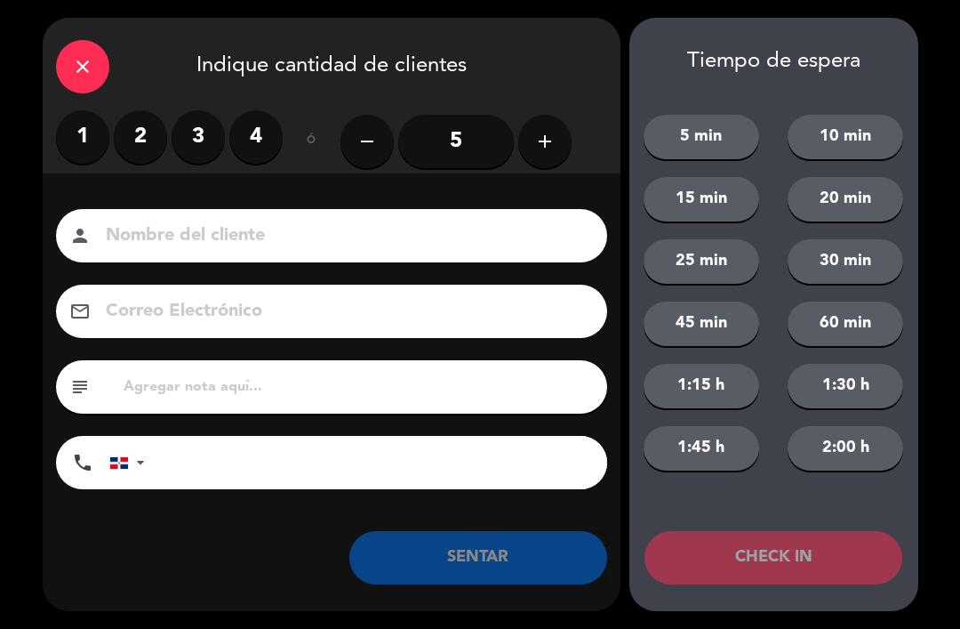
click at [161, 131] on label "2" at bounding box center [140, 136] width 53 height 53
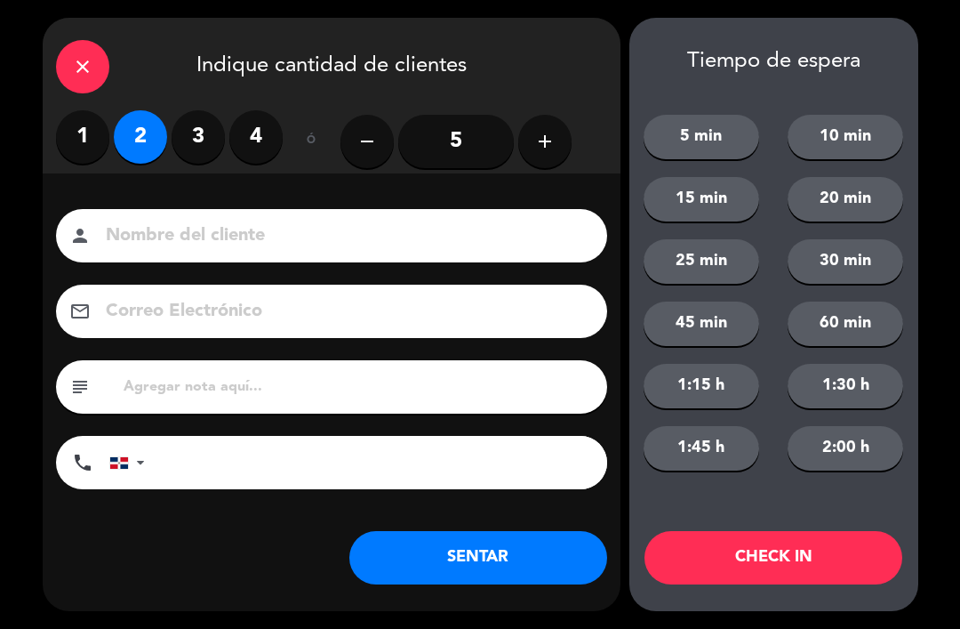
click at [531, 555] on button "SENTAR" at bounding box center [479, 557] width 258 height 53
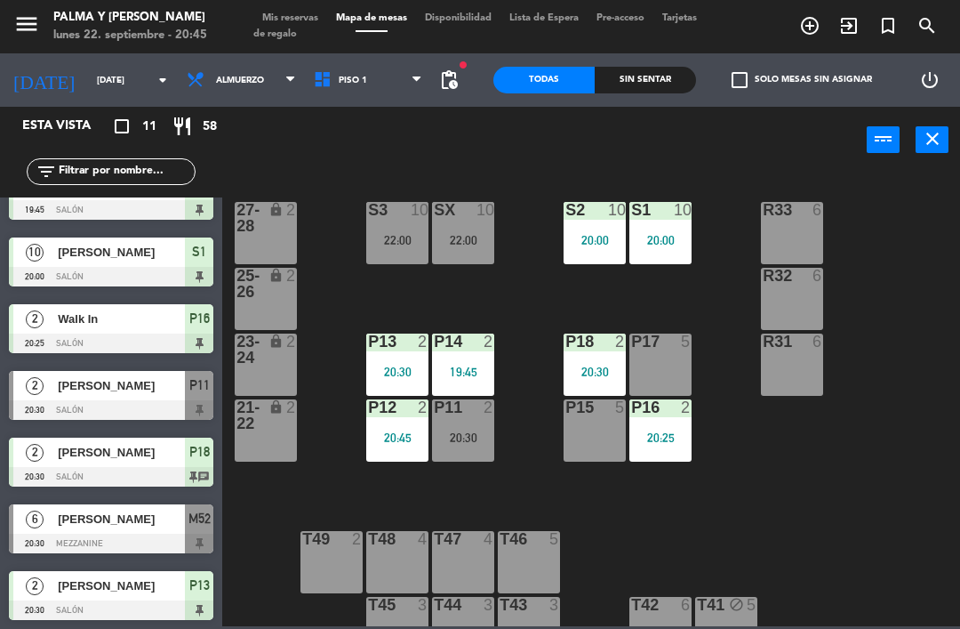
scroll to position [0, 0]
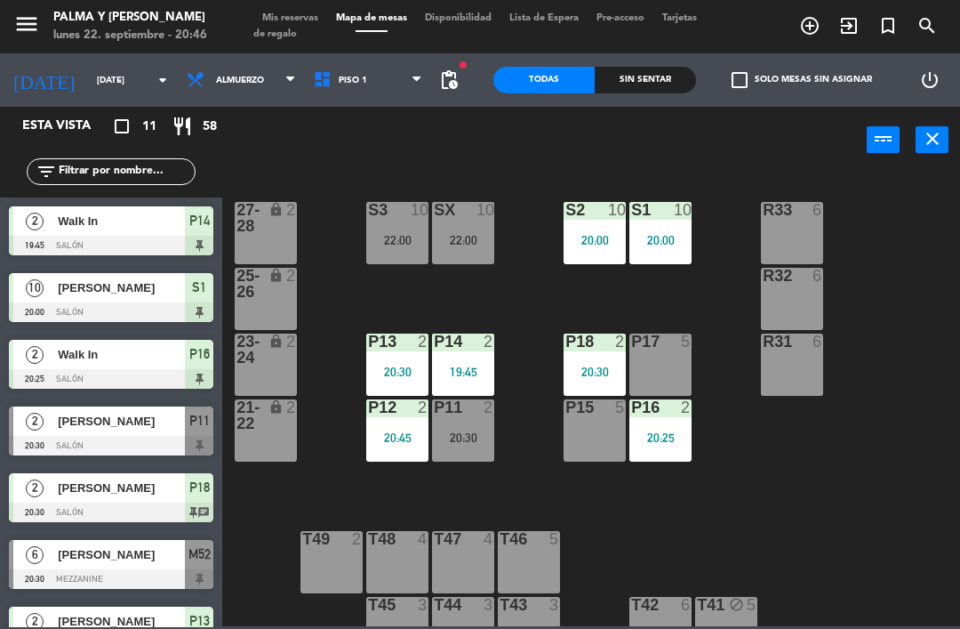
click at [381, 460] on div "P12 2 20:45" at bounding box center [397, 430] width 62 height 62
click at [657, 542] on div "R33 6 S1 10 20:00 S2 10 20:00 S3 10 22:00 SX 10 22:00 27-28 lock 2 R32 6 25-26 …" at bounding box center [596, 398] width 728 height 455
click at [406, 353] on div "P13 2 20:30" at bounding box center [397, 364] width 62 height 62
click at [719, 520] on div "R33 6 S1 10 20:00 S2 10 20:00 S3 10 22:00 SX 10 22:00 27-28 lock 2 R32 6 25-26 …" at bounding box center [596, 398] width 728 height 455
click at [486, 350] on div "2" at bounding box center [489, 341] width 11 height 16
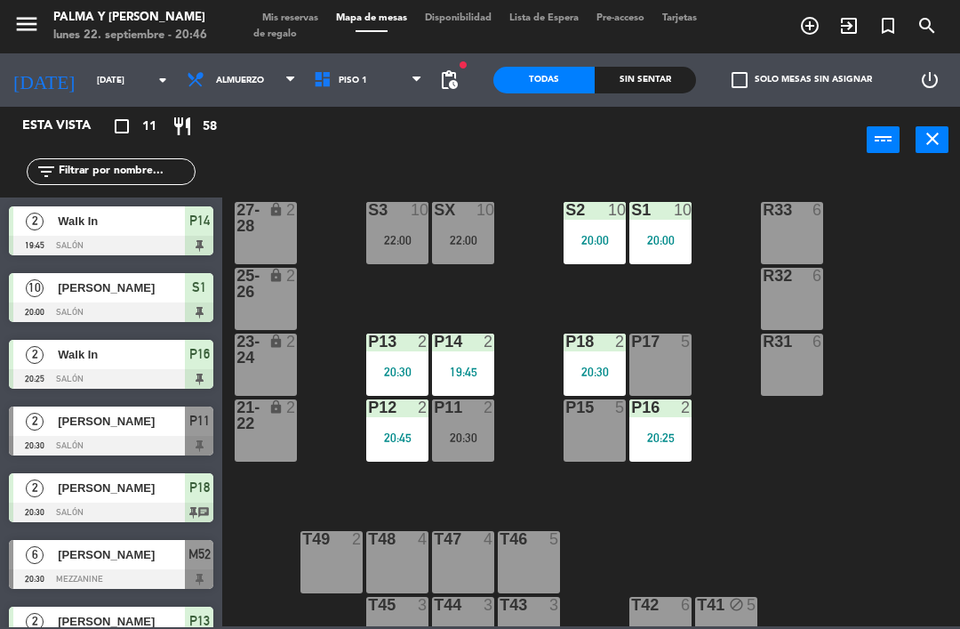
click at [749, 482] on div "R33 6 S1 10 20:00 S2 10 20:00 S3 10 22:00 SX 10 22:00 27-28 lock 2 R32 6 25-26 …" at bounding box center [596, 398] width 728 height 455
click at [594, 384] on div "P18 2 20:30" at bounding box center [595, 364] width 62 height 62
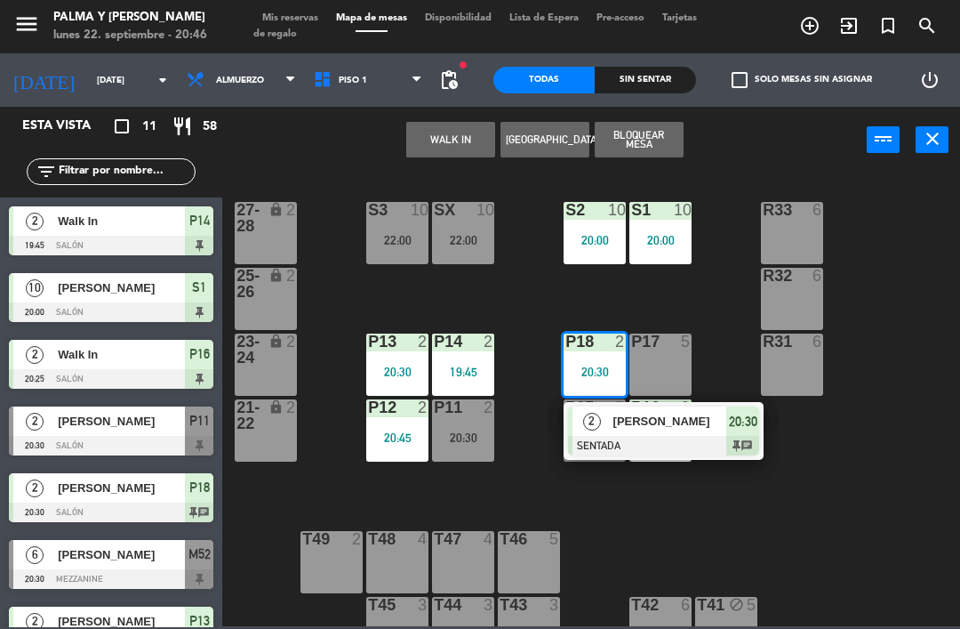
click at [896, 435] on div "R33 6 S1 10 20:00 S2 10 20:00 S3 10 22:00 SX 10 22:00 27-28 lock 2 R32 6 25-26 …" at bounding box center [596, 398] width 728 height 455
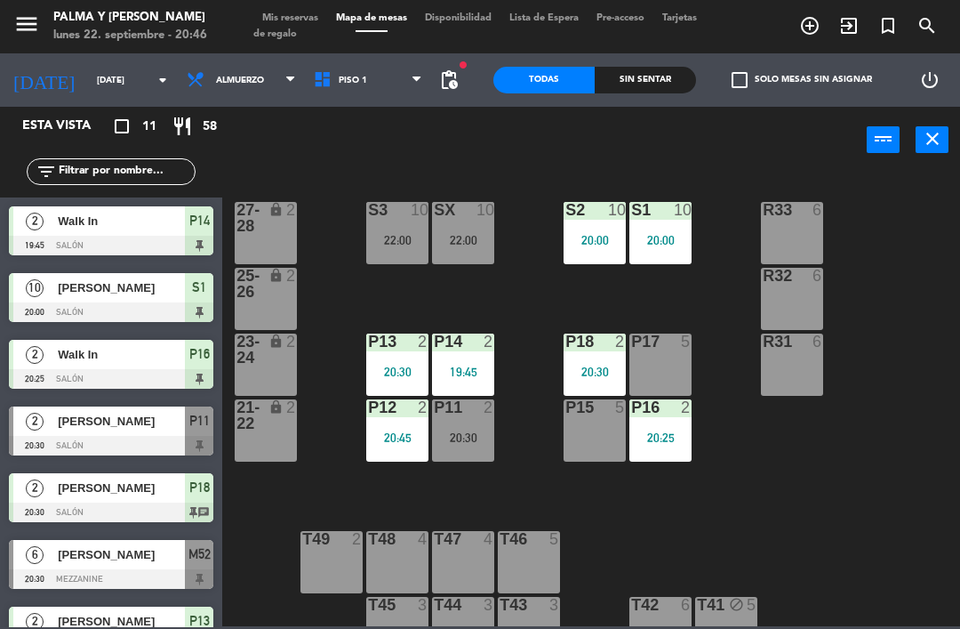
click at [666, 419] on div "P16 2 20:25" at bounding box center [661, 430] width 62 height 62
click at [936, 460] on div "R33 6 S1 10 20:00 S2 10 20:00 S3 10 22:00 SX 10 22:00 27-28 lock 2 R32 6 25-26 …" at bounding box center [596, 398] width 728 height 455
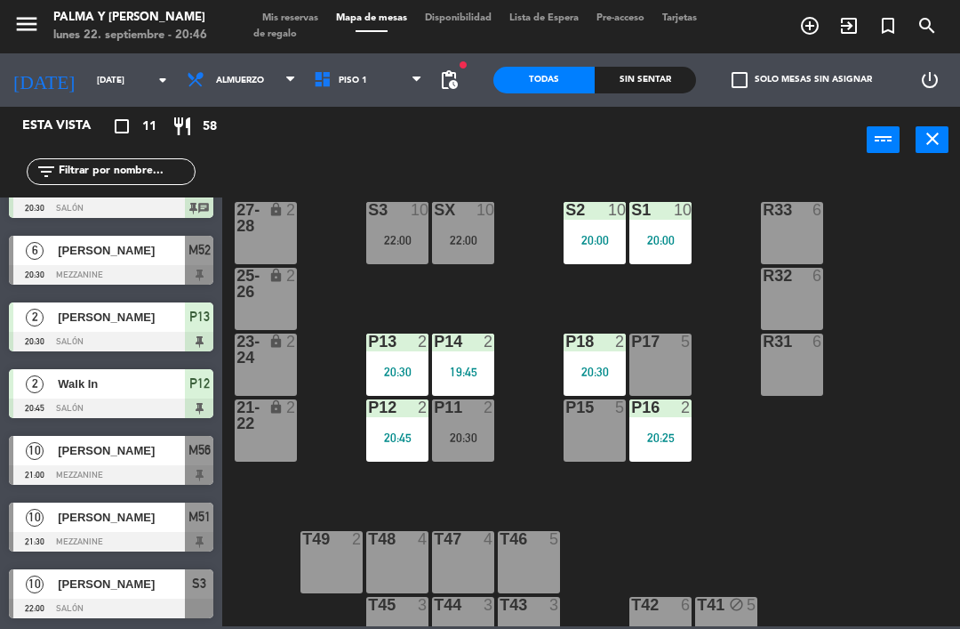
scroll to position [304, 0]
click at [631, 84] on div "Sin sentar" at bounding box center [645, 80] width 101 height 27
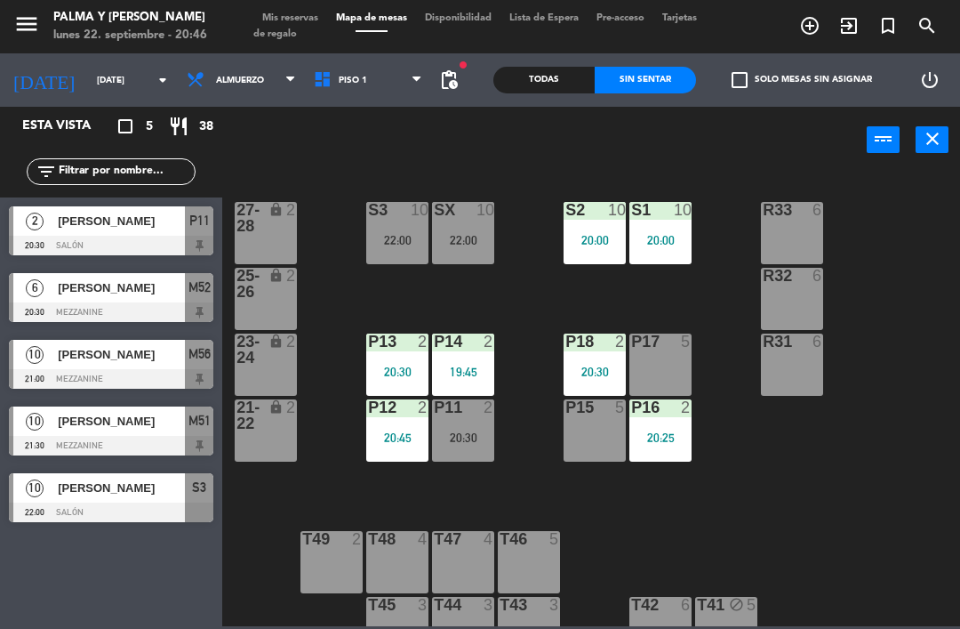
scroll to position [0, 0]
click at [569, 71] on div "Todas" at bounding box center [544, 80] width 101 height 27
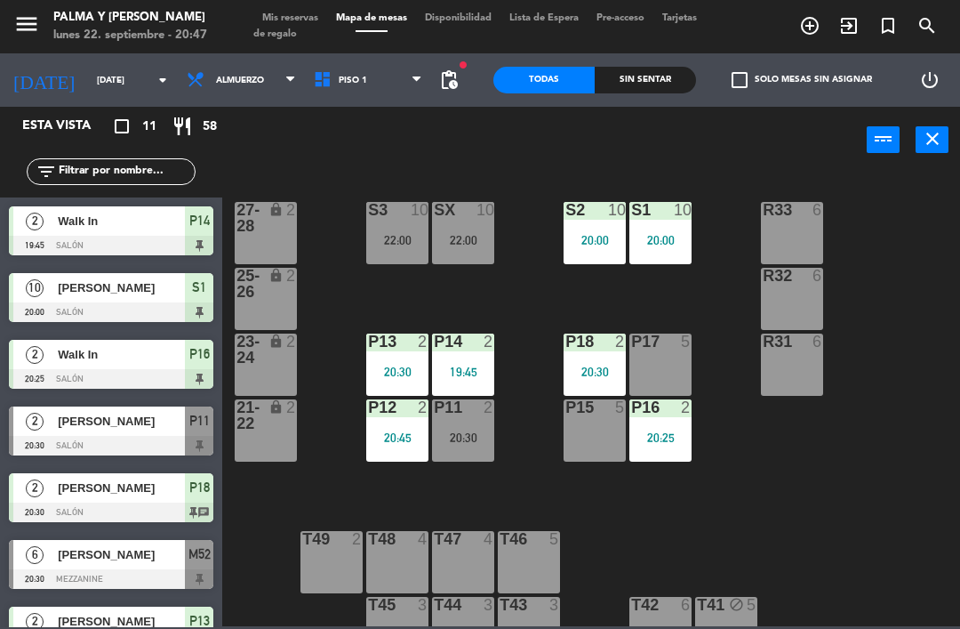
click at [404, 542] on div at bounding box center [397, 539] width 29 height 16
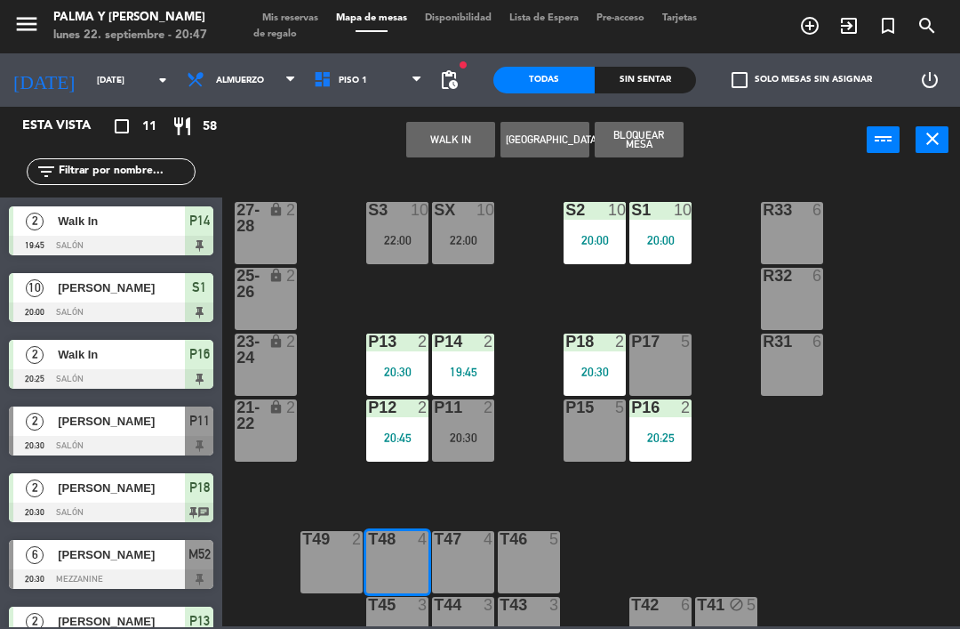
click at [437, 146] on button "WALK IN" at bounding box center [450, 140] width 89 height 36
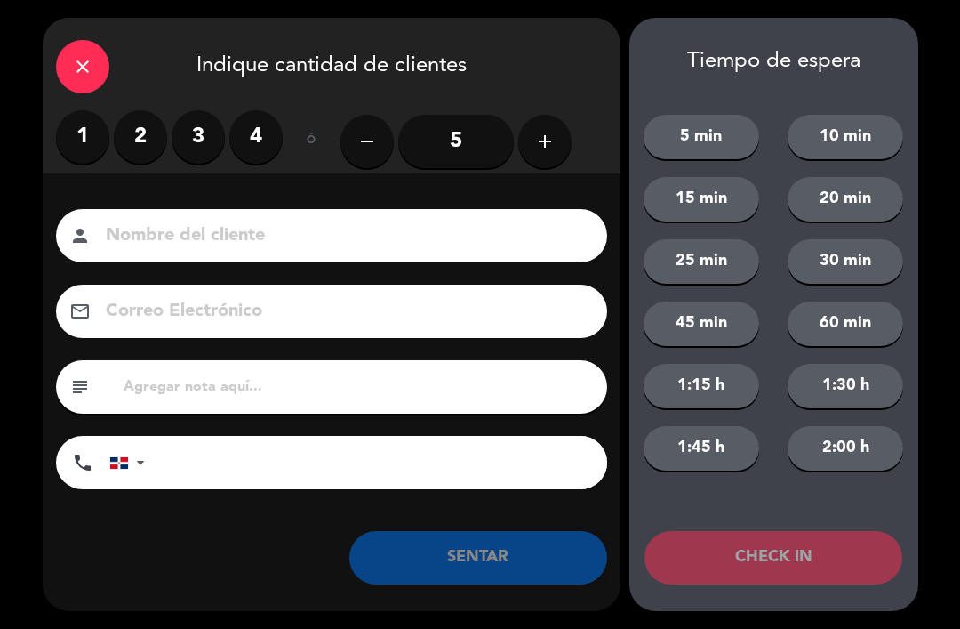
click at [155, 137] on label "2" at bounding box center [140, 136] width 53 height 53
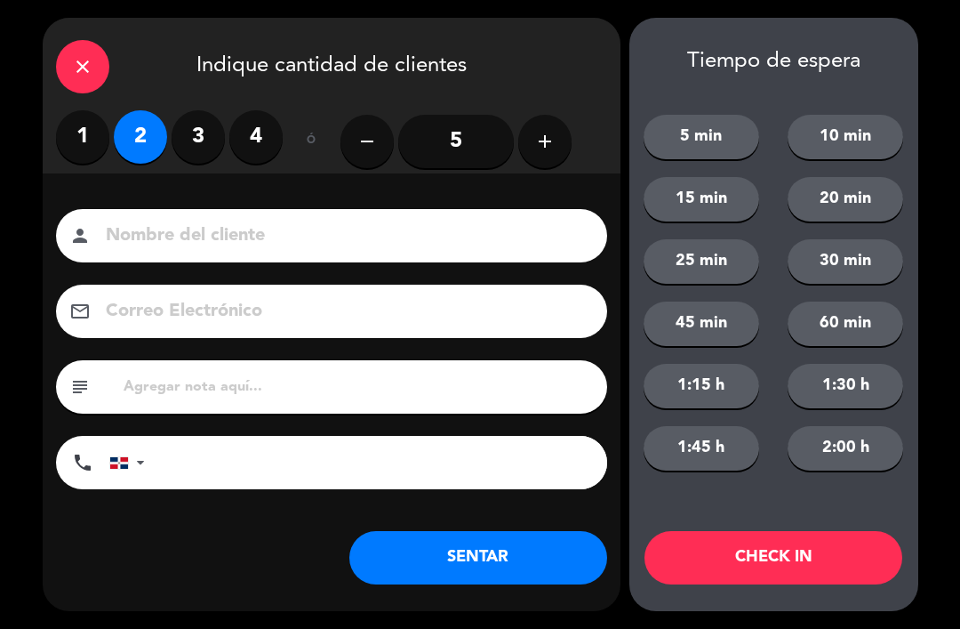
click at [418, 559] on button "SENTAR" at bounding box center [479, 557] width 258 height 53
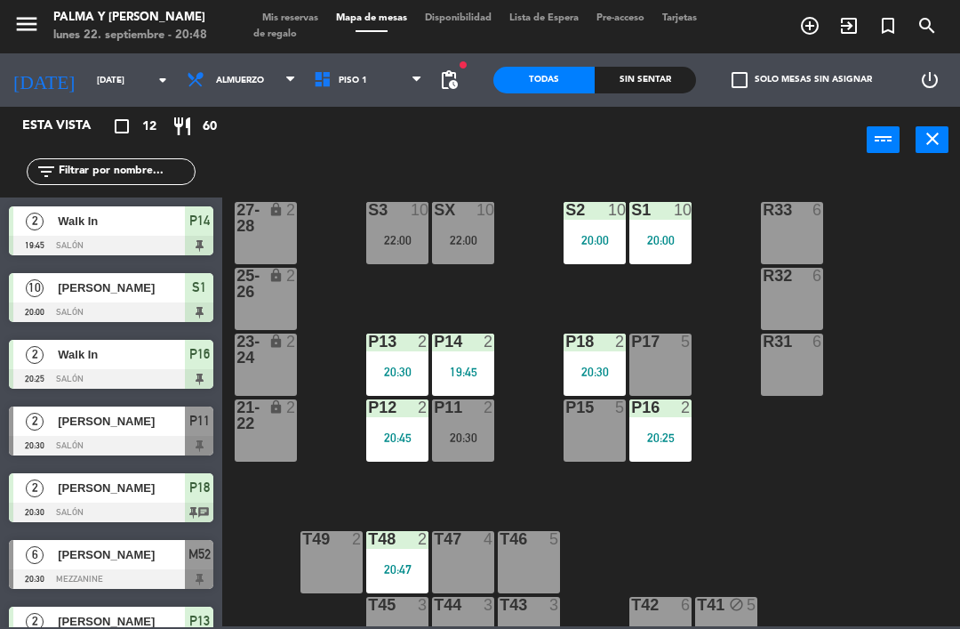
click at [349, 83] on span "Piso 1" at bounding box center [353, 81] width 28 height 10
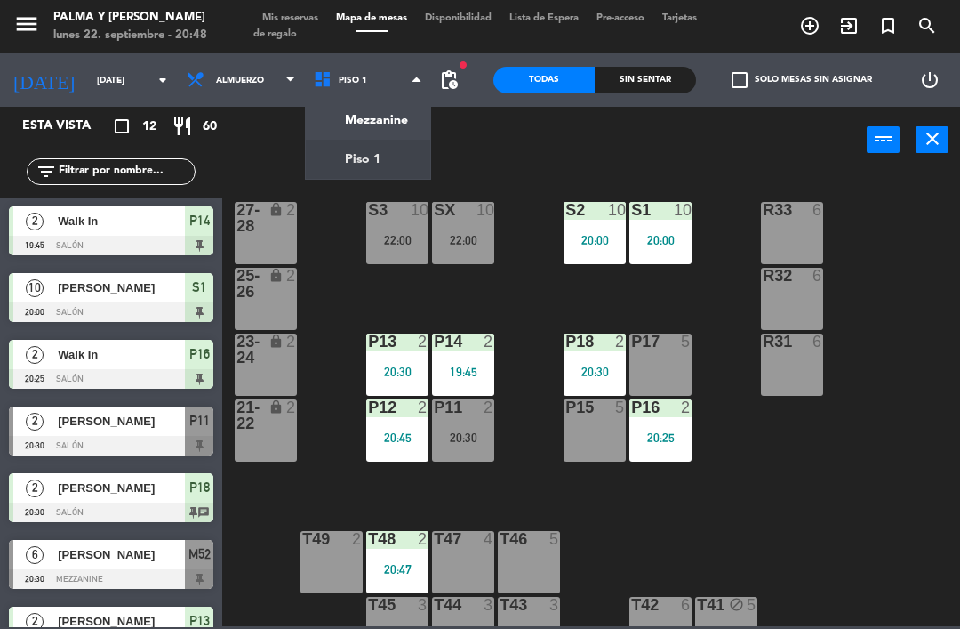
scroll to position [12, 0]
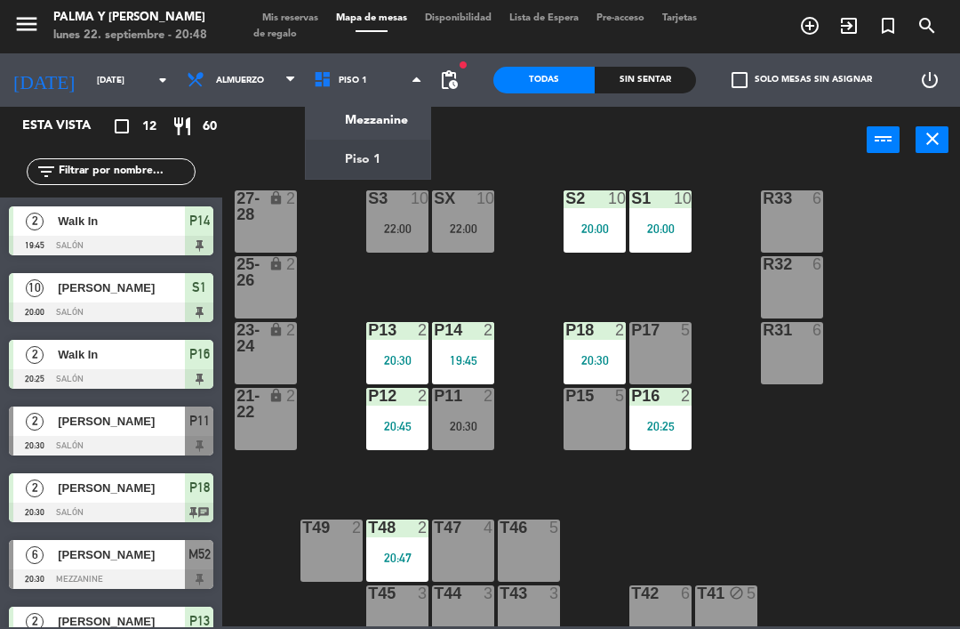
click at [379, 123] on ng-component "menu Palma y [PERSON_NAME] [DATE] 22. septiembre - 20:48 Mis reservas Mapa de m…" at bounding box center [480, 313] width 960 height 626
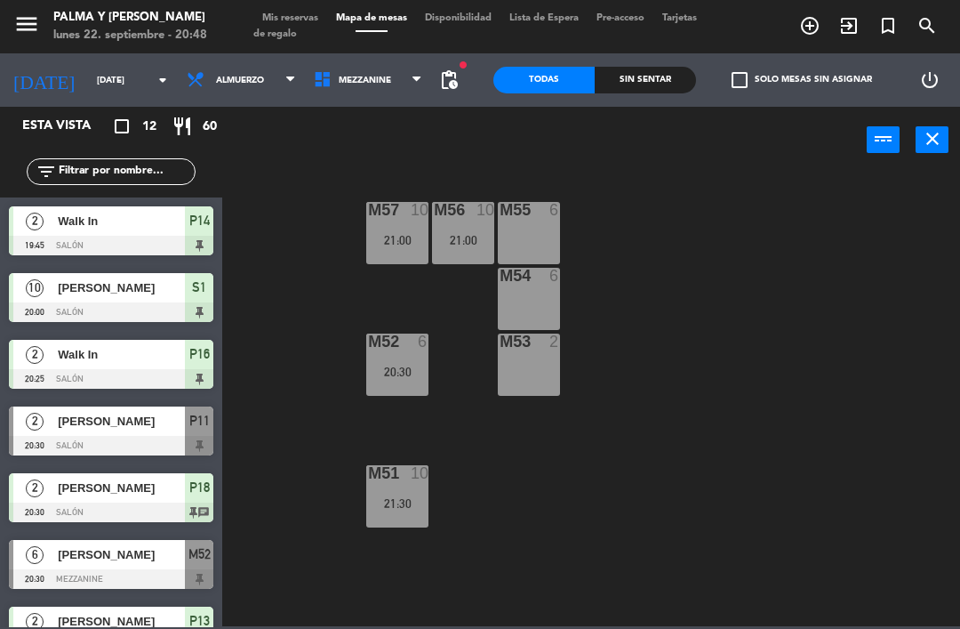
click at [342, 87] on span "Mezzanine" at bounding box center [368, 79] width 127 height 39
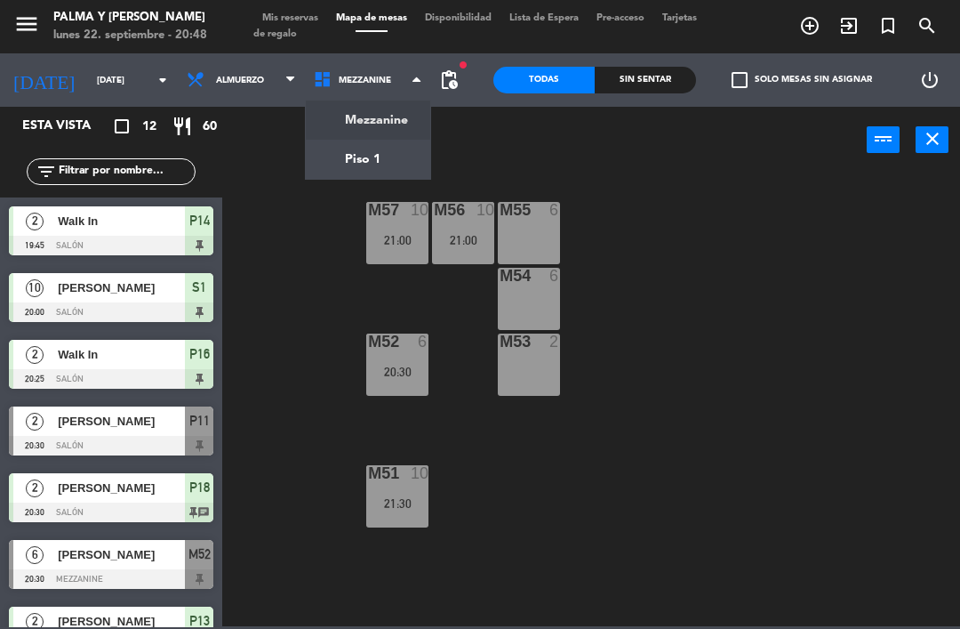
click at [329, 142] on ng-component "menu Palma y [PERSON_NAME] [DATE] 22. septiembre - 20:48 Mis reservas Mapa de m…" at bounding box center [480, 313] width 960 height 626
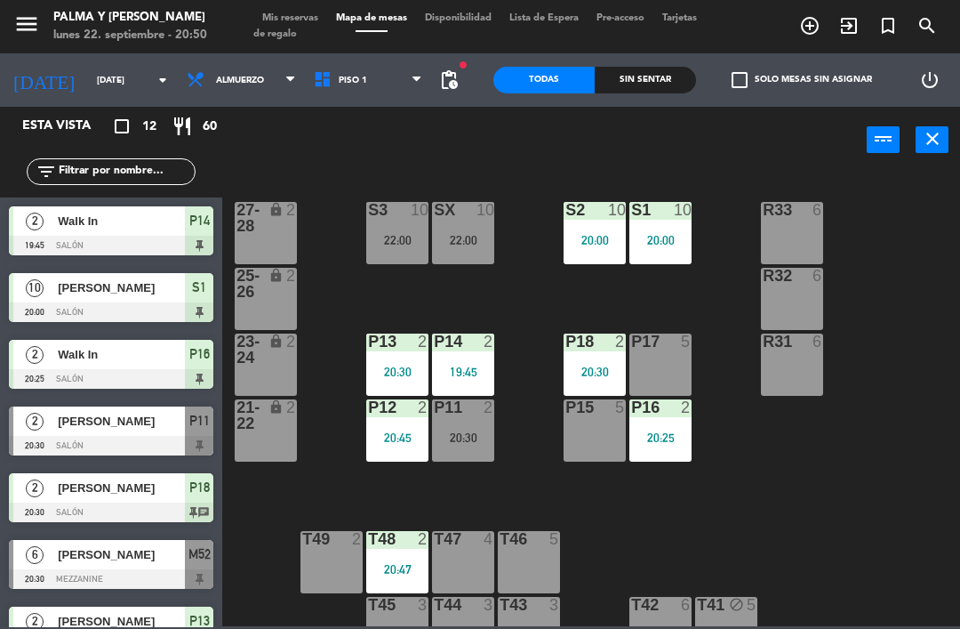
click at [816, 488] on div "R33 6 S1 10 20:00 S2 10 20:00 S3 10 22:00 SX 10 22:00 27-28 lock 2 R32 6 25-26 …" at bounding box center [596, 398] width 728 height 455
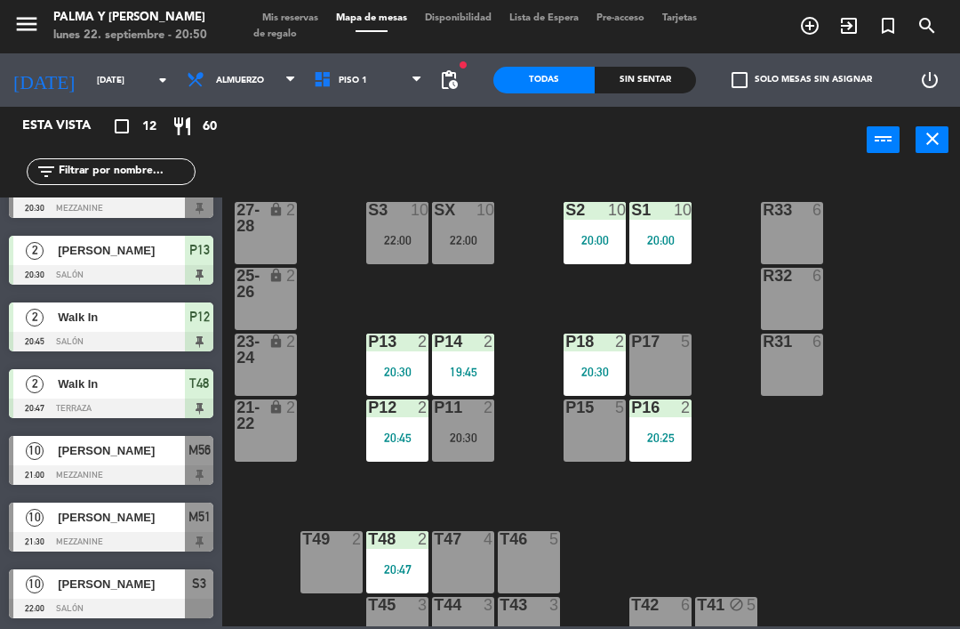
scroll to position [371, 0]
click at [89, 92] on input "[DATE]" at bounding box center [149, 81] width 122 height 28
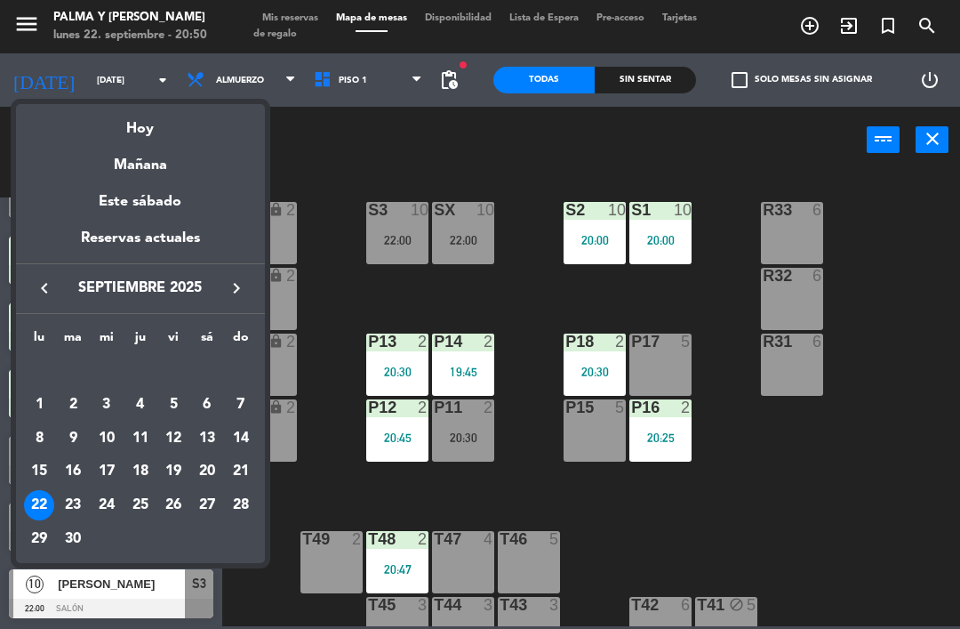
click at [78, 504] on div "23" at bounding box center [73, 505] width 30 height 30
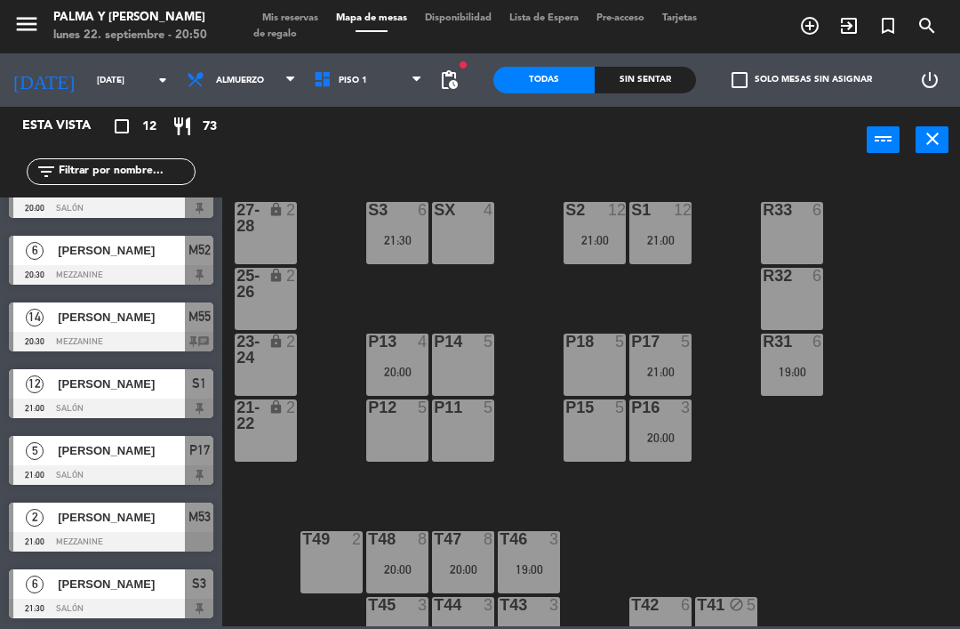
click at [129, 192] on div "filter_list" at bounding box center [111, 172] width 222 height 52
click at [837, 449] on div "R33 6 S1 12 21:00 S2 12 21:00 S3 6 21:30 SX 4 27-28 lock 2 R32 6 25-26 lock 2 P…" at bounding box center [596, 398] width 728 height 455
click at [108, 328] on div "[PERSON_NAME]" at bounding box center [120, 316] width 129 height 29
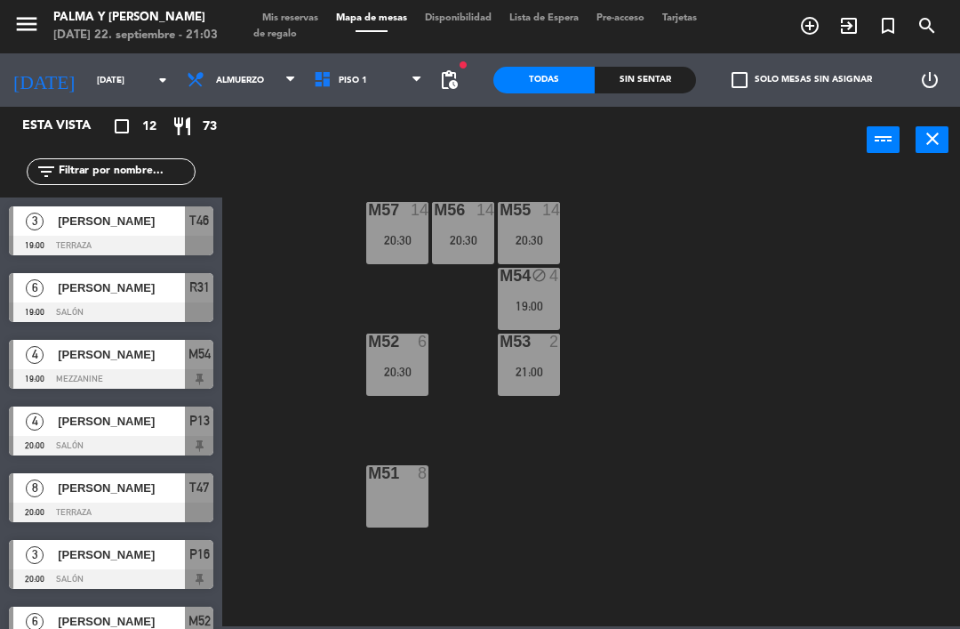
scroll to position [0, 0]
click at [534, 254] on div "M55 14 20:30" at bounding box center [529, 233] width 62 height 62
click at [759, 248] on div "M57 14 20:30 M56 14 20:30 M55 14 20:30 M54 block 4 19:00 M52 6 20:30 M53 2 21:0…" at bounding box center [596, 398] width 728 height 455
click at [97, 83] on input "[DATE]" at bounding box center [149, 81] width 122 height 28
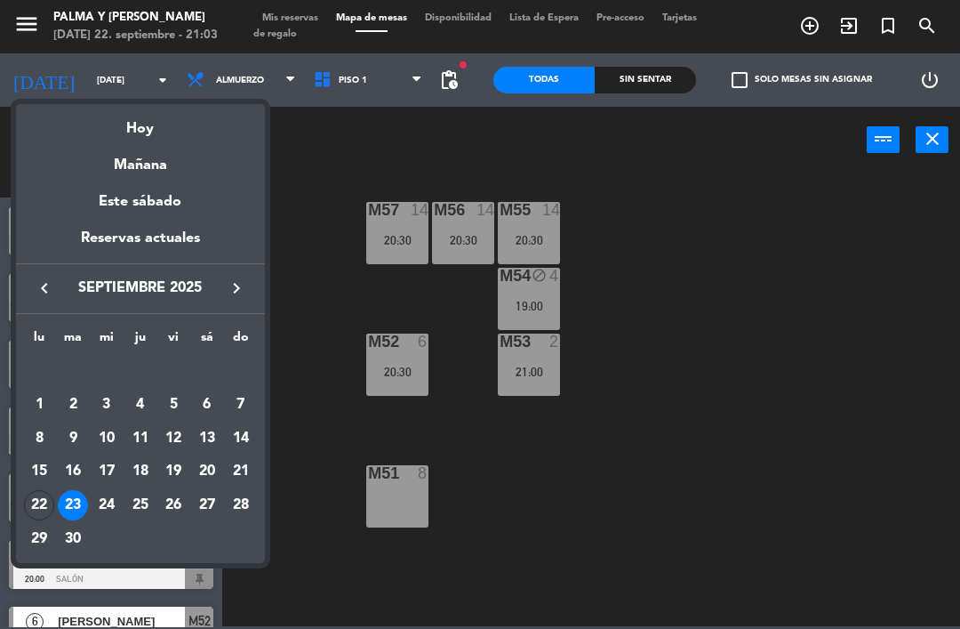
click at [141, 133] on div "Hoy" at bounding box center [140, 122] width 249 height 36
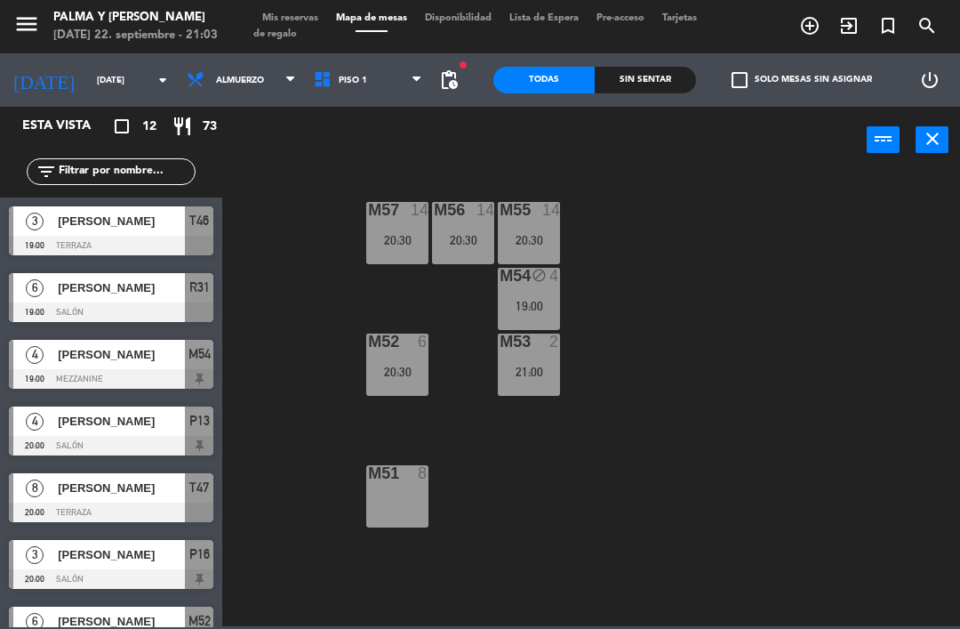
type input "[DATE]"
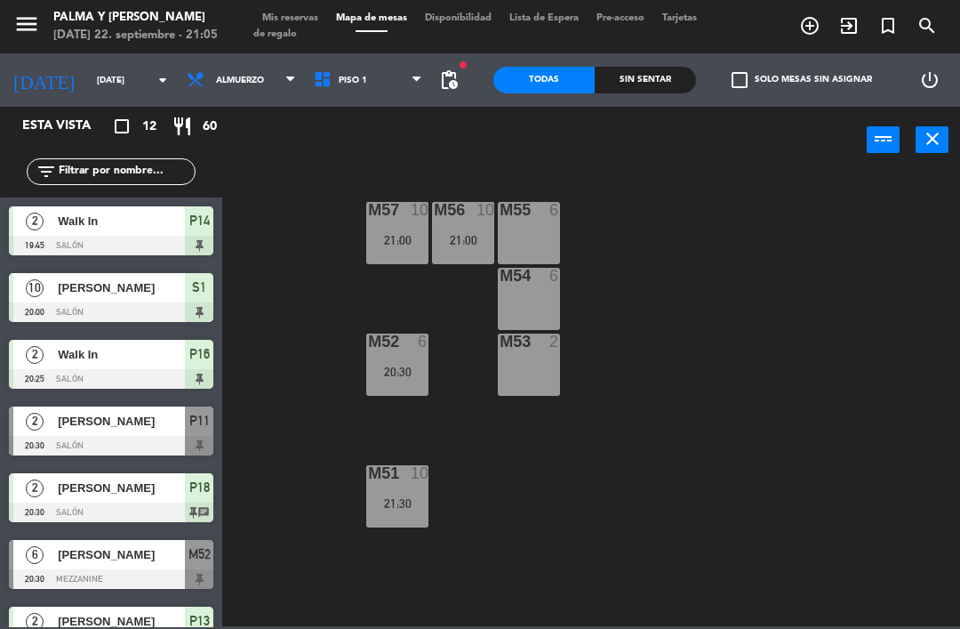
click at [791, 460] on div "M57 10 21:00 M56 10 21:00 M55 6 M54 6 M52 6 20:30 M53 2 M51 10 21:30" at bounding box center [596, 398] width 728 height 455
click at [759, 480] on div "M57 10 21:00 M56 10 21:00 M55 6 M54 6 M52 6 20:30 M53 2 M51 10 21:30" at bounding box center [596, 398] width 728 height 455
click at [766, 491] on div "M57 10 21:00 M56 10 21:00 M55 6 M54 6 M52 6 20:30 M53 2 M51 10 21:30" at bounding box center [596, 398] width 728 height 455
click at [329, 87] on span "Piso 1" at bounding box center [368, 79] width 127 height 39
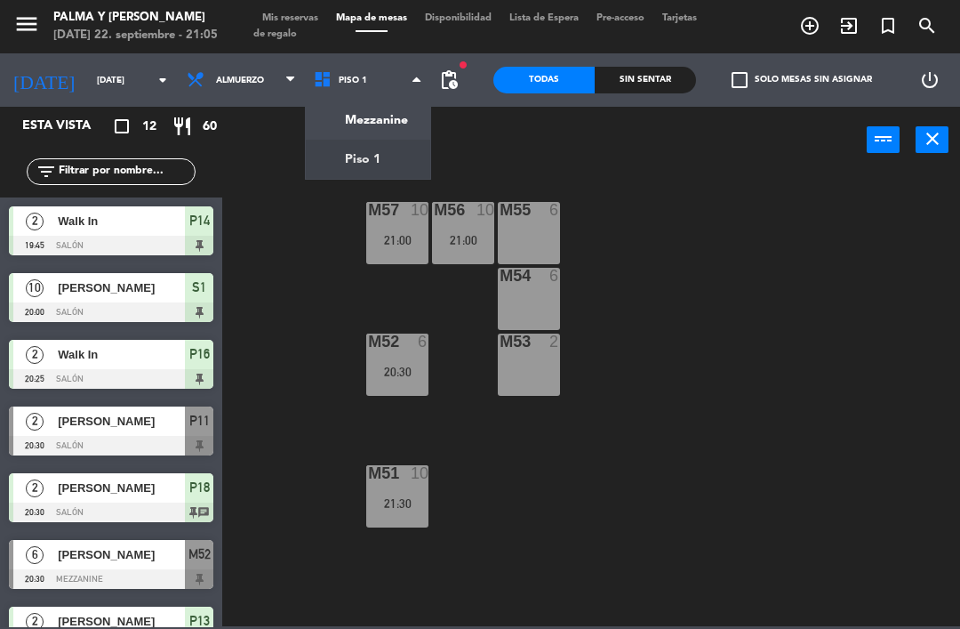
click at [647, 212] on div "M57 10 21:00 M56 10 21:00 M55 6 M54 6 M52 6 20:30 M53 2 M51 10 21:30" at bounding box center [596, 398] width 728 height 455
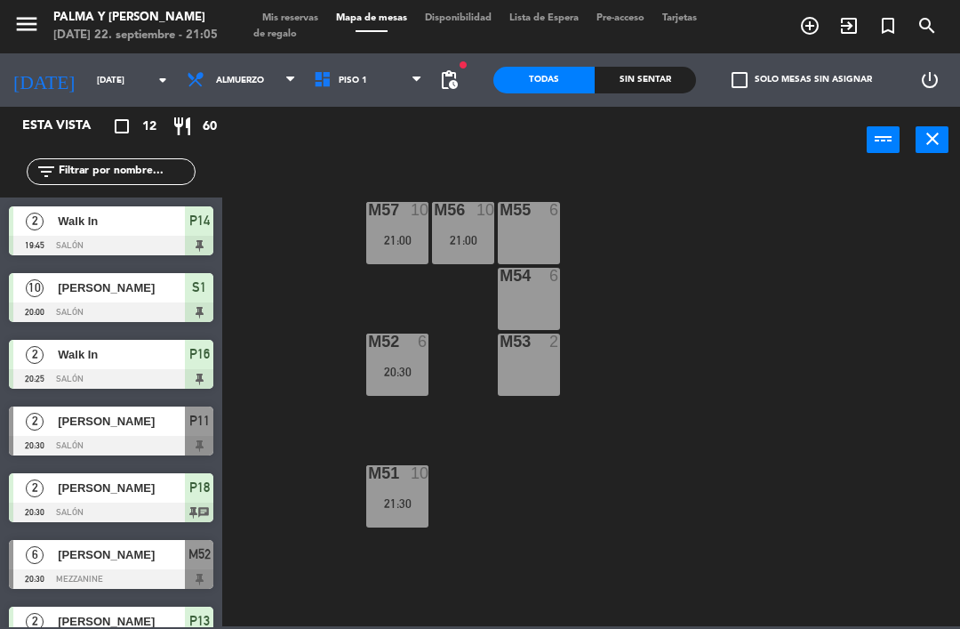
click at [473, 234] on div "21:00" at bounding box center [463, 240] width 62 height 12
click at [743, 234] on div "M57 10 21:00 M56 10 21:00 M55 6 M54 6 M52 6 20:30 M53 2 M51 10 21:30" at bounding box center [596, 398] width 728 height 455
click at [346, 72] on span "Piso 1" at bounding box center [368, 79] width 127 height 39
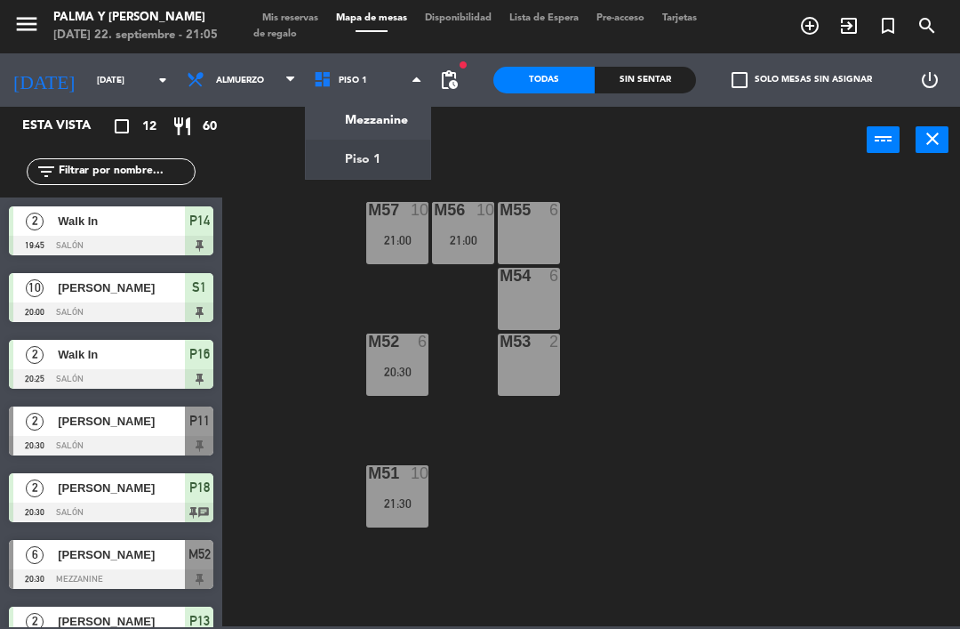
click at [367, 149] on ng-component "menu Palma y [PERSON_NAME] [DATE] 22. septiembre - 21:05 Mis reservas Mapa de m…" at bounding box center [480, 313] width 960 height 626
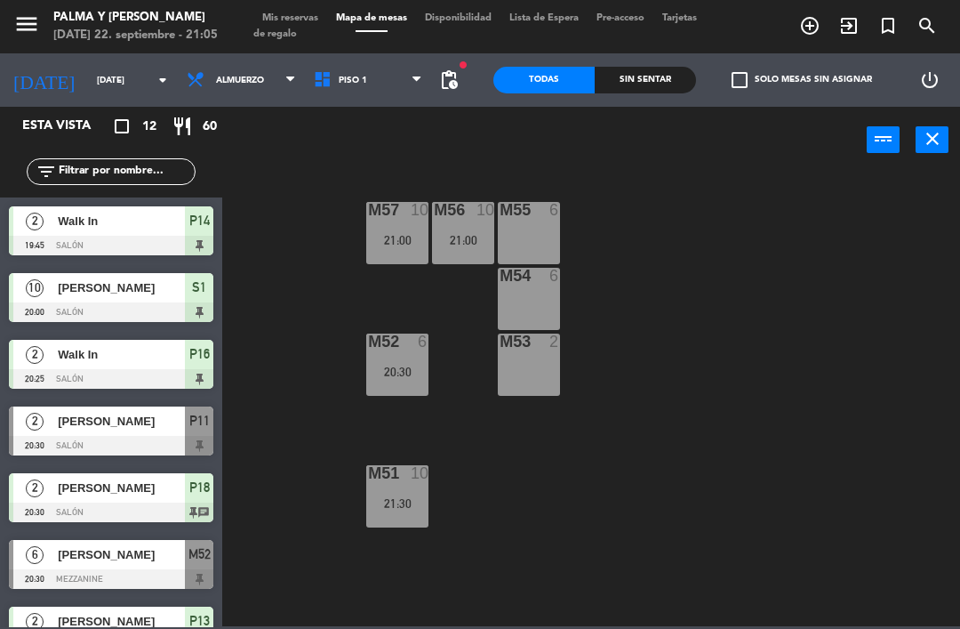
click at [369, 76] on span "Piso 1" at bounding box center [368, 79] width 127 height 39
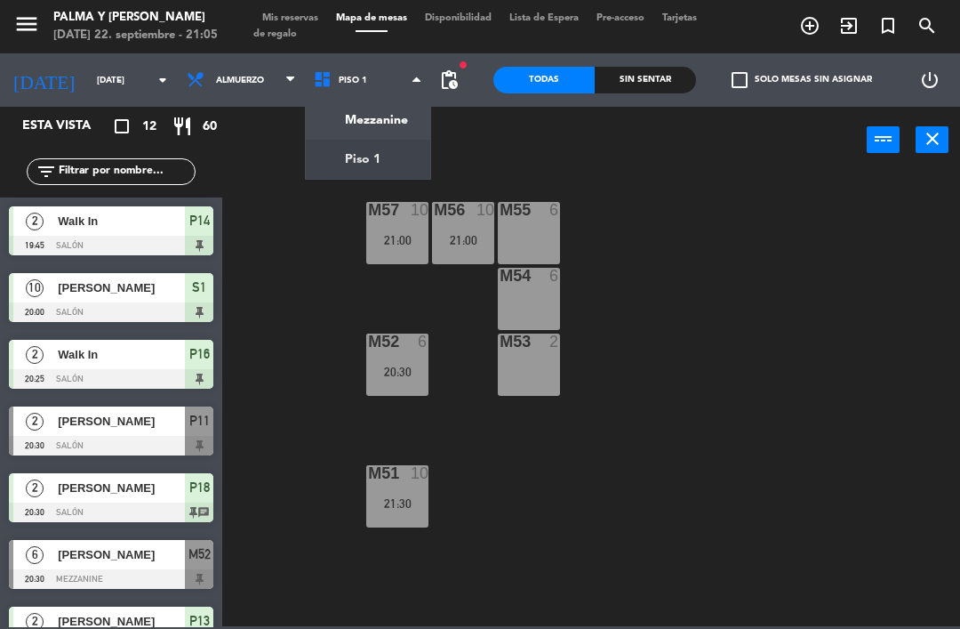
click at [371, 130] on ng-component "menu Palma y [PERSON_NAME] [DATE] 22. septiembre - 21:05 Mis reservas Mapa de m…" at bounding box center [480, 313] width 960 height 626
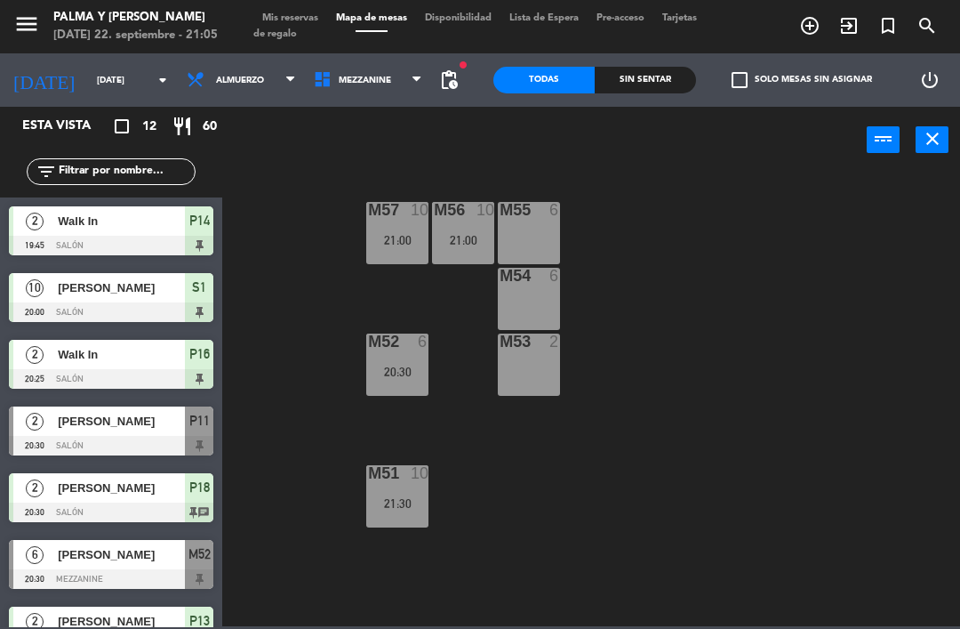
click at [402, 83] on span "Mezzanine" at bounding box center [368, 79] width 127 height 39
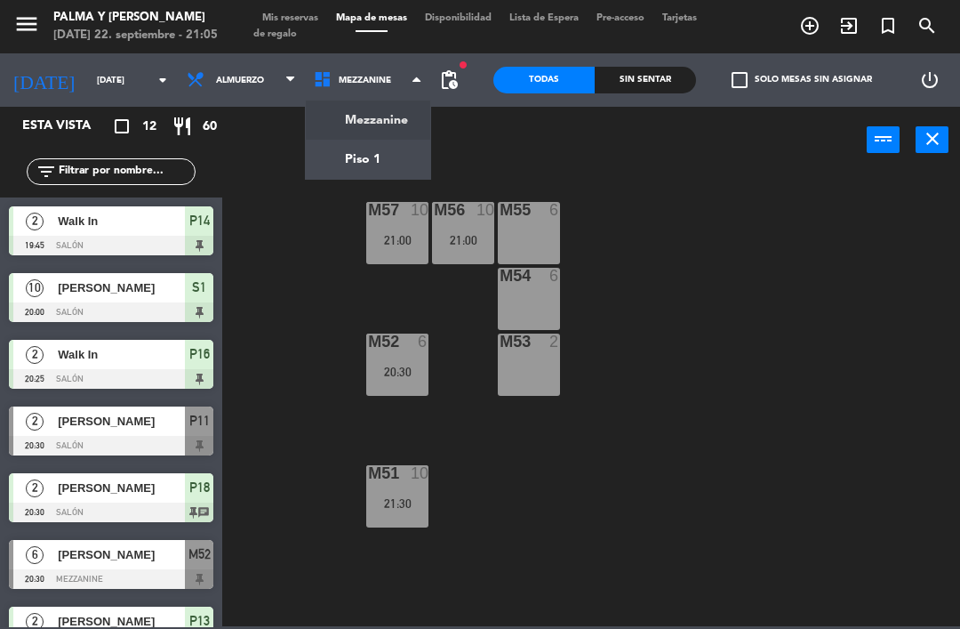
click at [376, 169] on ng-component "menu Palma y [PERSON_NAME] [DATE] 22. septiembre - 21:05 Mis reservas Mapa de m…" at bounding box center [480, 313] width 960 height 626
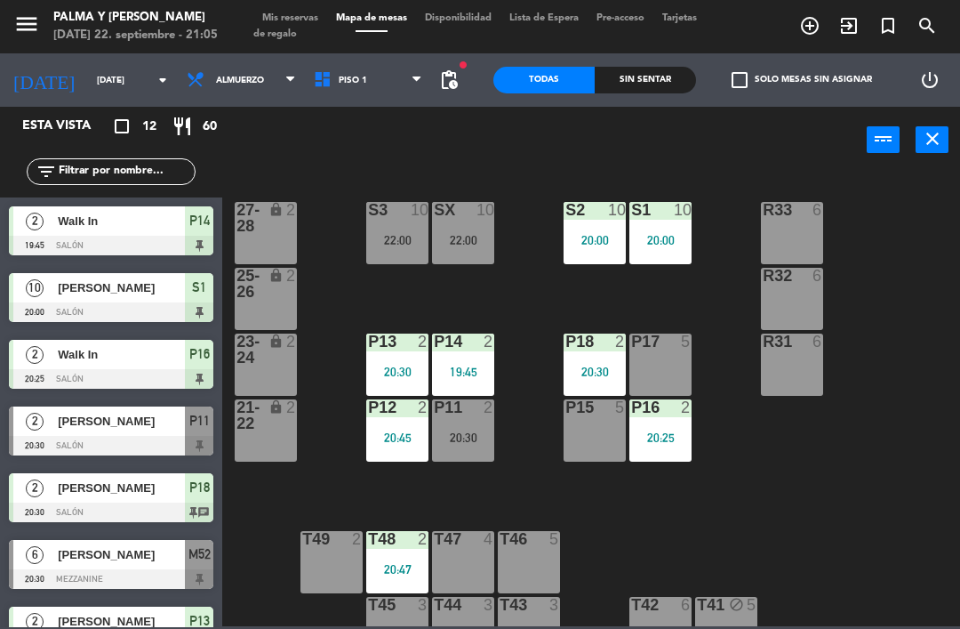
click at [477, 366] on div "19:45" at bounding box center [463, 372] width 62 height 12
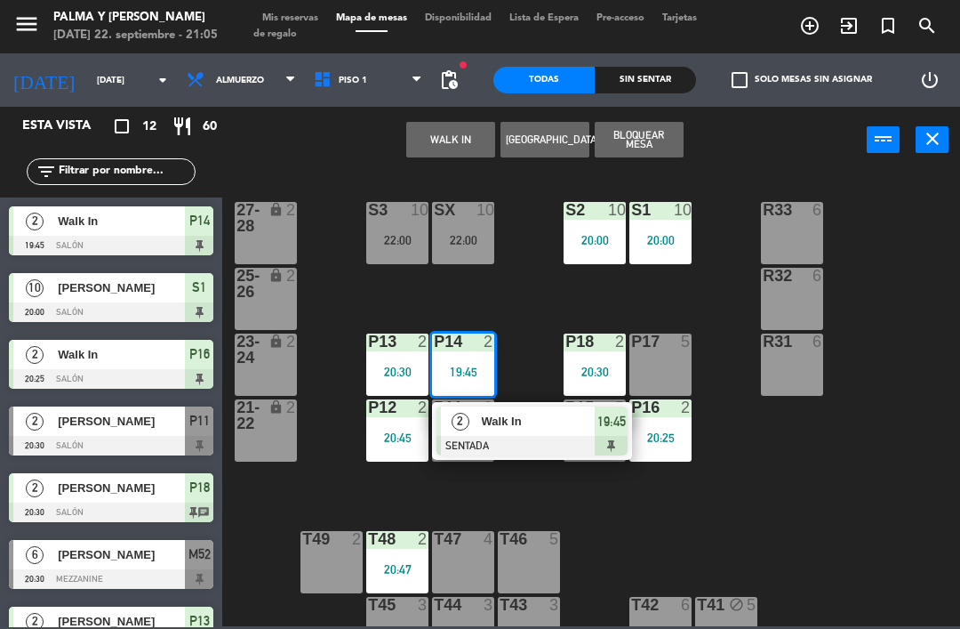
click at [516, 427] on span "Walk In" at bounding box center [539, 421] width 114 height 19
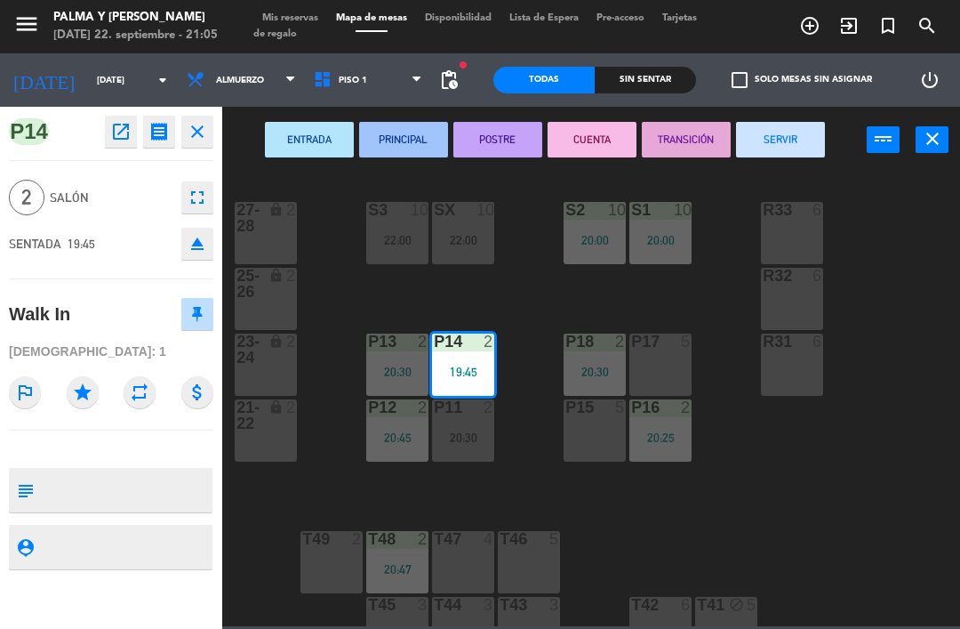
click at [613, 124] on button "CUENTA" at bounding box center [592, 140] width 89 height 36
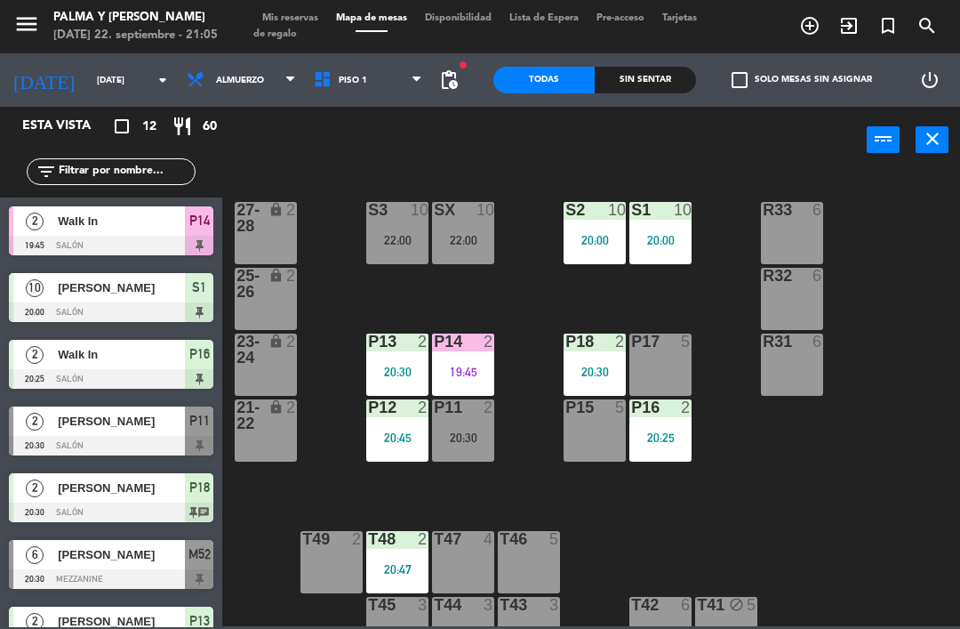
click at [793, 494] on div "R33 6 S1 10 20:00 S2 10 20:00 S3 10 22:00 SX 10 22:00 27-28 lock 2 R32 6 25-26 …" at bounding box center [596, 398] width 728 height 455
click at [352, 82] on span "Piso 1" at bounding box center [353, 81] width 28 height 10
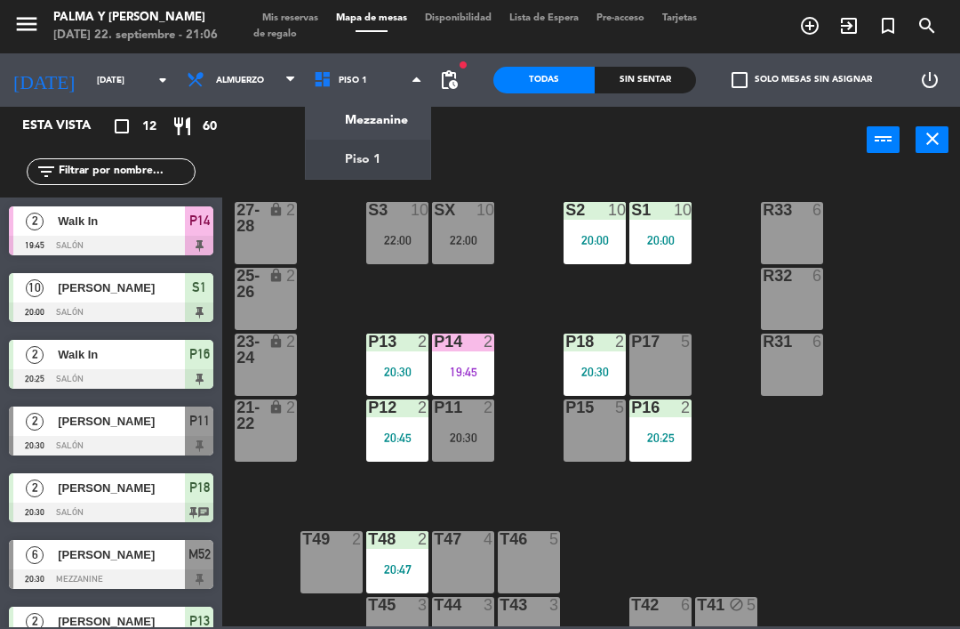
click at [384, 119] on ng-component "menu Palma y [PERSON_NAME] [DATE] 22. septiembre - 21:06 Mis reservas Mapa de m…" at bounding box center [480, 313] width 960 height 626
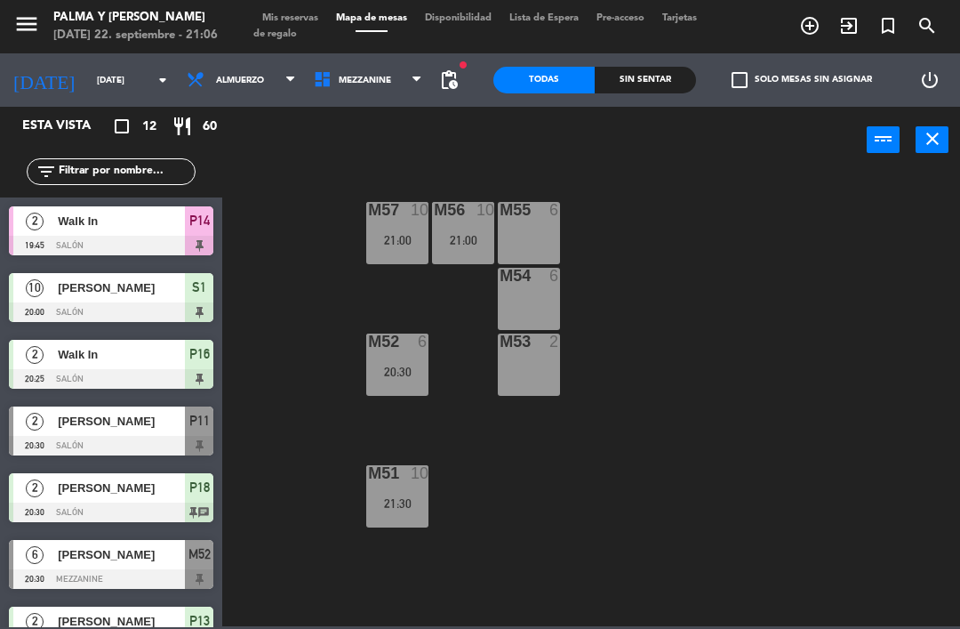
click at [393, 248] on div "M57 10 21:00" at bounding box center [397, 233] width 62 height 62
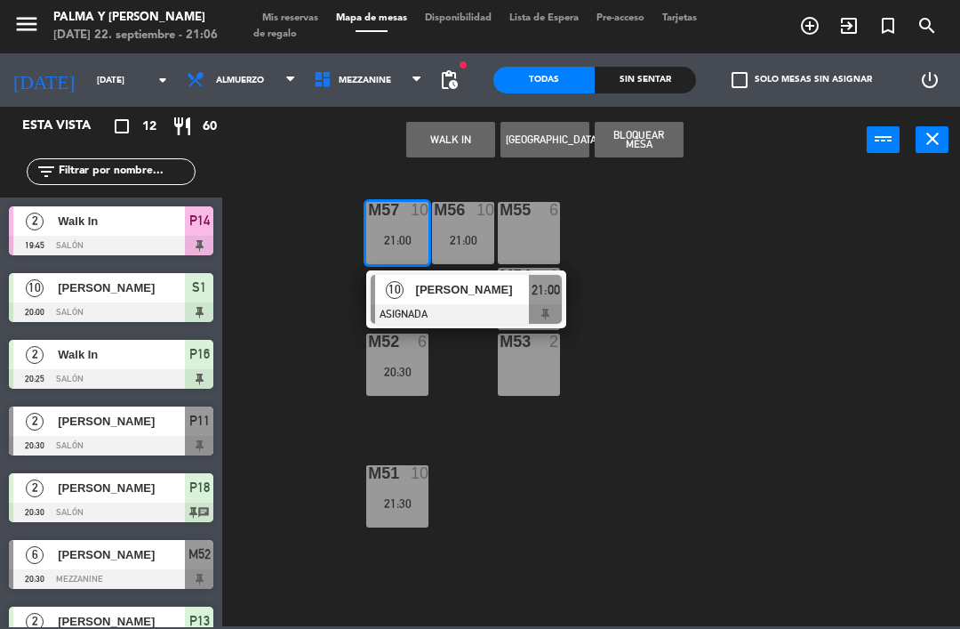
click at [300, 363] on div "M57 10 21:00 10 [PERSON_NAME] ASIGNADA 21:00 M56 10 21:00 M55 6 M54 6 M52 6 20:…" at bounding box center [596, 398] width 728 height 455
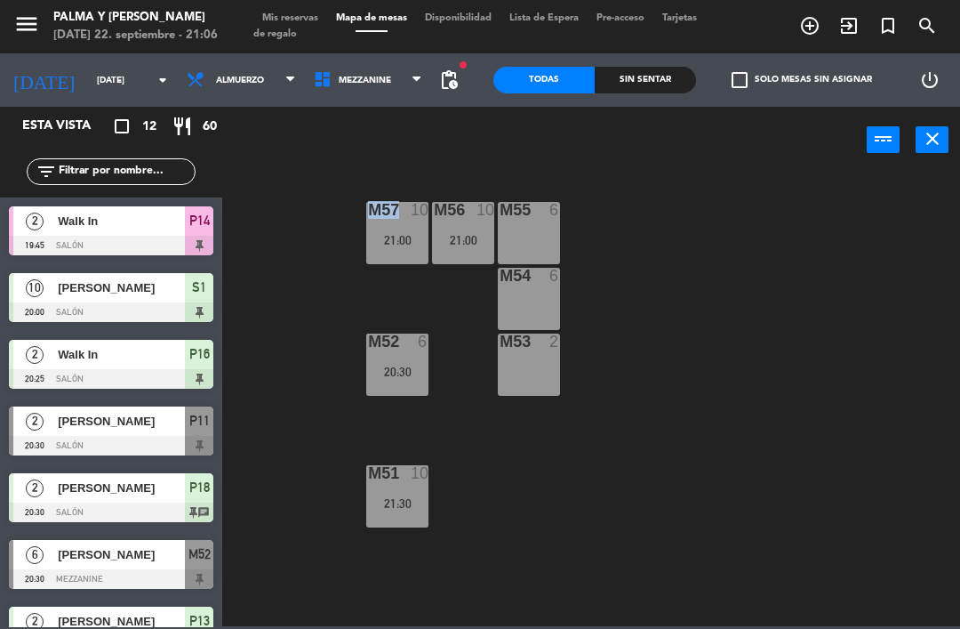
click at [306, 412] on div "M57 10 21:00 M56 10 21:00 M55 6 M54 6 M52 6 20:30 M53 2 M51 10 21:30" at bounding box center [596, 398] width 728 height 455
click at [454, 246] on div "21:00" at bounding box center [463, 240] width 62 height 12
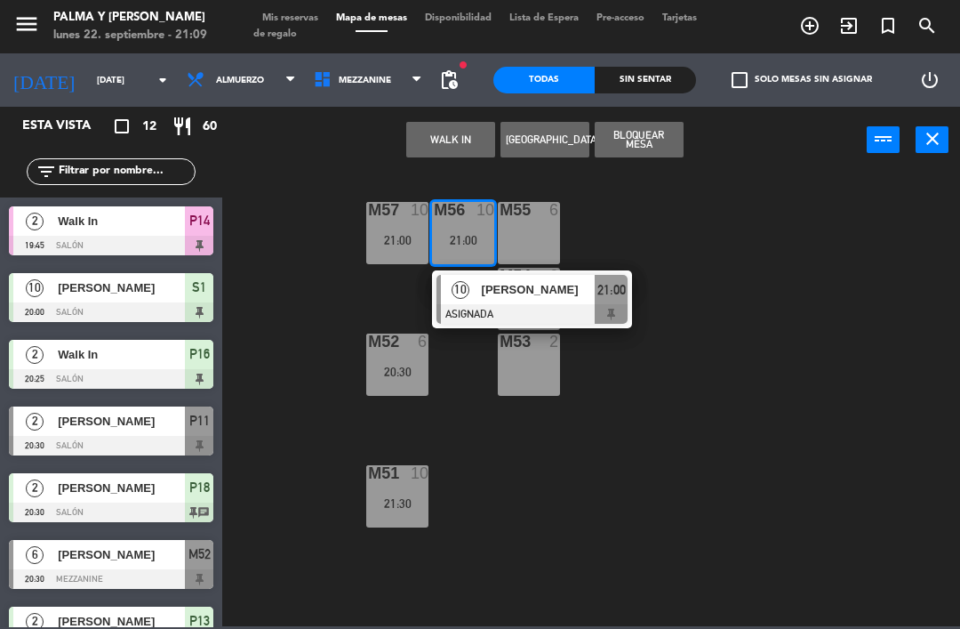
click at [502, 309] on div at bounding box center [532, 314] width 191 height 20
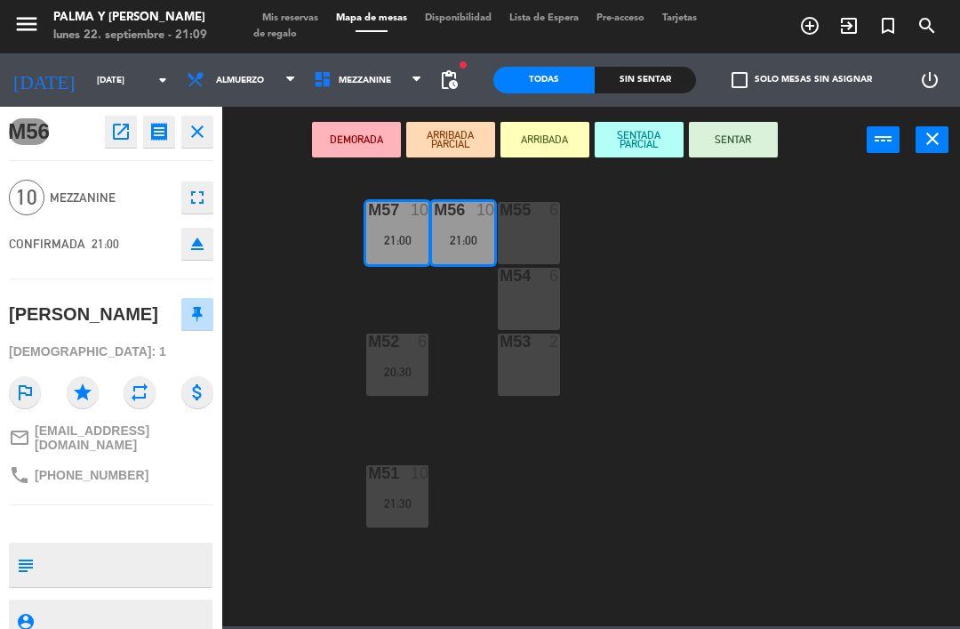
click at [716, 155] on button "SENTAR" at bounding box center [733, 140] width 89 height 36
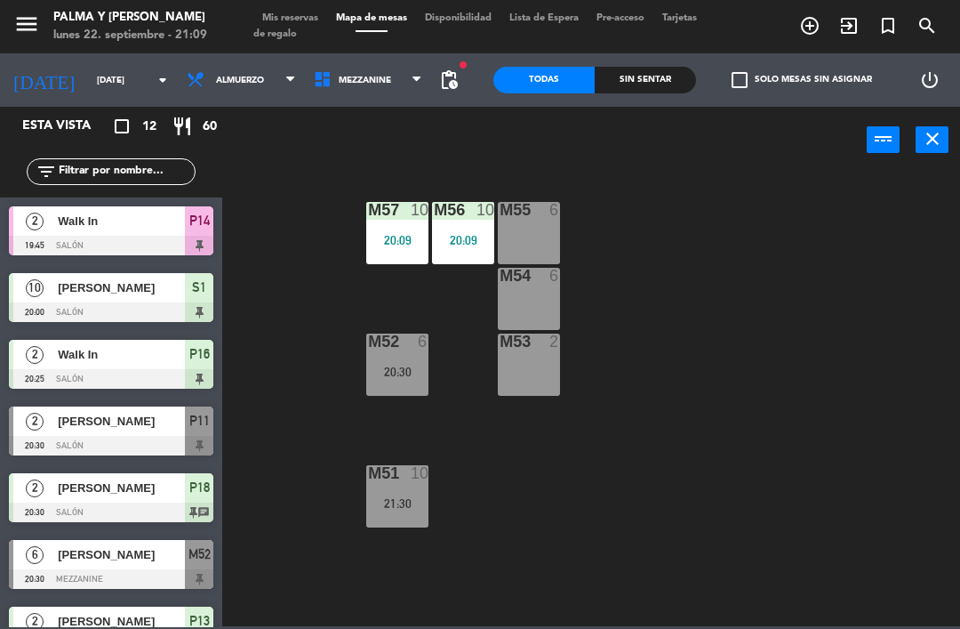
scroll to position [88, 0]
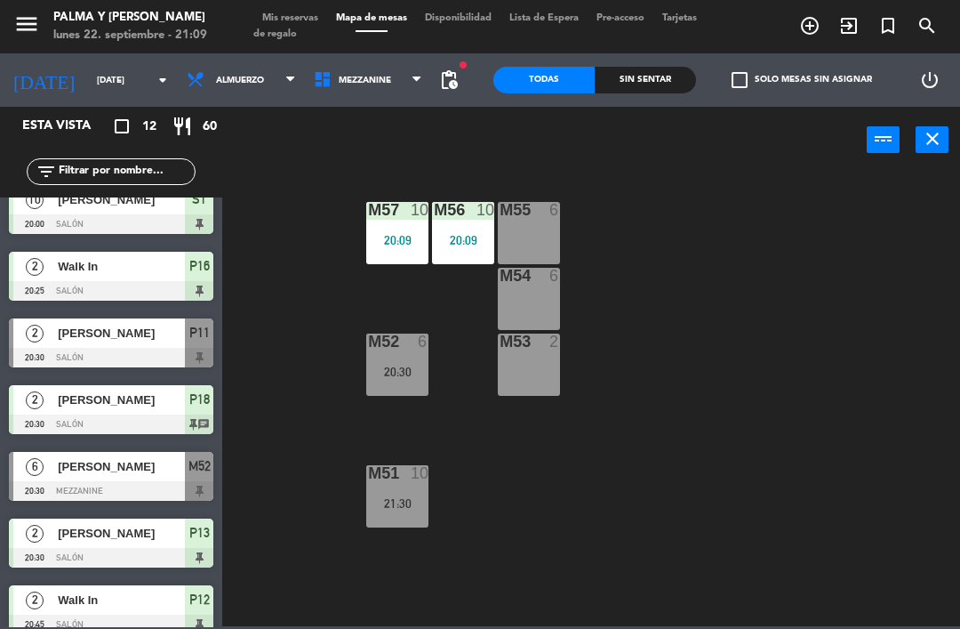
click at [720, 332] on div "M57 10 20:09 M56 10 20:09 M55 6 M54 6 M52 6 20:30 M53 2 M51 10 21:30" at bounding box center [596, 398] width 728 height 455
click at [412, 62] on span "Mezzanine" at bounding box center [368, 79] width 127 height 39
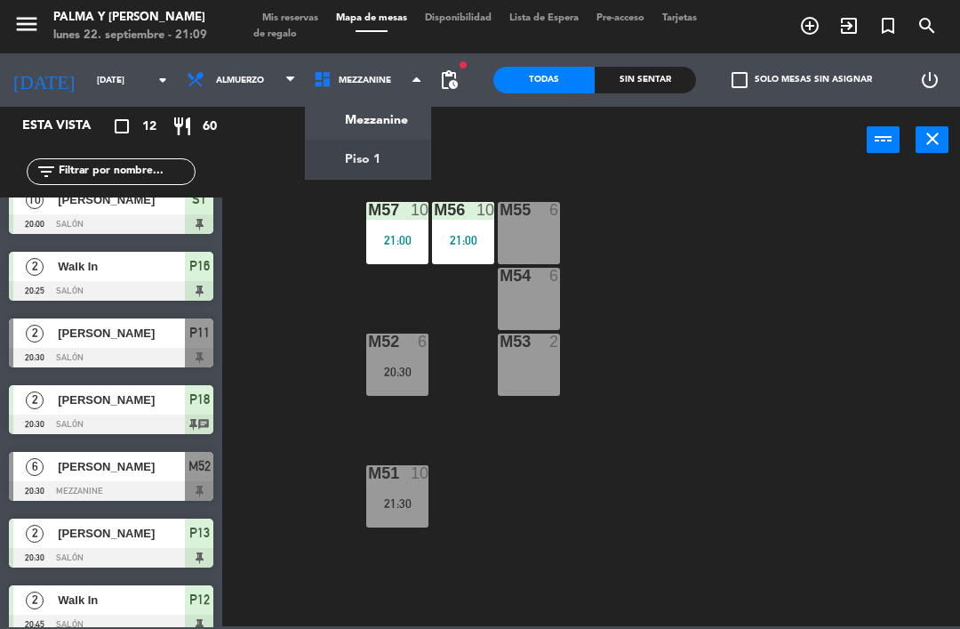
click at [374, 163] on ng-component "menu Palma y [PERSON_NAME] [DATE] 22. septiembre - 21:09 Mis reservas Mapa de m…" at bounding box center [480, 313] width 960 height 626
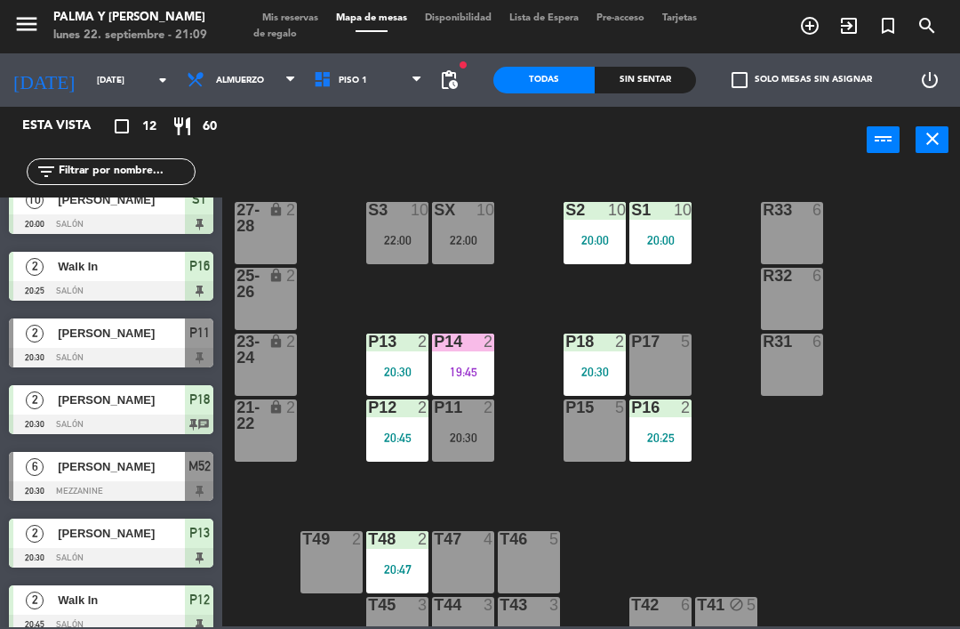
click at [462, 241] on div "22:00" at bounding box center [463, 240] width 62 height 12
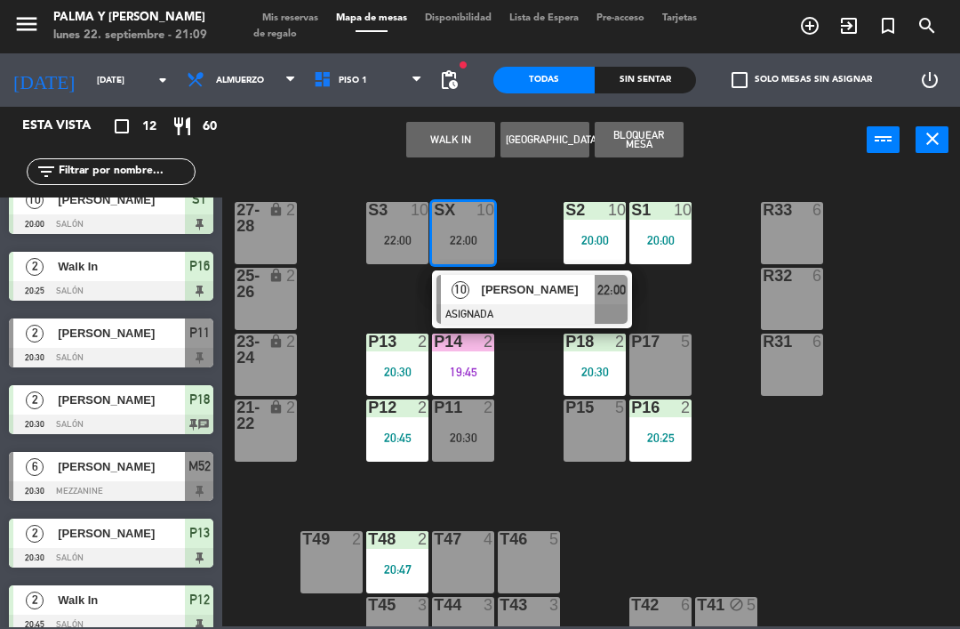
click at [818, 525] on div "R33 6 S1 10 20:00 S2 10 20:00 S3 10 22:00 SX 10 22:00 10 [PERSON_NAME] ASIGNADA…" at bounding box center [596, 398] width 728 height 455
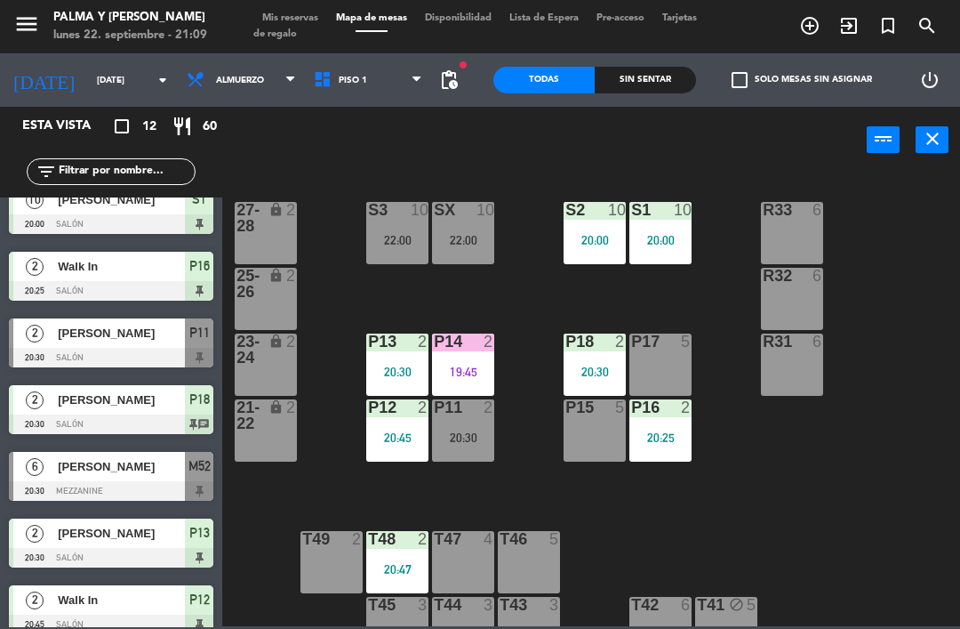
click at [477, 354] on div "P14 2 19:45" at bounding box center [463, 364] width 62 height 62
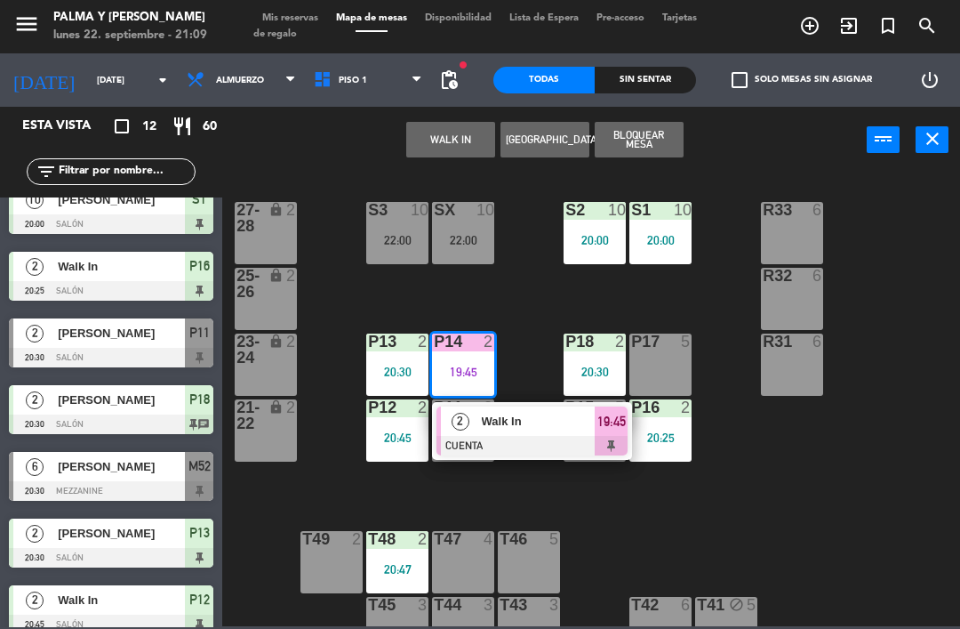
click at [520, 432] on div "Walk In" at bounding box center [538, 420] width 116 height 29
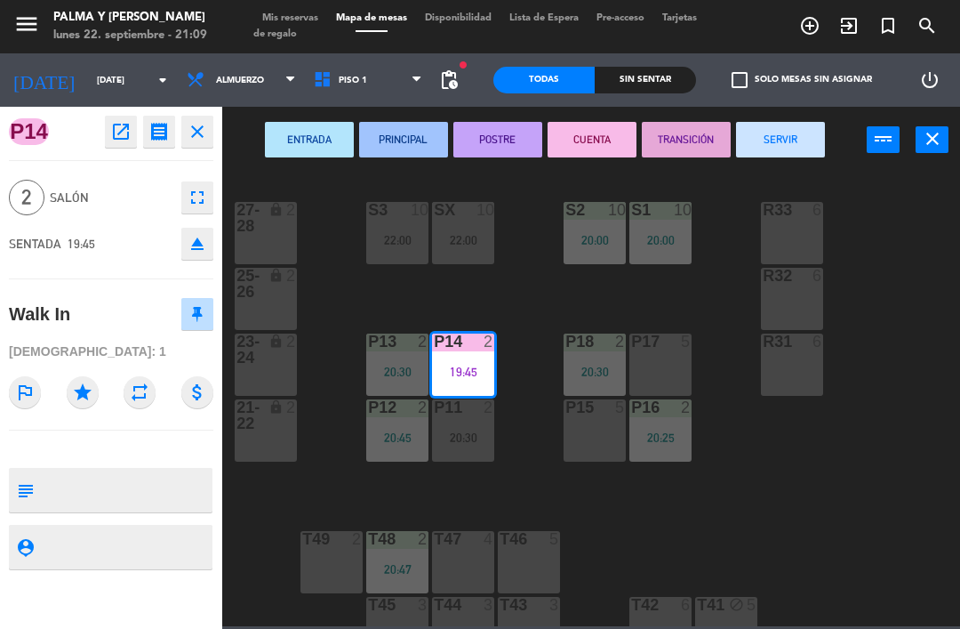
click at [771, 152] on button "SERVIR" at bounding box center [780, 140] width 89 height 36
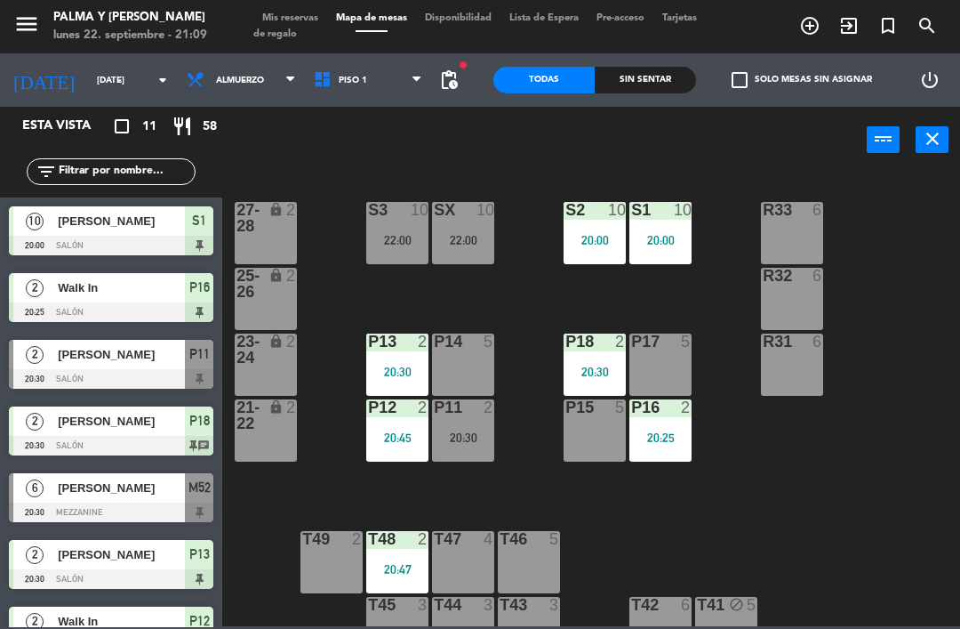
click at [931, 582] on div "R33 6 S1 10 20:00 S2 10 20:00 S3 10 22:00 SX 10 22:00 27-28 lock 2 R32 6 25-26 …" at bounding box center [596, 398] width 728 height 455
click at [483, 422] on div "P11 2 20:30" at bounding box center [463, 430] width 62 height 62
click at [365, 482] on div "R33 6 S1 10 20:00 S2 10 20:00 S3 10 22:00 SX 10 22:00 27-28 lock 2 R32 6 25-26 …" at bounding box center [596, 398] width 728 height 455
click at [475, 423] on div "P11 2 20:30" at bounding box center [463, 430] width 62 height 62
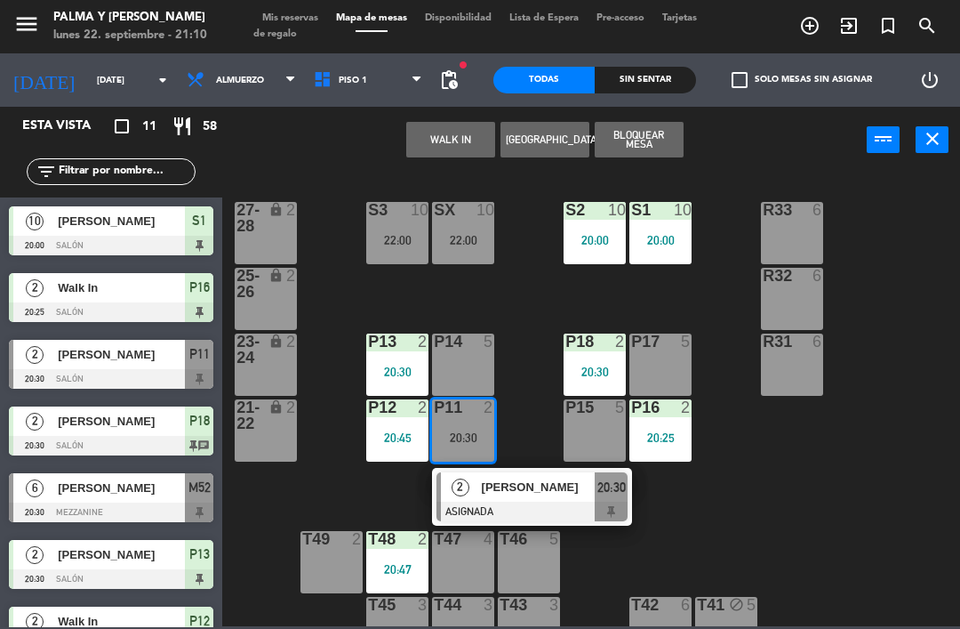
click at [264, 71] on span "Almuerzo" at bounding box center [241, 79] width 127 height 39
click at [390, 154] on div "WALK IN [GEOGRAPHIC_DATA] Bloquear Mesa power_input close" at bounding box center [544, 141] width 645 height 68
click at [366, 64] on span "Piso 1" at bounding box center [368, 79] width 127 height 39
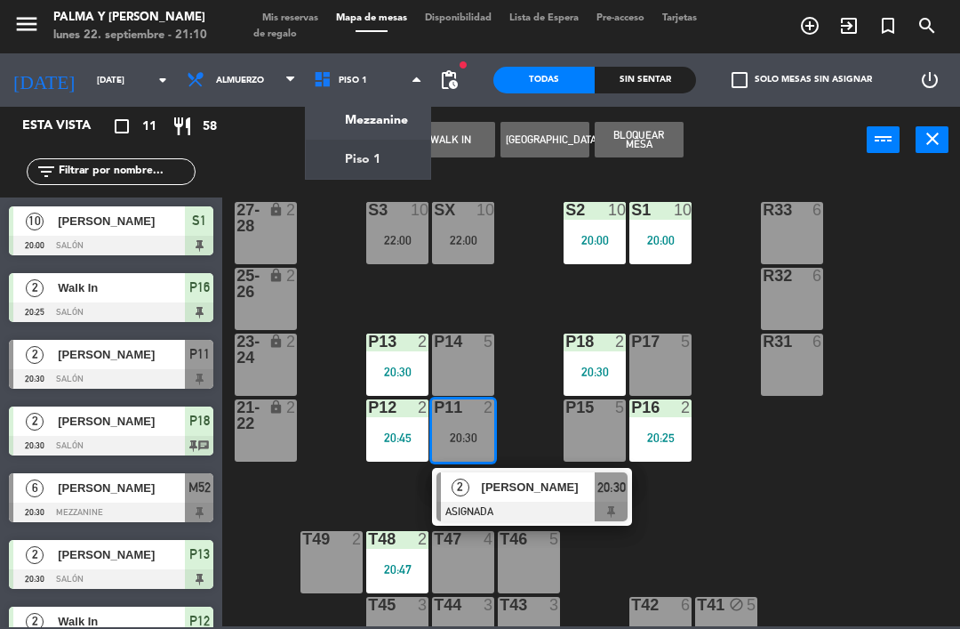
click at [400, 105] on div "Mezzanine Piso 1 Piso 1 Mezzanine Piso 1" at bounding box center [368, 79] width 127 height 53
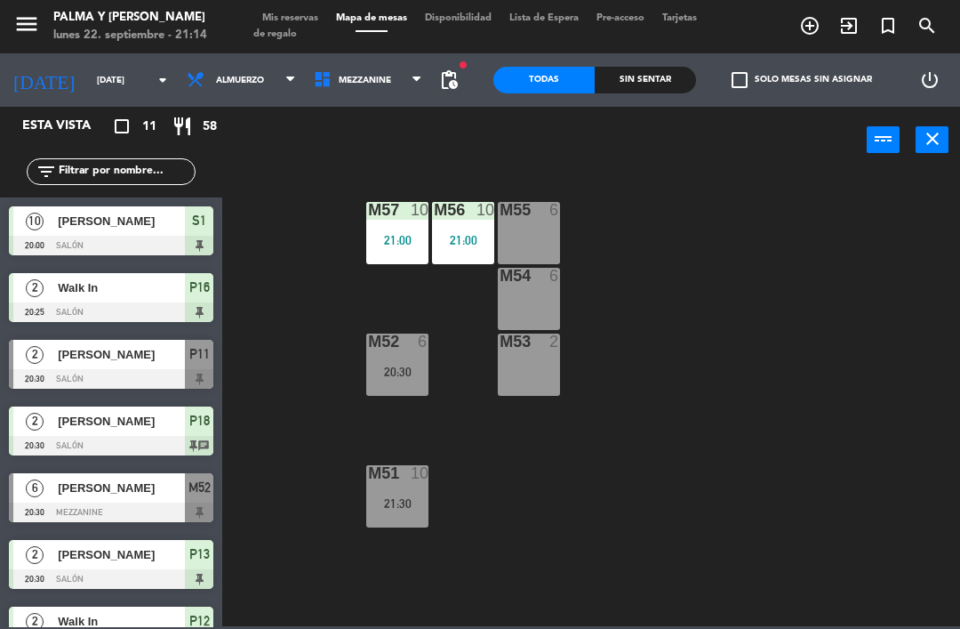
click at [409, 426] on div "M57 10 21:00 M56 10 21:00 M55 6 M54 6 M52 6 20:30 M53 2 M51 10 21:30" at bounding box center [596, 398] width 728 height 455
click at [406, 360] on div "M52 6 20:30" at bounding box center [397, 364] width 62 height 62
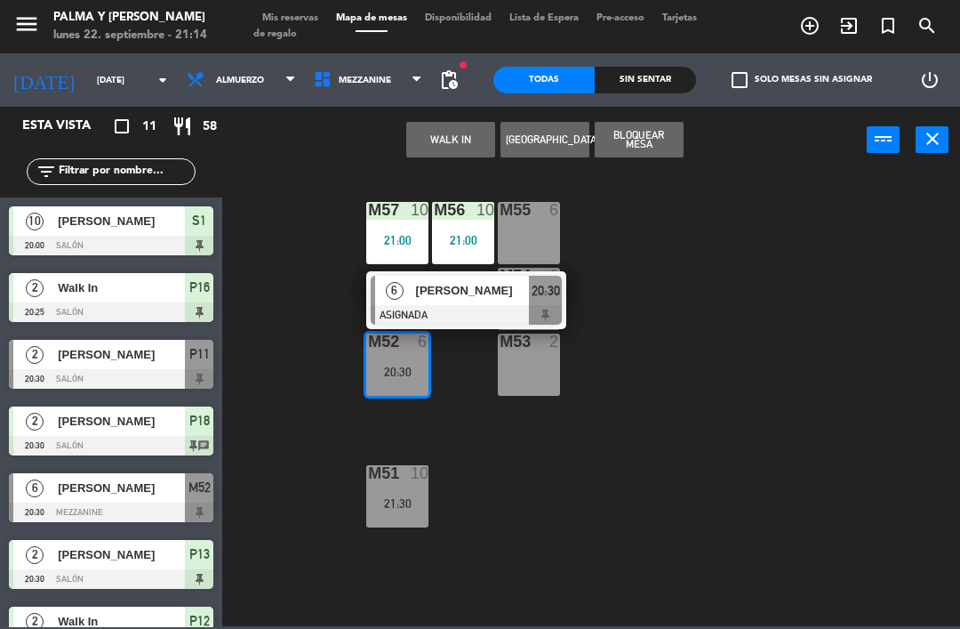
click at [451, 284] on span "[PERSON_NAME]" at bounding box center [473, 290] width 114 height 19
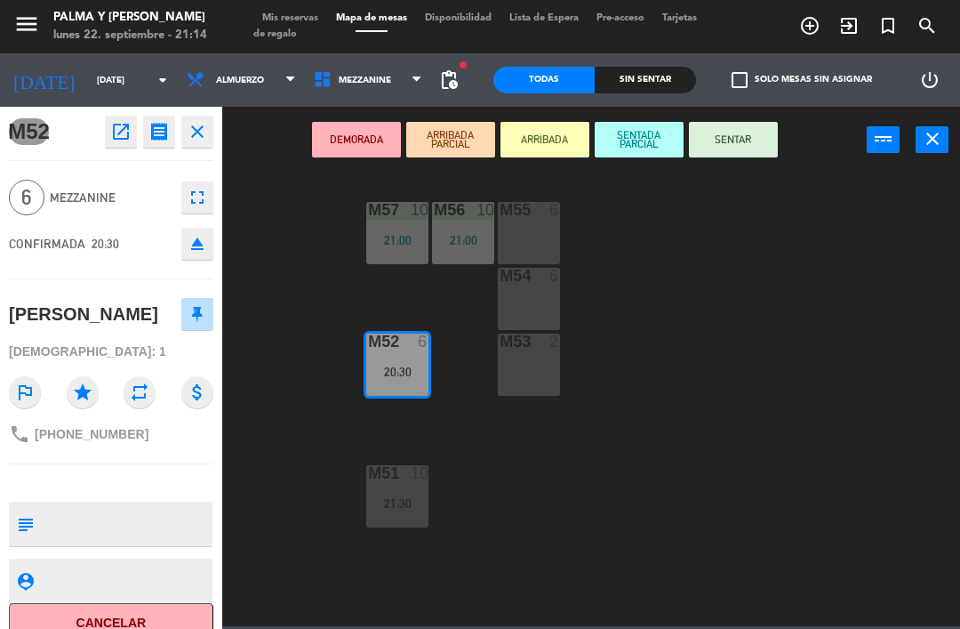
click at [734, 142] on button "SENTAR" at bounding box center [733, 140] width 89 height 36
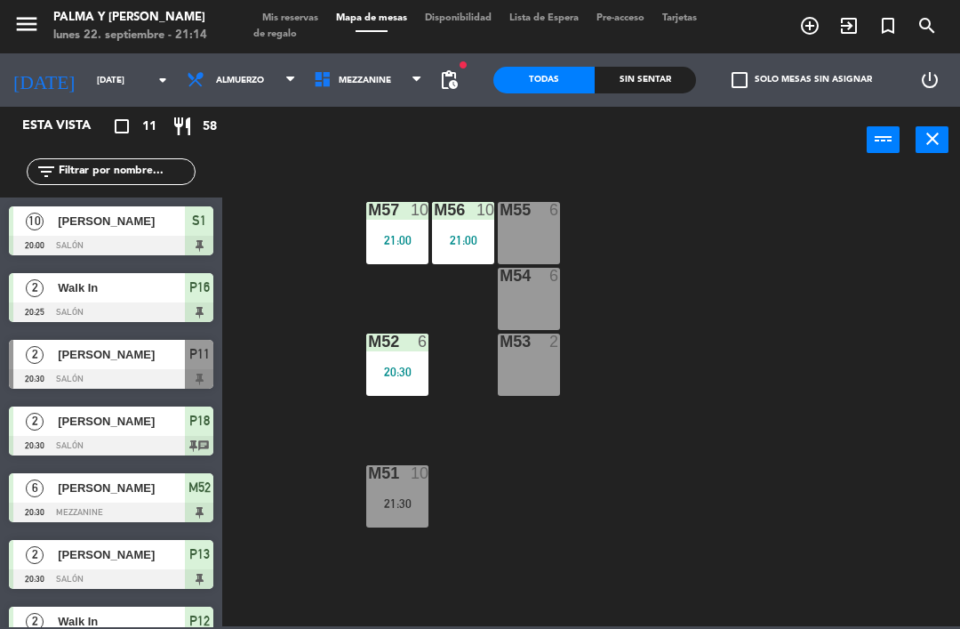
click at [415, 481] on div "10" at bounding box center [420, 473] width 18 height 16
click at [711, 487] on div "M57 10 21:00 M56 10 21:00 M55 6 M54 6 M52 6 20:30 M53 2 M51 10 21:30" at bounding box center [596, 398] width 728 height 455
click at [391, 97] on span "Mezzanine" at bounding box center [368, 79] width 127 height 39
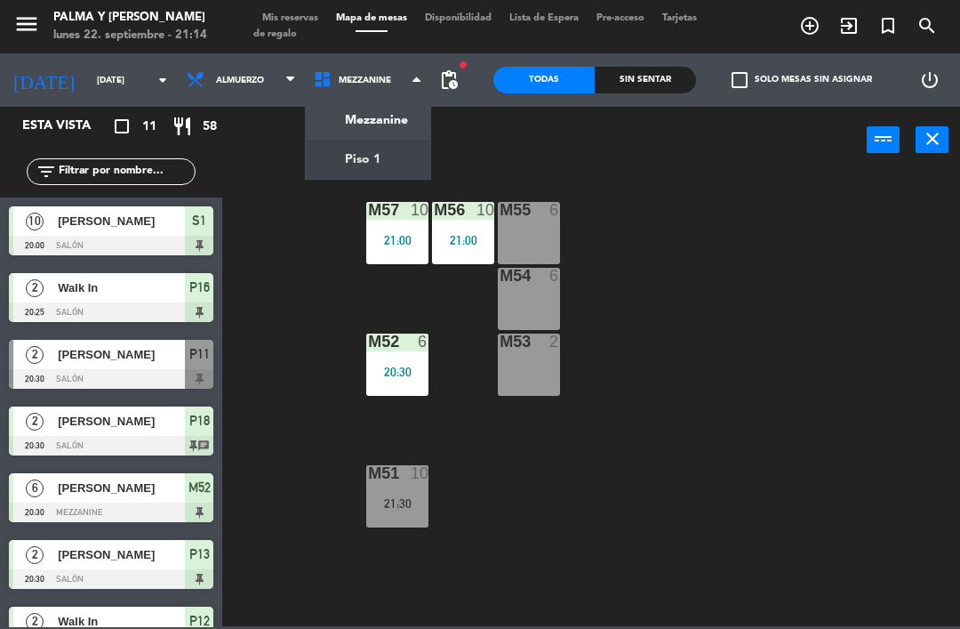
click at [378, 163] on ng-component "menu Palma y [PERSON_NAME] [DATE] 22. septiembre - 21:14 Mis reservas Mapa de m…" at bounding box center [480, 313] width 960 height 626
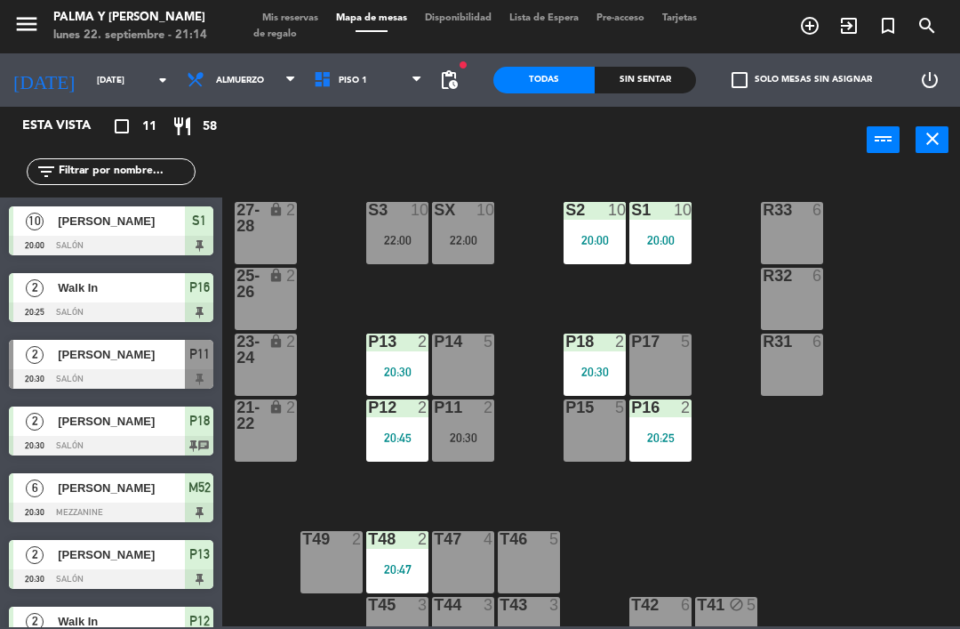
click at [110, 83] on input "[DATE]" at bounding box center [149, 81] width 122 height 28
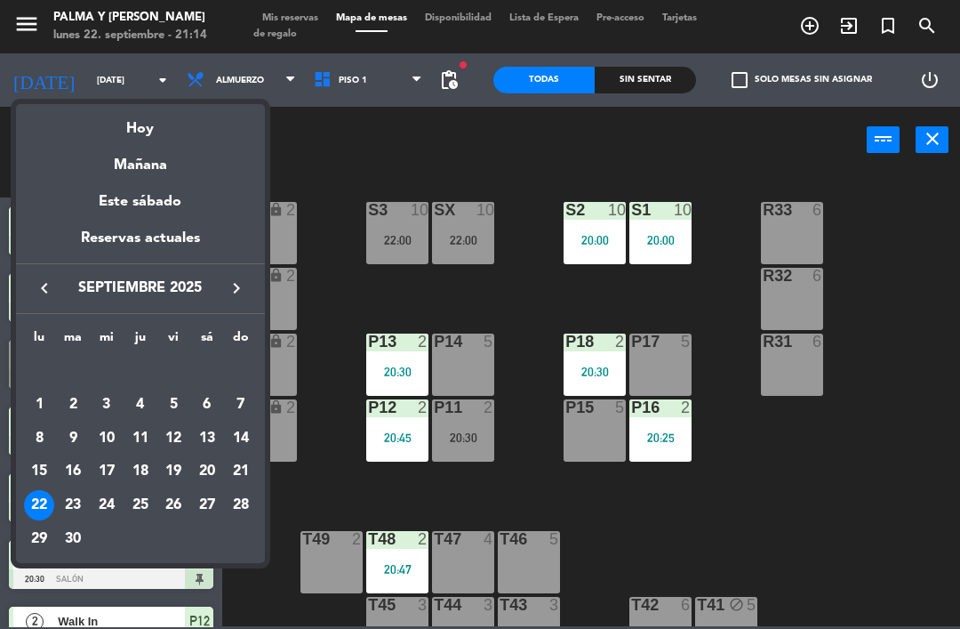
click at [918, 539] on div at bounding box center [480, 314] width 960 height 629
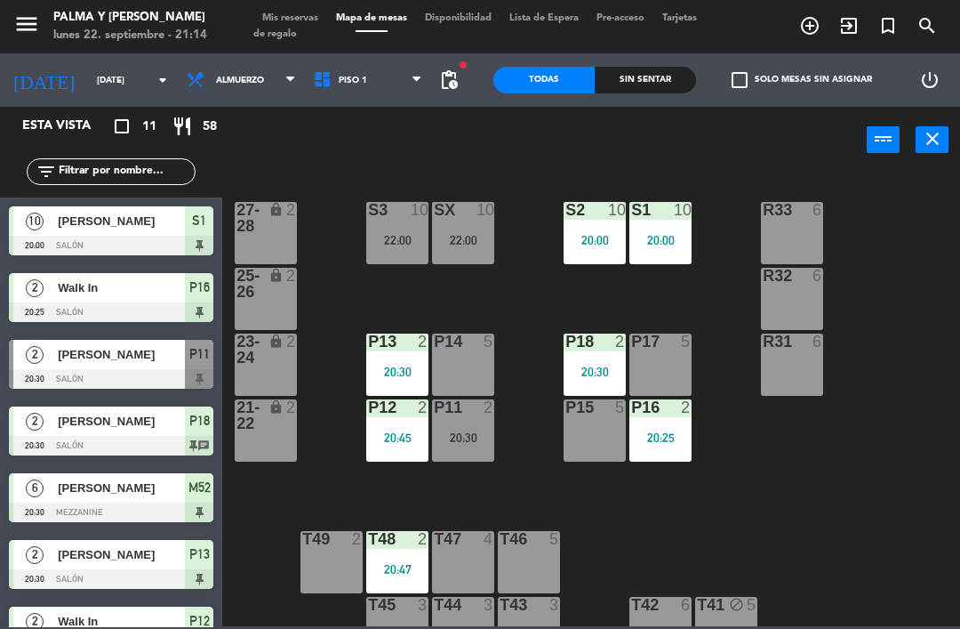
click at [921, 510] on div "R33 6 S1 10 20:00 S2 10 20:00 S3 10 22:00 SX 10 22:00 27-28 lock 2 R32 6 25-26 …" at bounding box center [596, 398] width 728 height 455
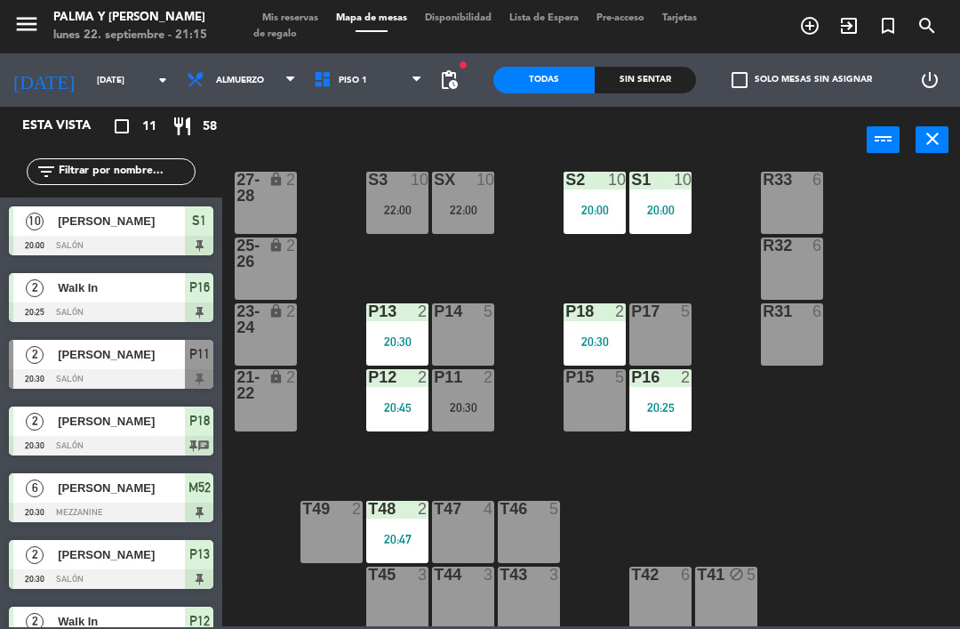
scroll to position [6, 0]
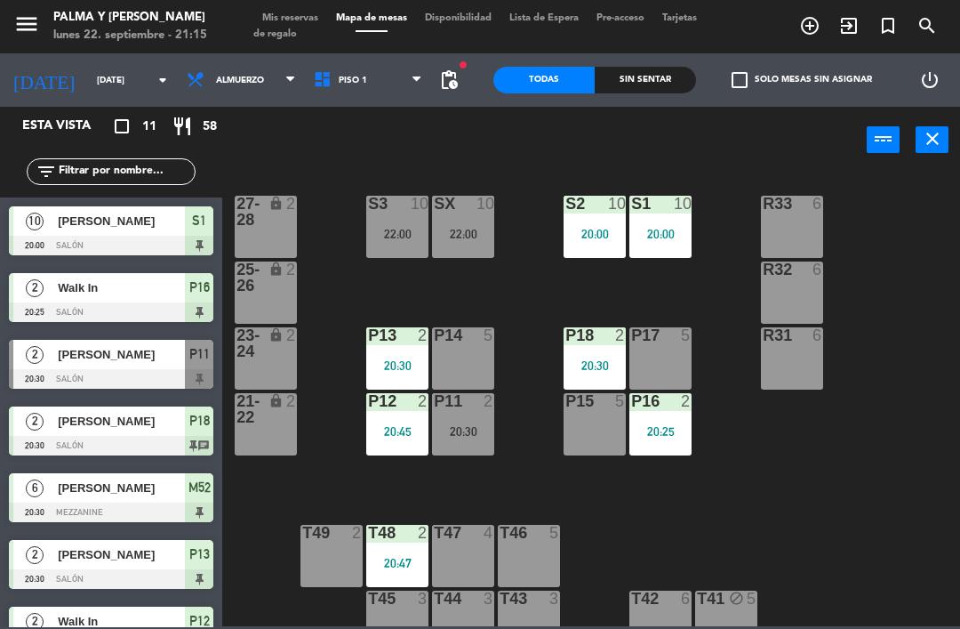
click at [379, 99] on span "Piso 1" at bounding box center [368, 79] width 127 height 39
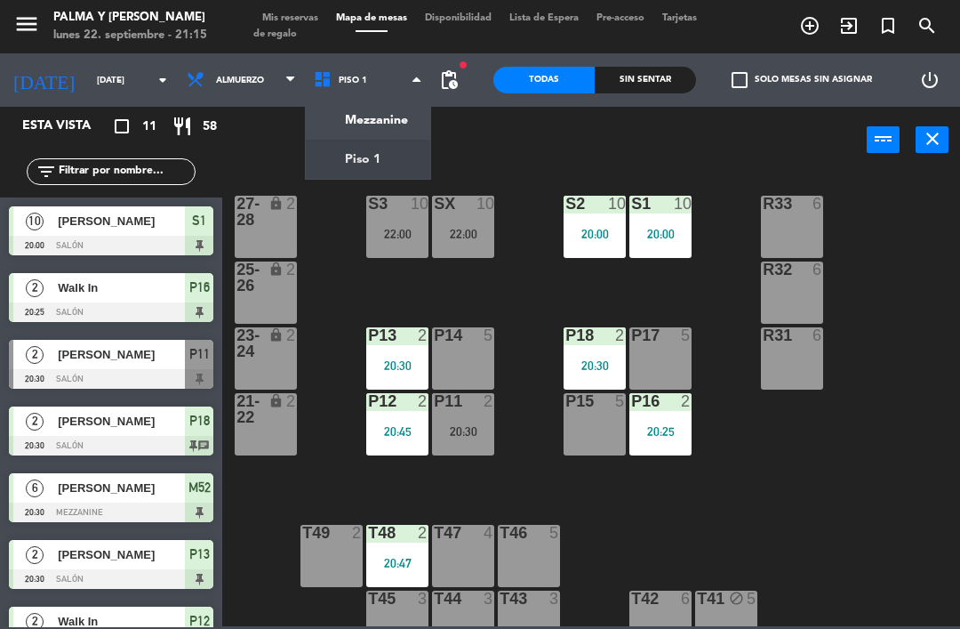
click at [344, 126] on ng-component "menu Palma y [PERSON_NAME] [DATE] 22. septiembre - 21:15 Mis reservas Mapa de m…" at bounding box center [480, 313] width 960 height 626
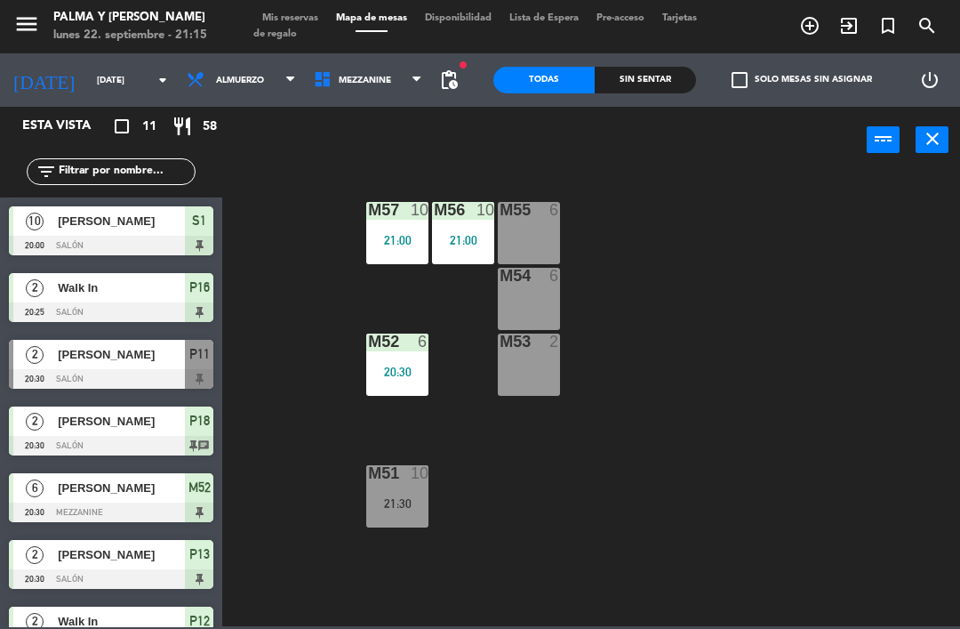
click at [421, 519] on div "M51 10 21:30" at bounding box center [397, 496] width 62 height 62
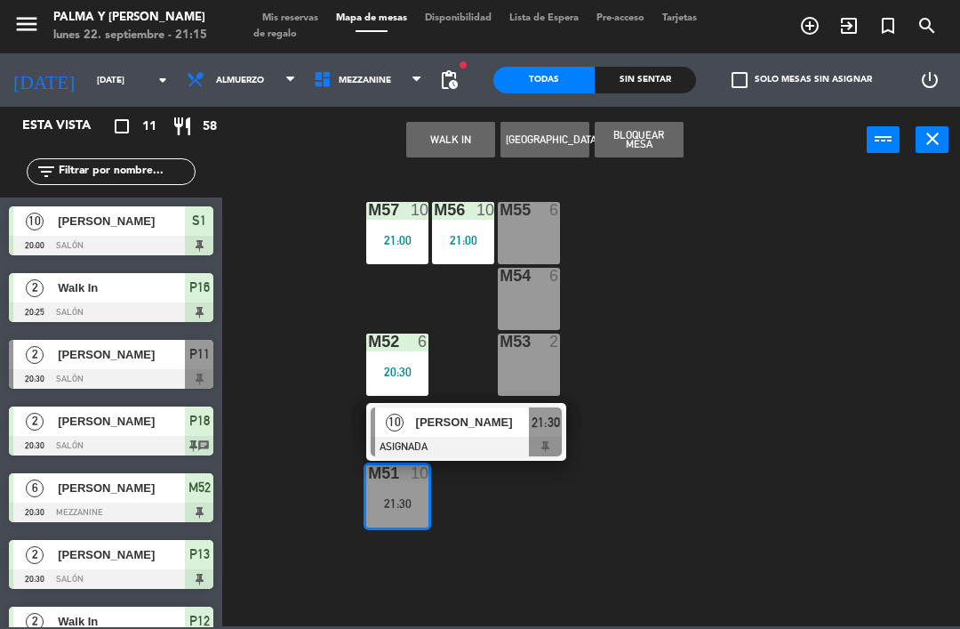
click at [429, 527] on div "M51 10 21:30 10 [PERSON_NAME] ASIGNADA 21:30" at bounding box center [397, 496] width 62 height 62
click at [446, 438] on div at bounding box center [466, 447] width 191 height 20
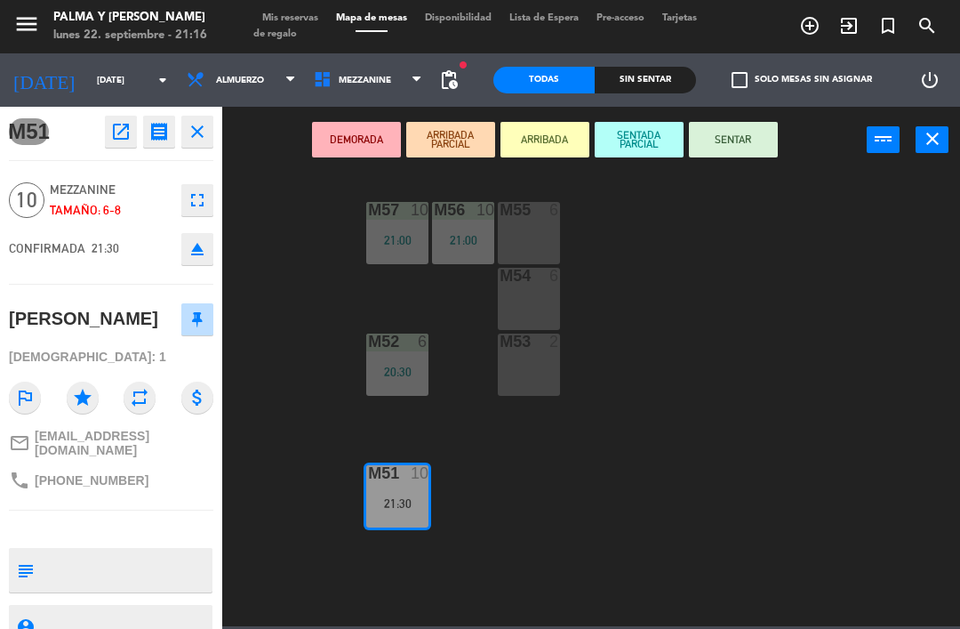
click at [734, 131] on button "SENTAR" at bounding box center [733, 140] width 89 height 36
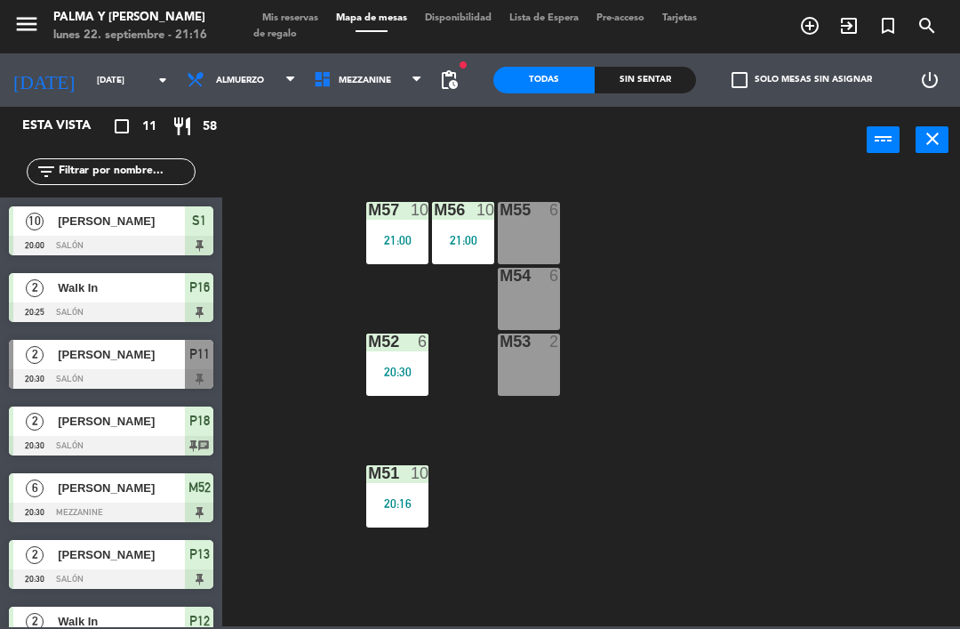
scroll to position [131, 0]
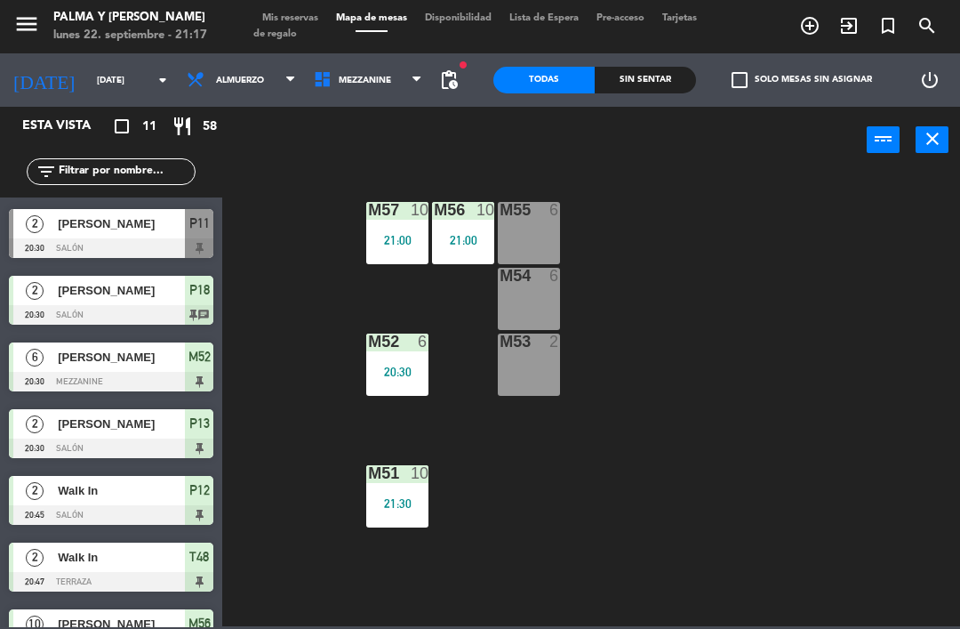
click at [616, 538] on div "M57 10 21:00 M56 10 21:00 M55 6 M54 6 M52 6 20:30 M53 2 M51 10 21:30" at bounding box center [596, 398] width 728 height 455
click at [379, 92] on span "Mezzanine" at bounding box center [368, 79] width 127 height 39
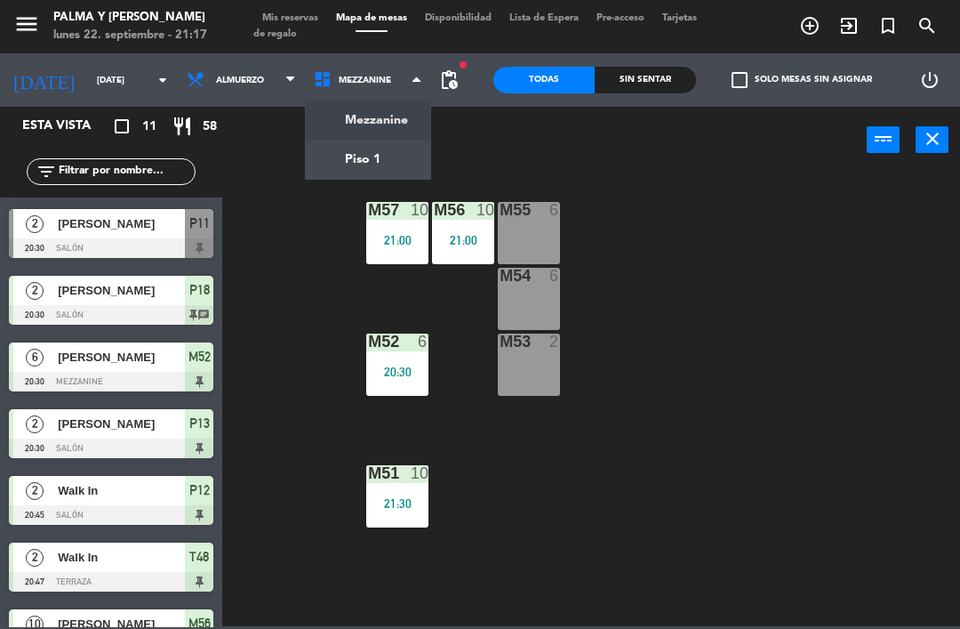
click at [369, 164] on ng-component "menu Palma y [PERSON_NAME] [DATE] 22. septiembre - 21:17 Mis reservas Mapa de m…" at bounding box center [480, 313] width 960 height 626
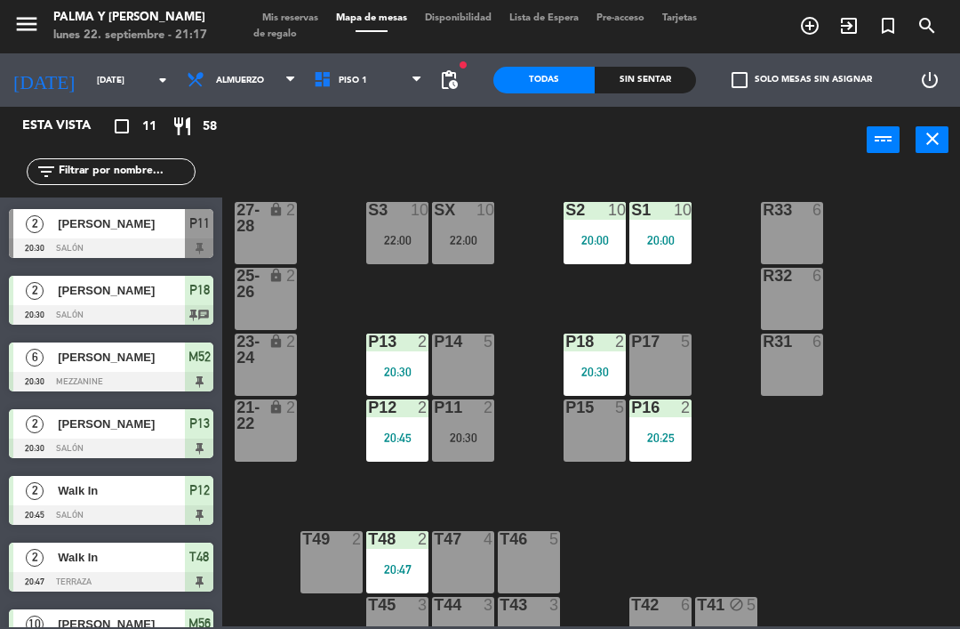
click at [629, 90] on div "Sin sentar" at bounding box center [645, 80] width 101 height 27
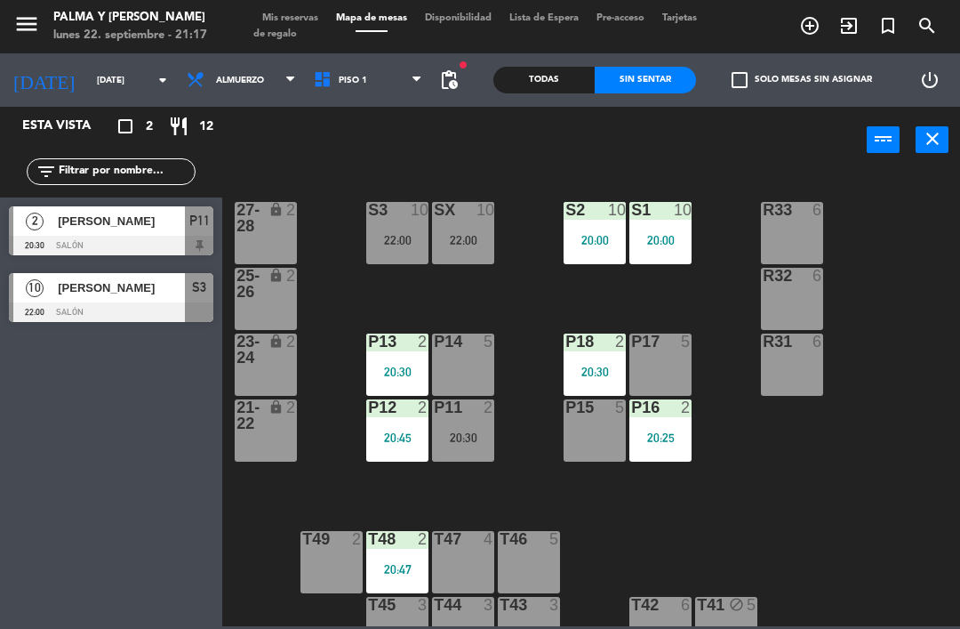
scroll to position [0, 0]
click at [21, 79] on icon "[DATE]" at bounding box center [44, 79] width 88 height 37
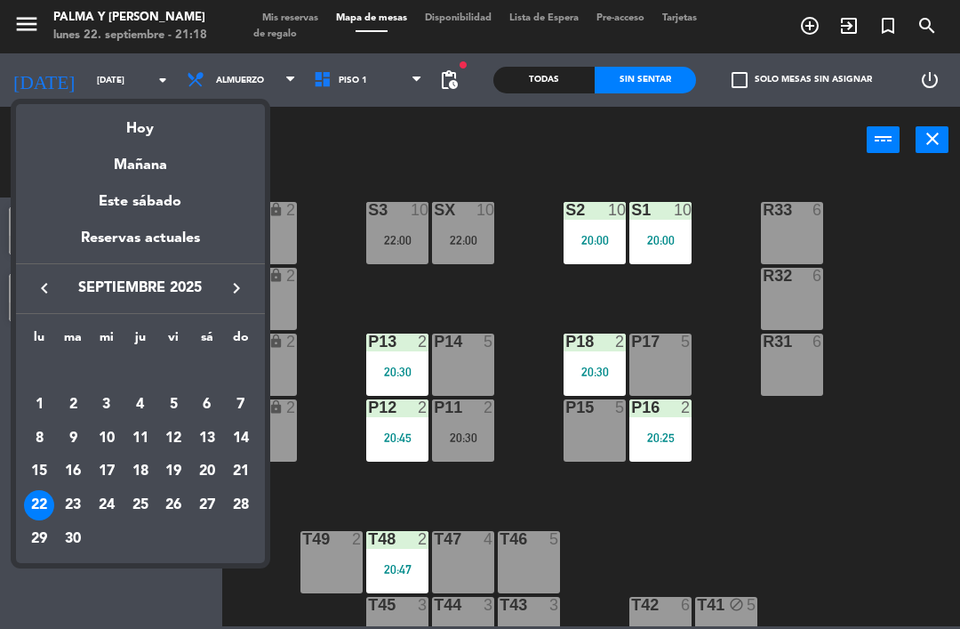
click at [918, 545] on div at bounding box center [480, 314] width 960 height 629
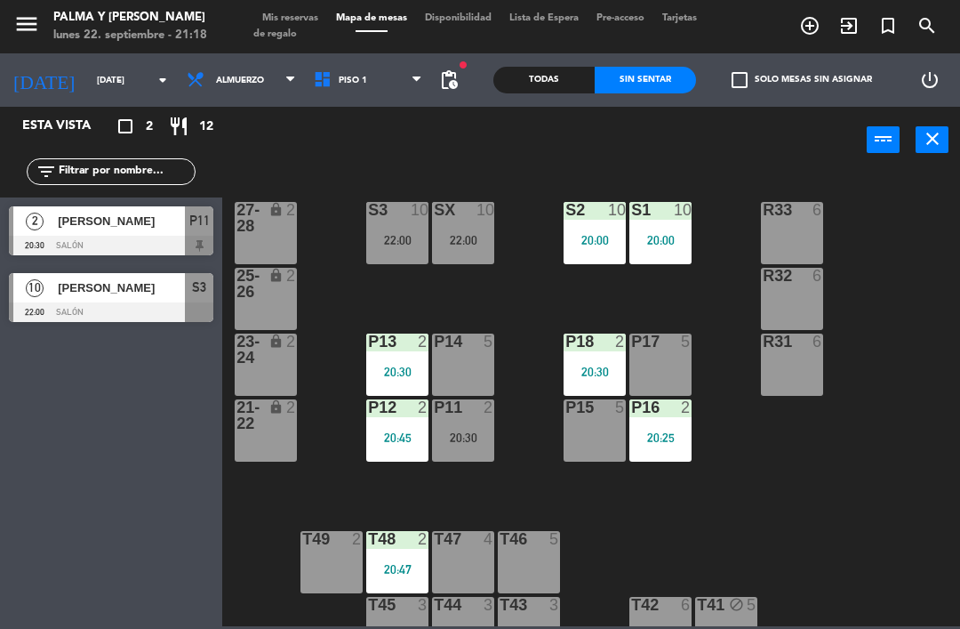
click at [408, 238] on div "22:00" at bounding box center [397, 240] width 62 height 12
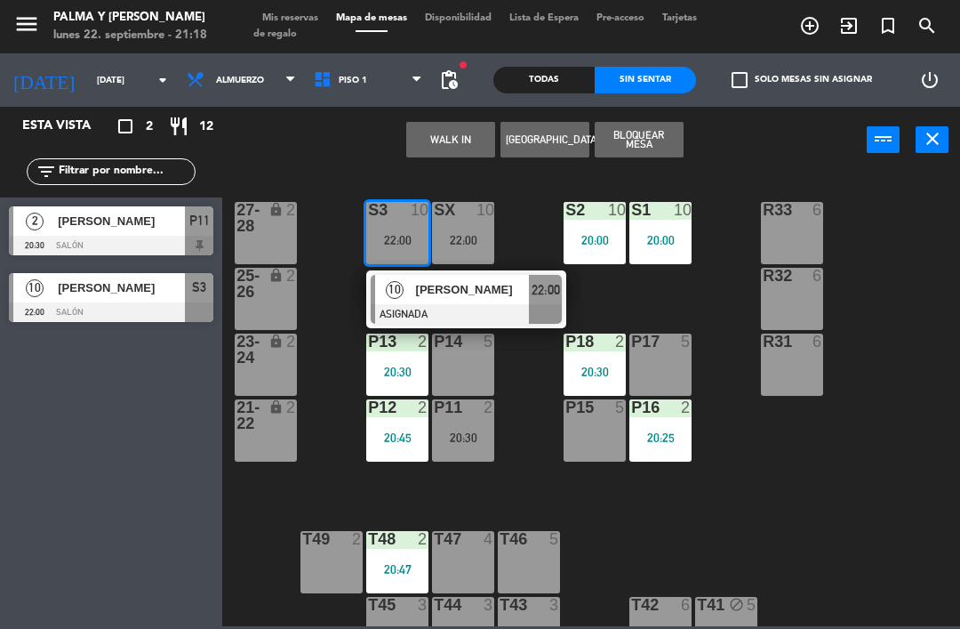
click at [470, 293] on span "[PERSON_NAME]" at bounding box center [473, 289] width 114 height 19
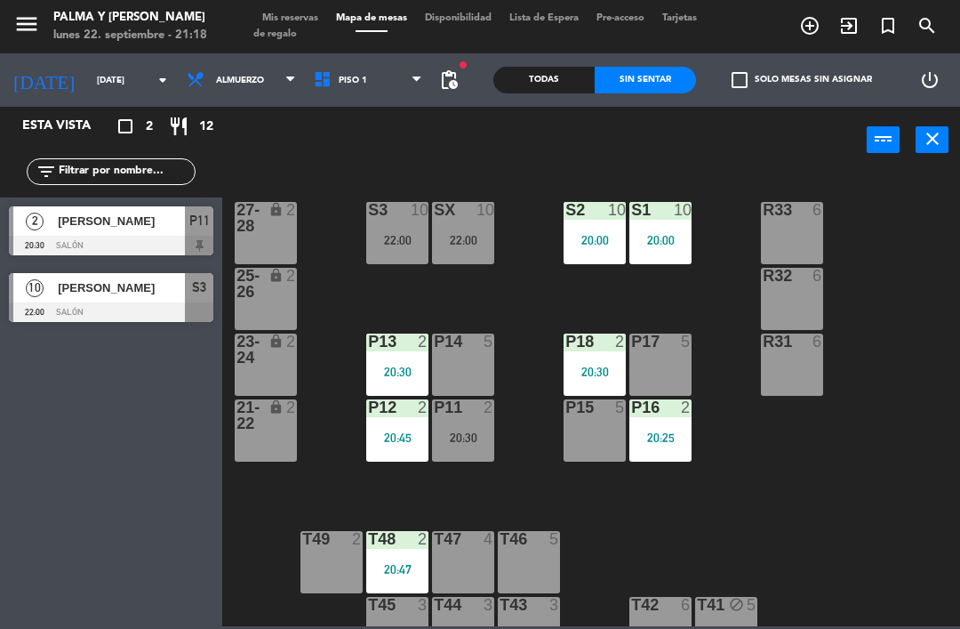
click at [467, 246] on div "22:00" at bounding box center [463, 240] width 62 height 12
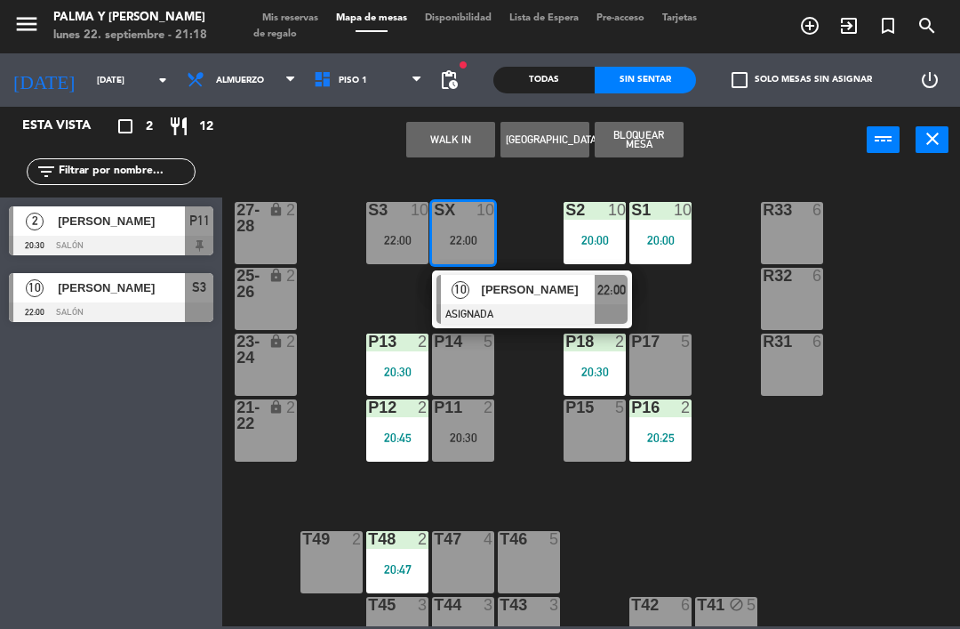
click at [495, 300] on div "[PERSON_NAME]" at bounding box center [538, 289] width 116 height 29
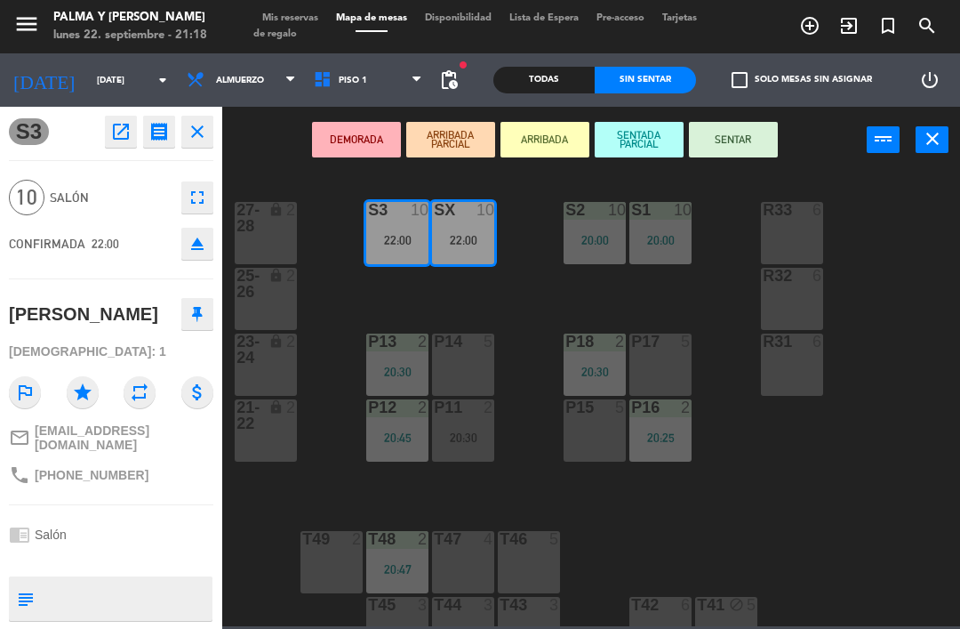
click at [120, 136] on icon "open_in_new" at bounding box center [120, 131] width 21 height 21
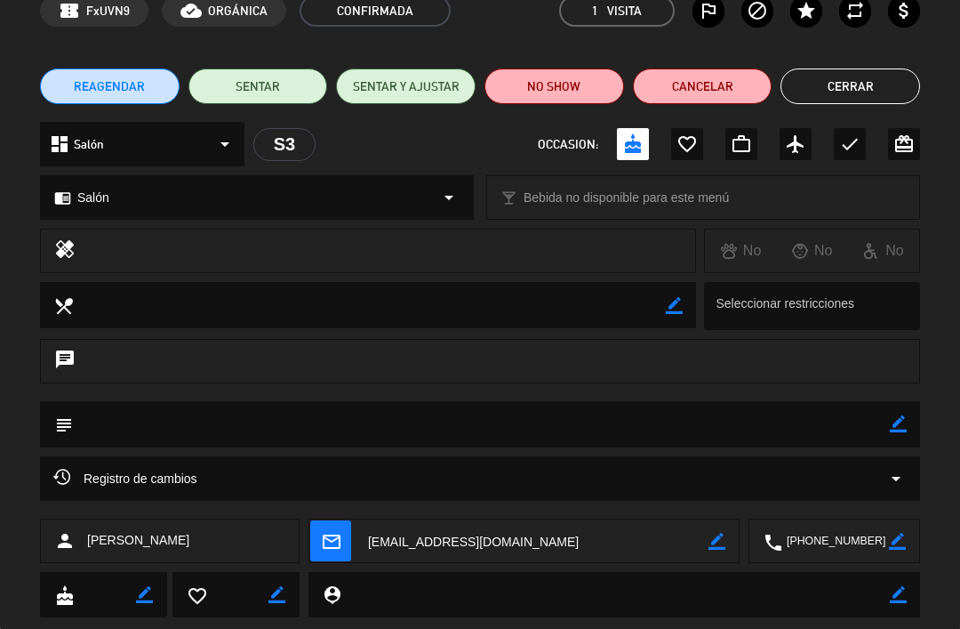
scroll to position [95, 0]
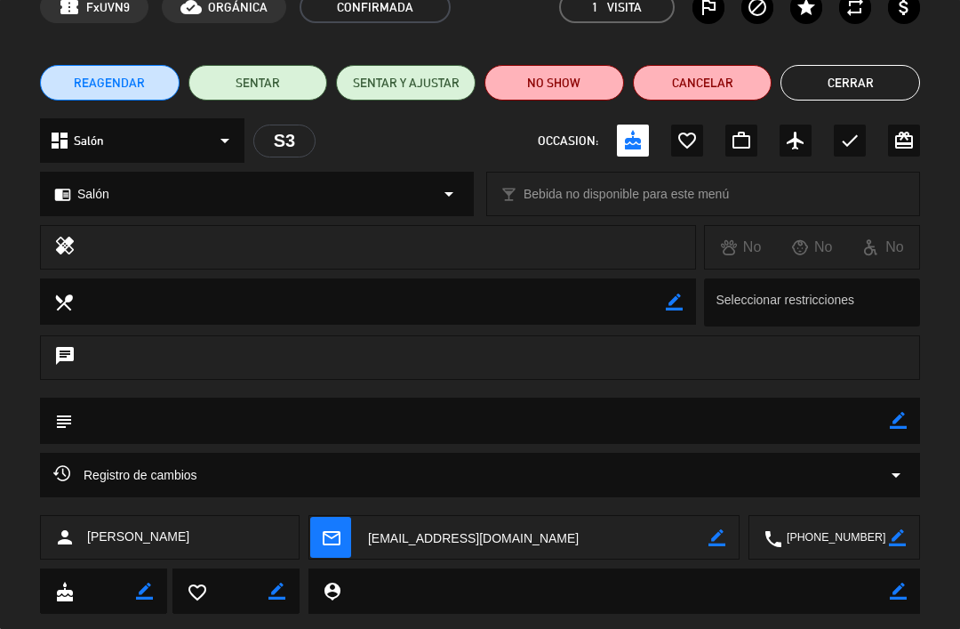
click at [141, 478] on span "Registro de cambios" at bounding box center [125, 474] width 144 height 21
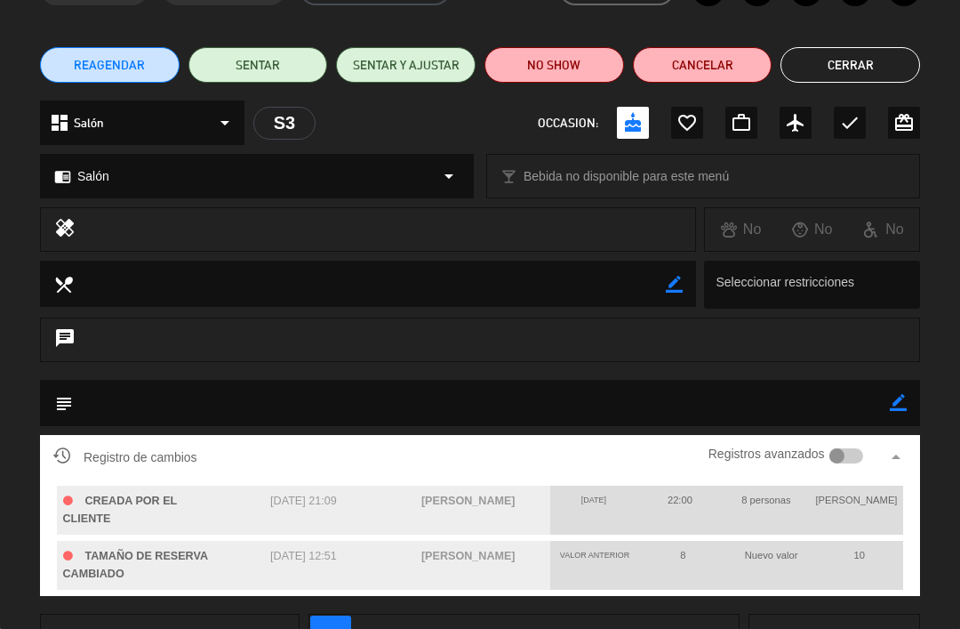
scroll to position [116, 0]
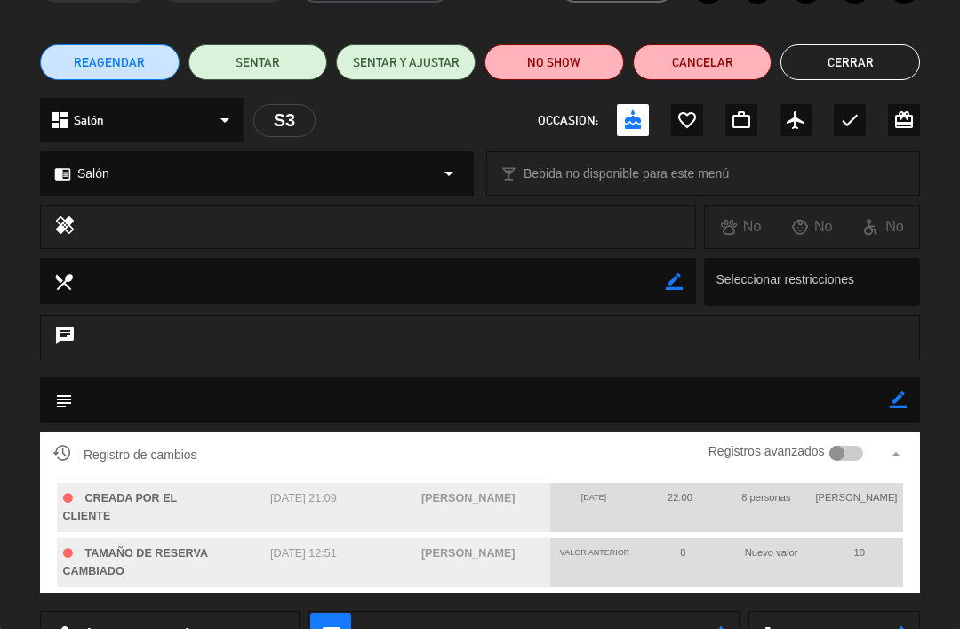
click at [858, 44] on button "Cerrar" at bounding box center [851, 62] width 140 height 36
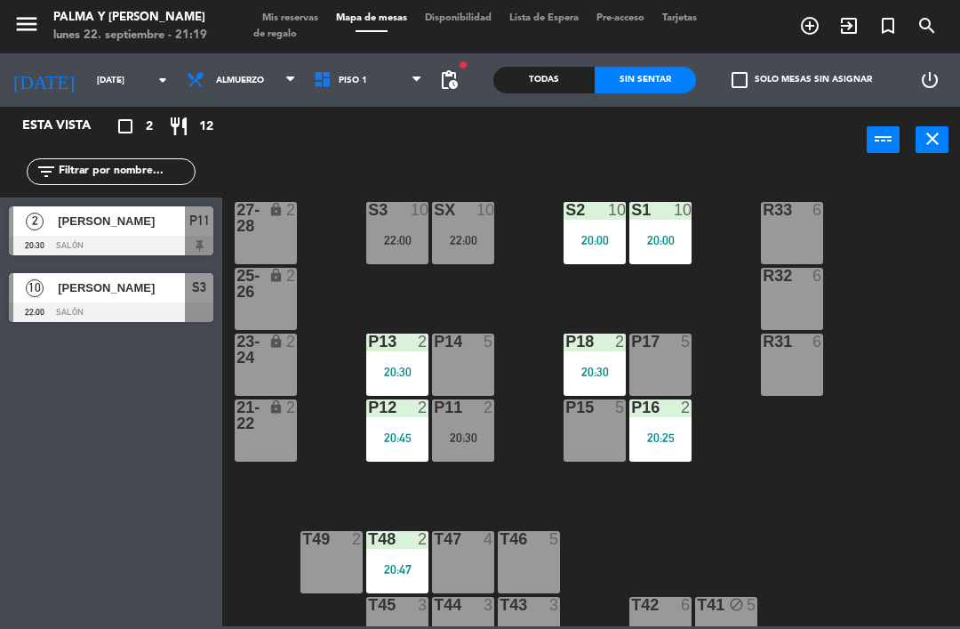
click at [454, 425] on div "P11 2 20:30" at bounding box center [463, 430] width 62 height 62
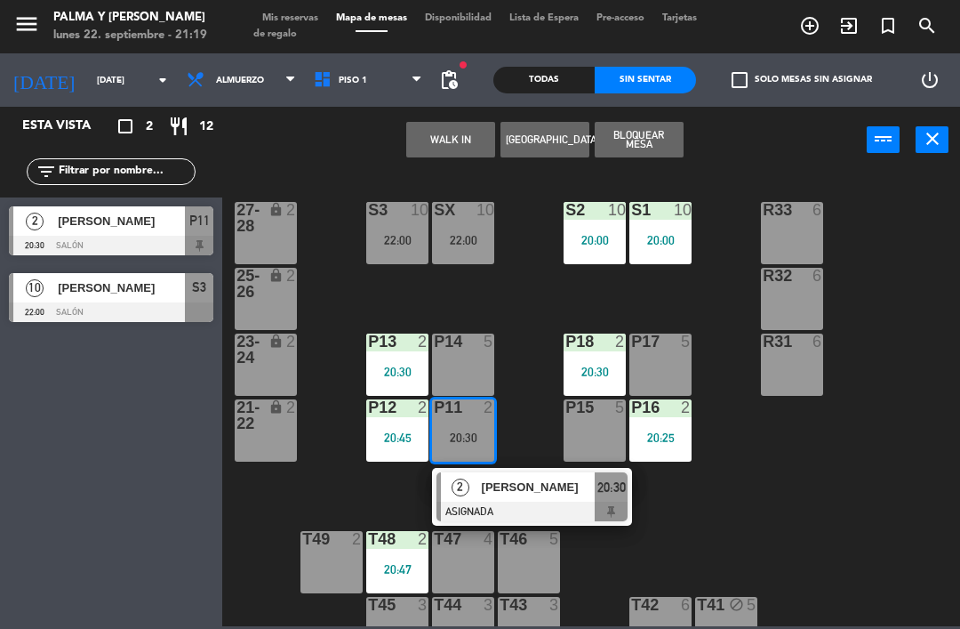
click at [536, 473] on div "[PERSON_NAME]" at bounding box center [538, 486] width 116 height 29
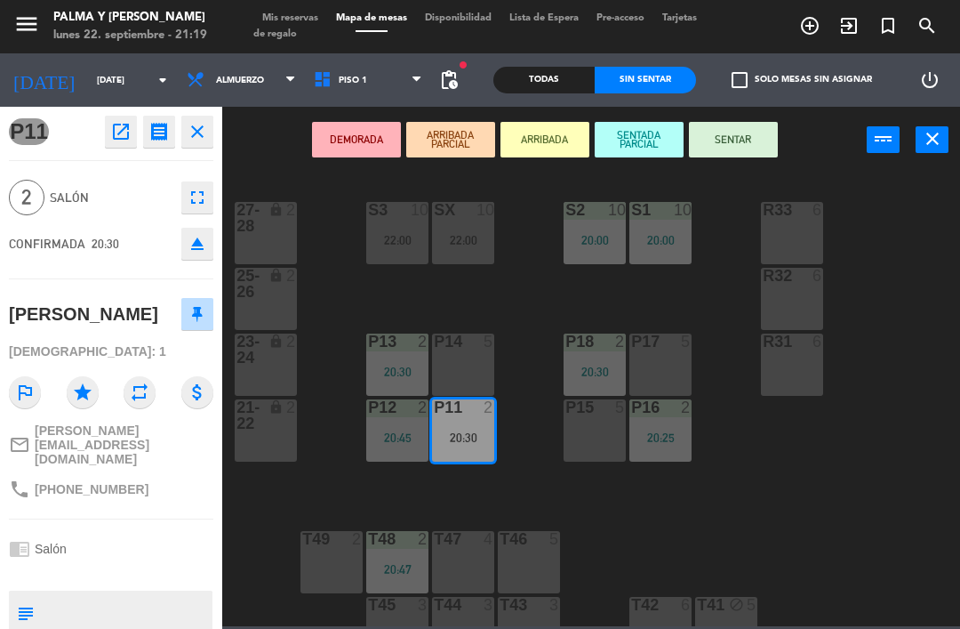
click at [108, 123] on button "open_in_new" at bounding box center [121, 132] width 32 height 32
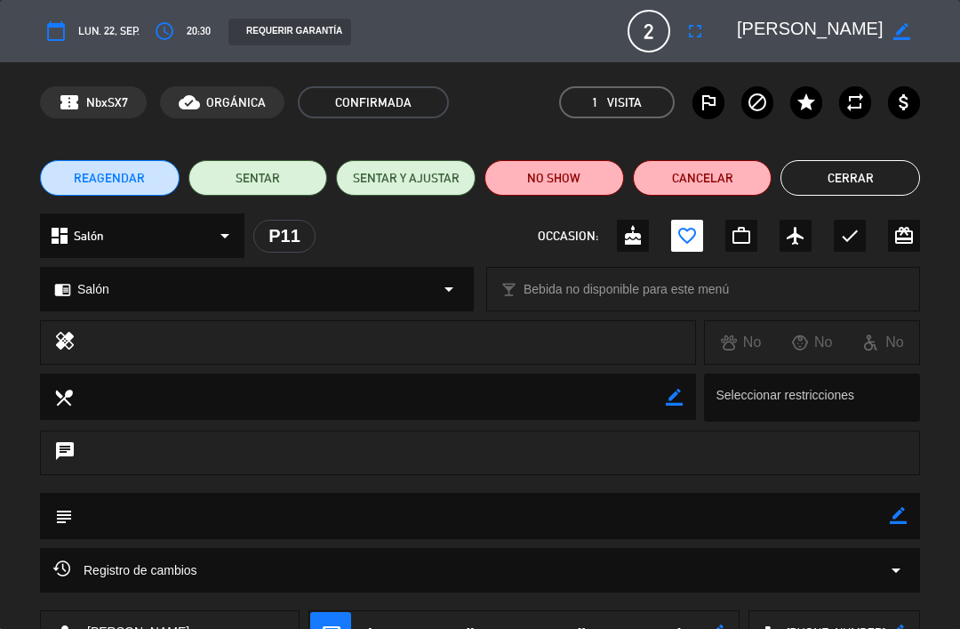
click at [566, 177] on button "NO SHOW" at bounding box center [555, 178] width 140 height 36
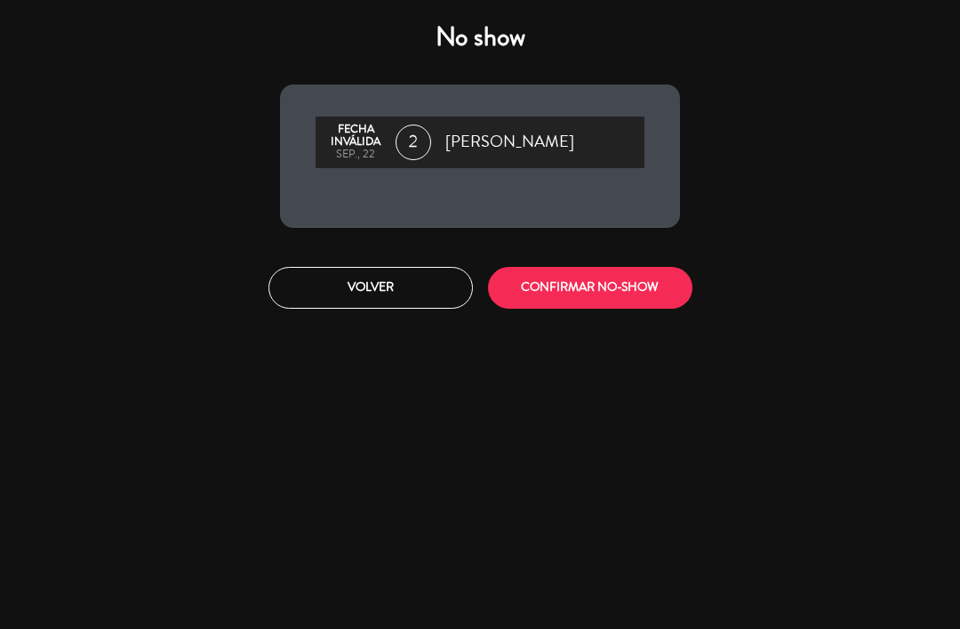
click at [620, 288] on button "CONFIRMAR NO-SHOW" at bounding box center [590, 288] width 205 height 42
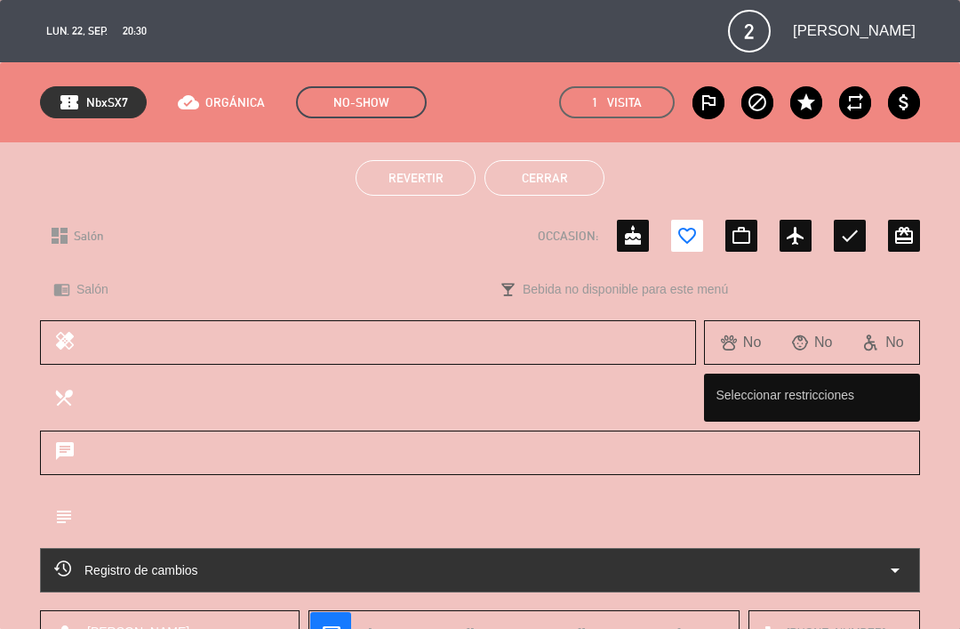
click at [534, 176] on button "Cerrar" at bounding box center [545, 178] width 120 height 36
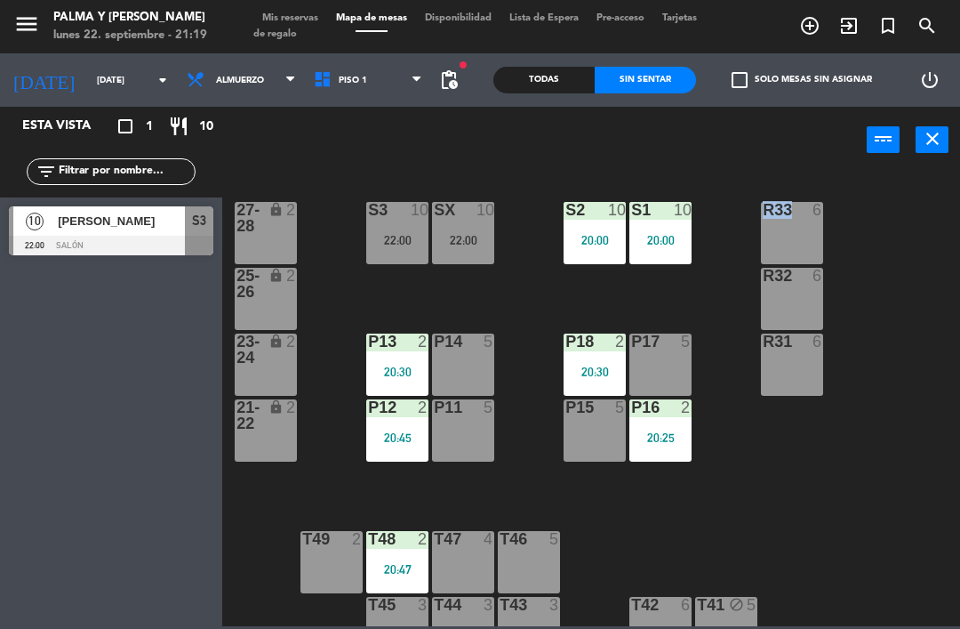
click at [727, 518] on div "R33 6 S1 10 20:00 S2 10 20:00 S3 10 22:00 SX 10 22:00 27-28 lock 2 R32 6 25-26 …" at bounding box center [596, 398] width 728 height 455
click at [396, 245] on div "22:00" at bounding box center [397, 240] width 62 height 12
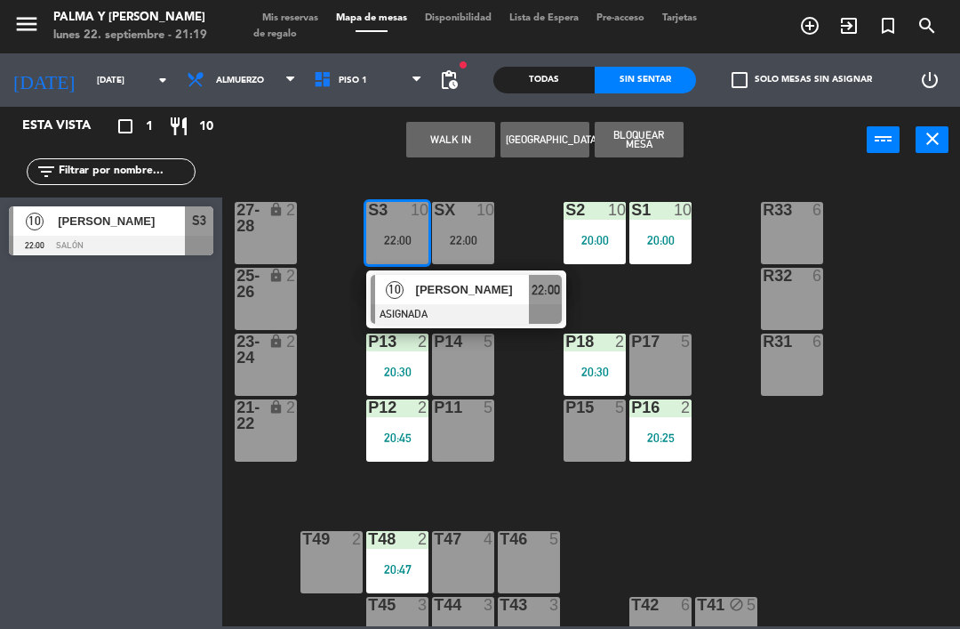
click at [841, 494] on div "R33 6 S1 10 20:00 S2 10 20:00 S3 10 22:00 10 [PERSON_NAME] ASIGNADA 22:00 SX 10…" at bounding box center [596, 398] width 728 height 455
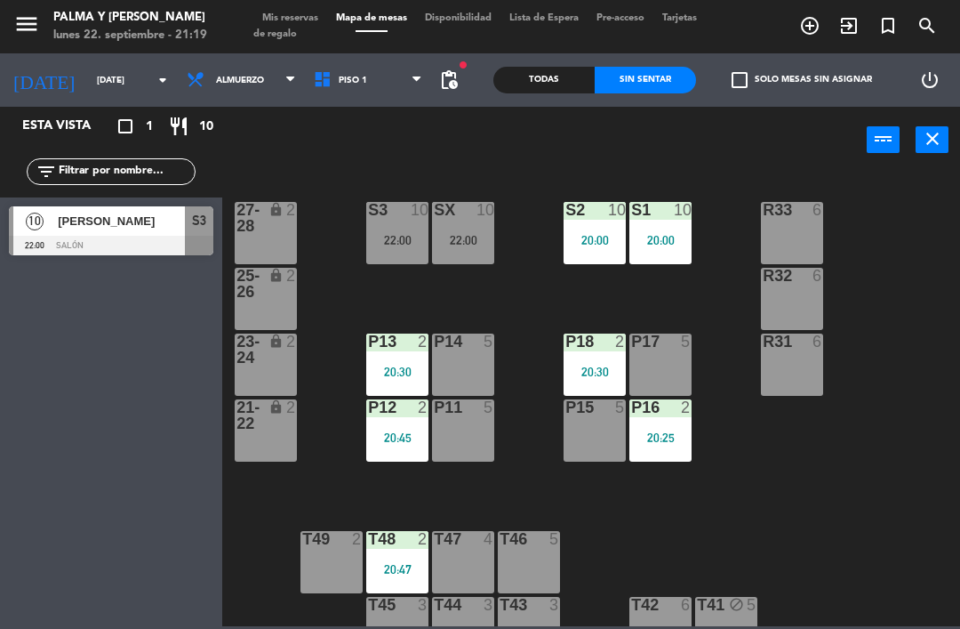
click at [555, 82] on div "Todas" at bounding box center [544, 80] width 101 height 27
